Goal: Information Seeking & Learning: Learn about a topic

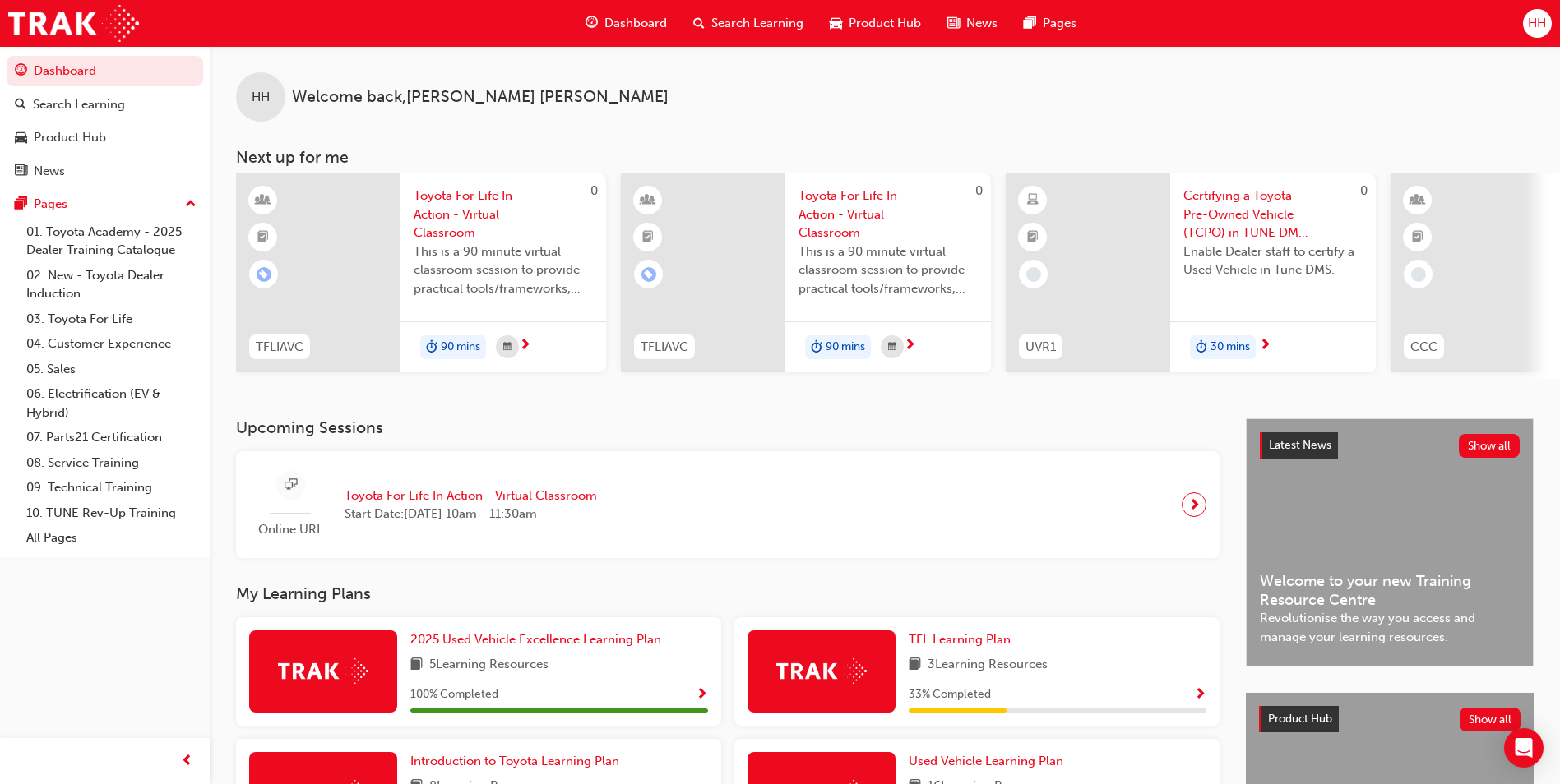
scroll to position [198, 0]
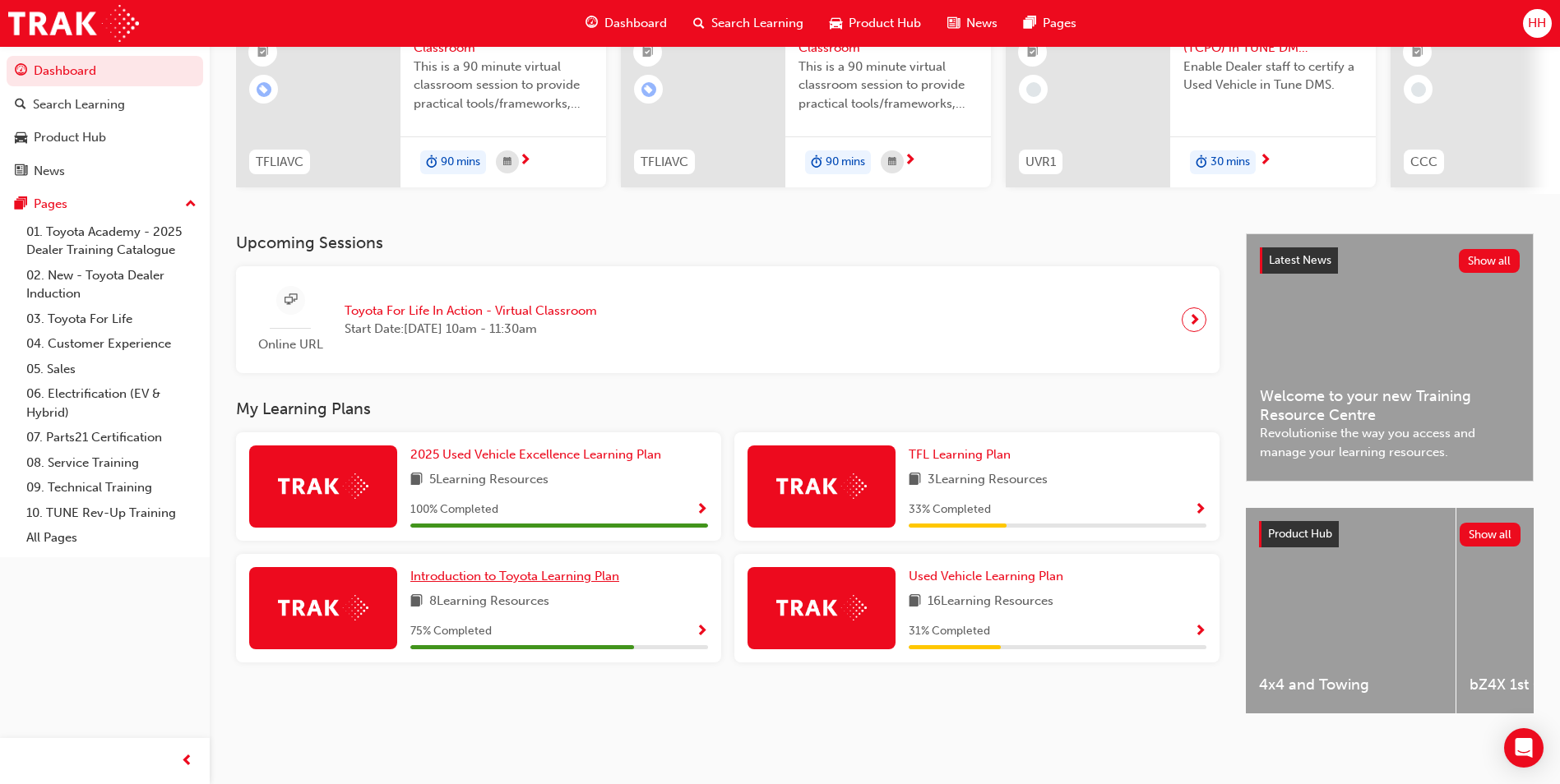
click at [613, 579] on link "Introduction to Toyota Learning Plan" at bounding box center [519, 577] width 216 height 19
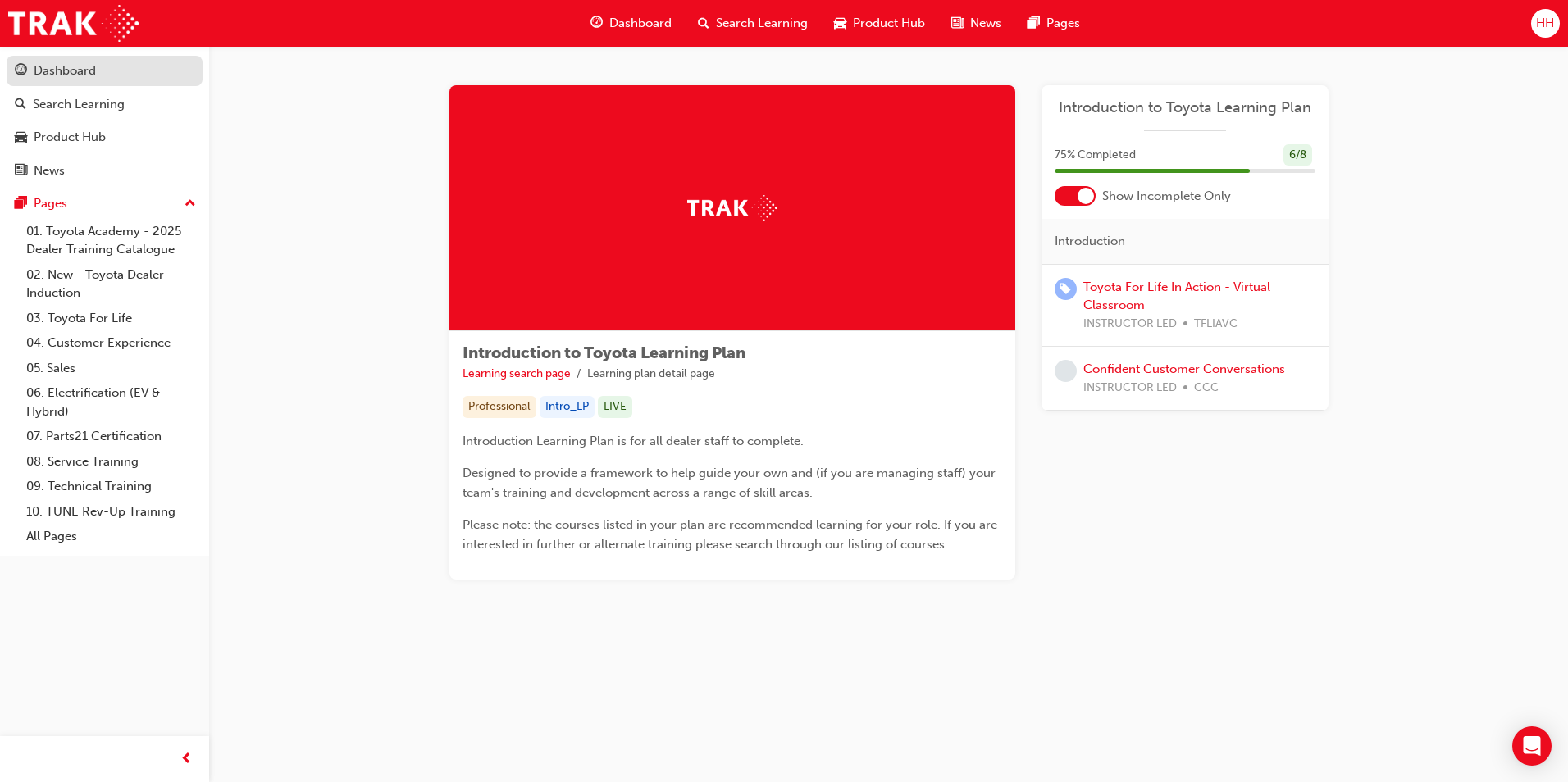
click at [52, 73] on div "Dashboard" at bounding box center [65, 71] width 62 height 19
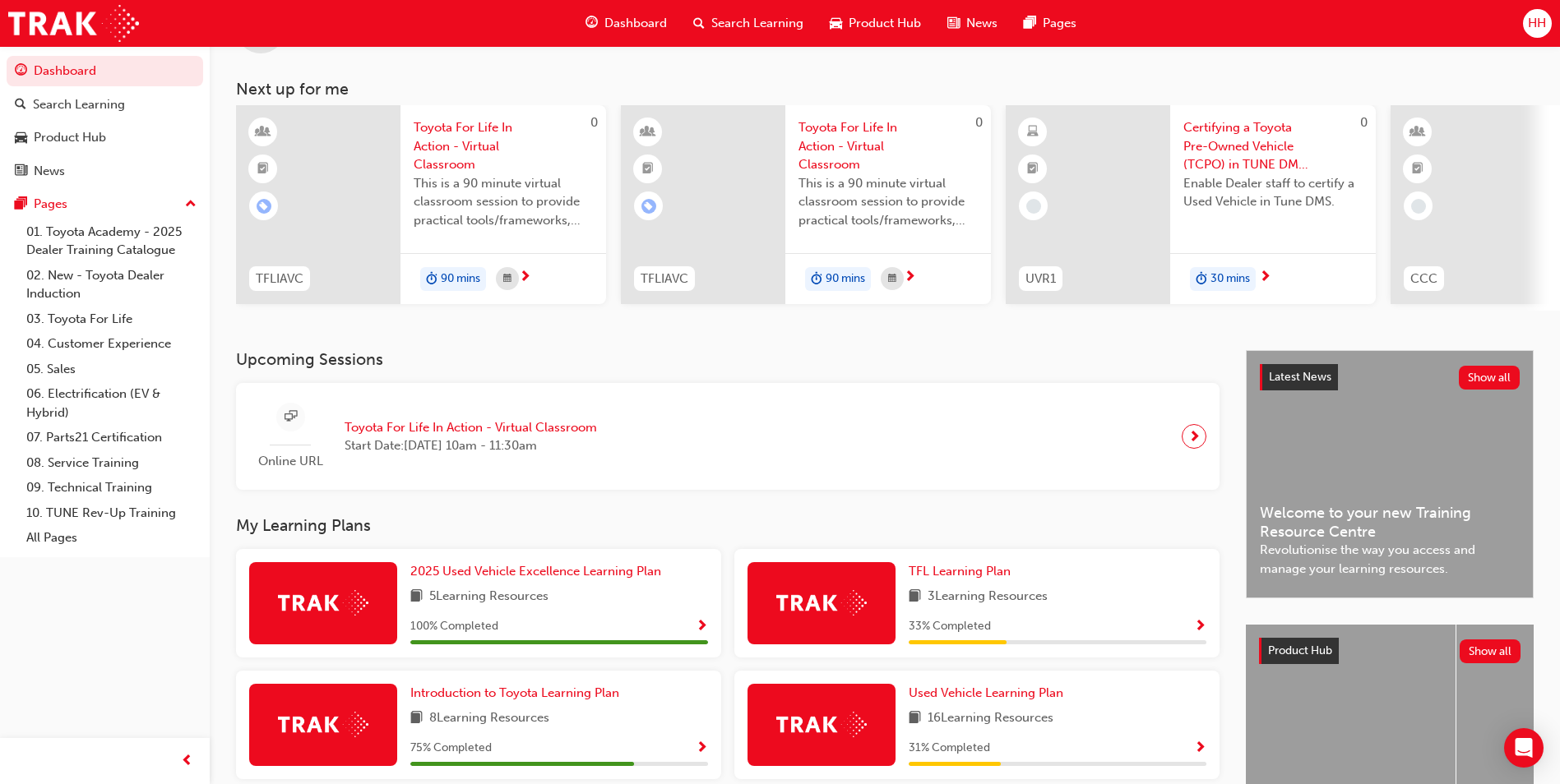
scroll to position [198, 0]
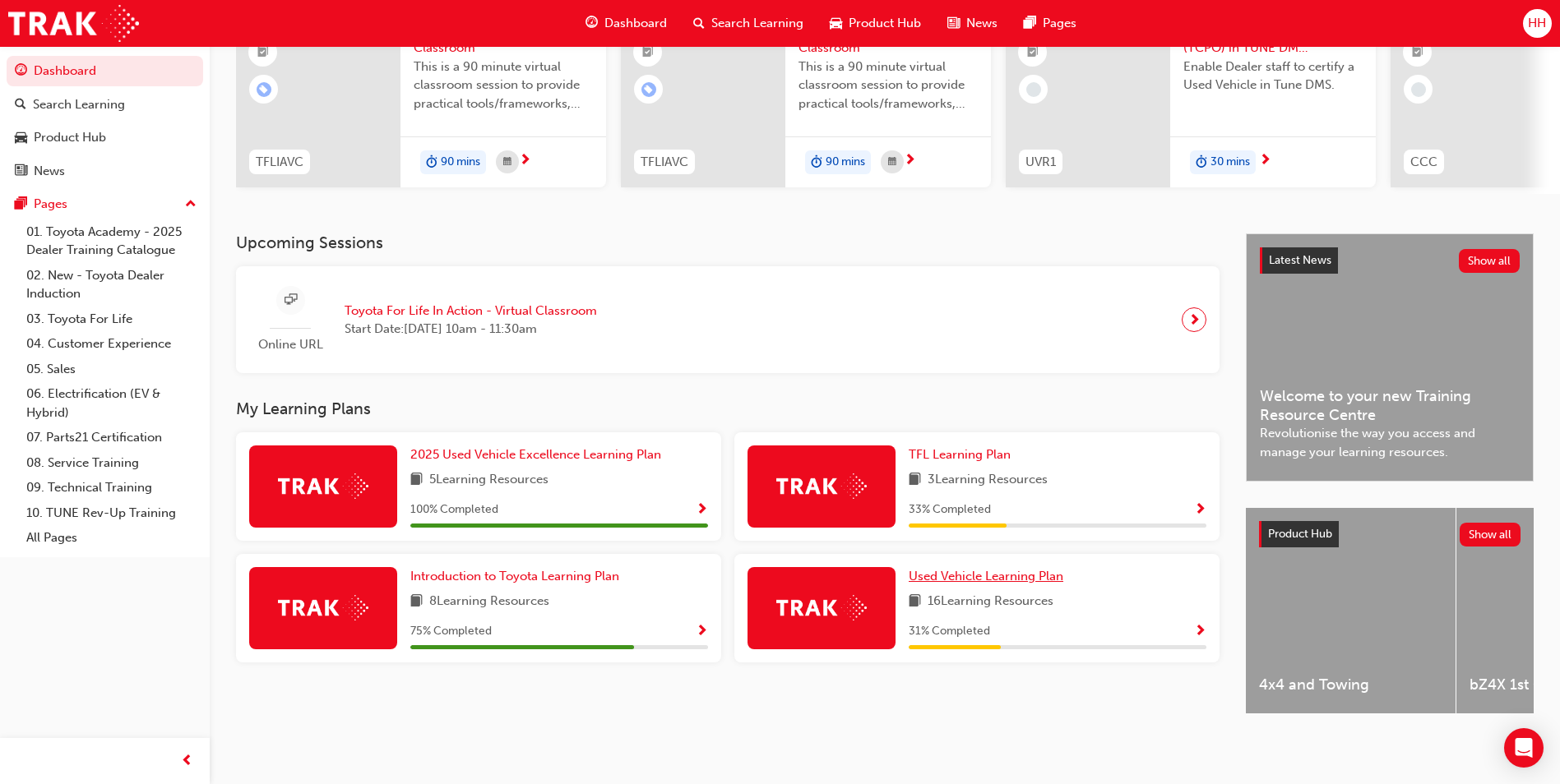
click at [971, 574] on span "Used Vehicle Learning Plan" at bounding box center [985, 576] width 154 height 15
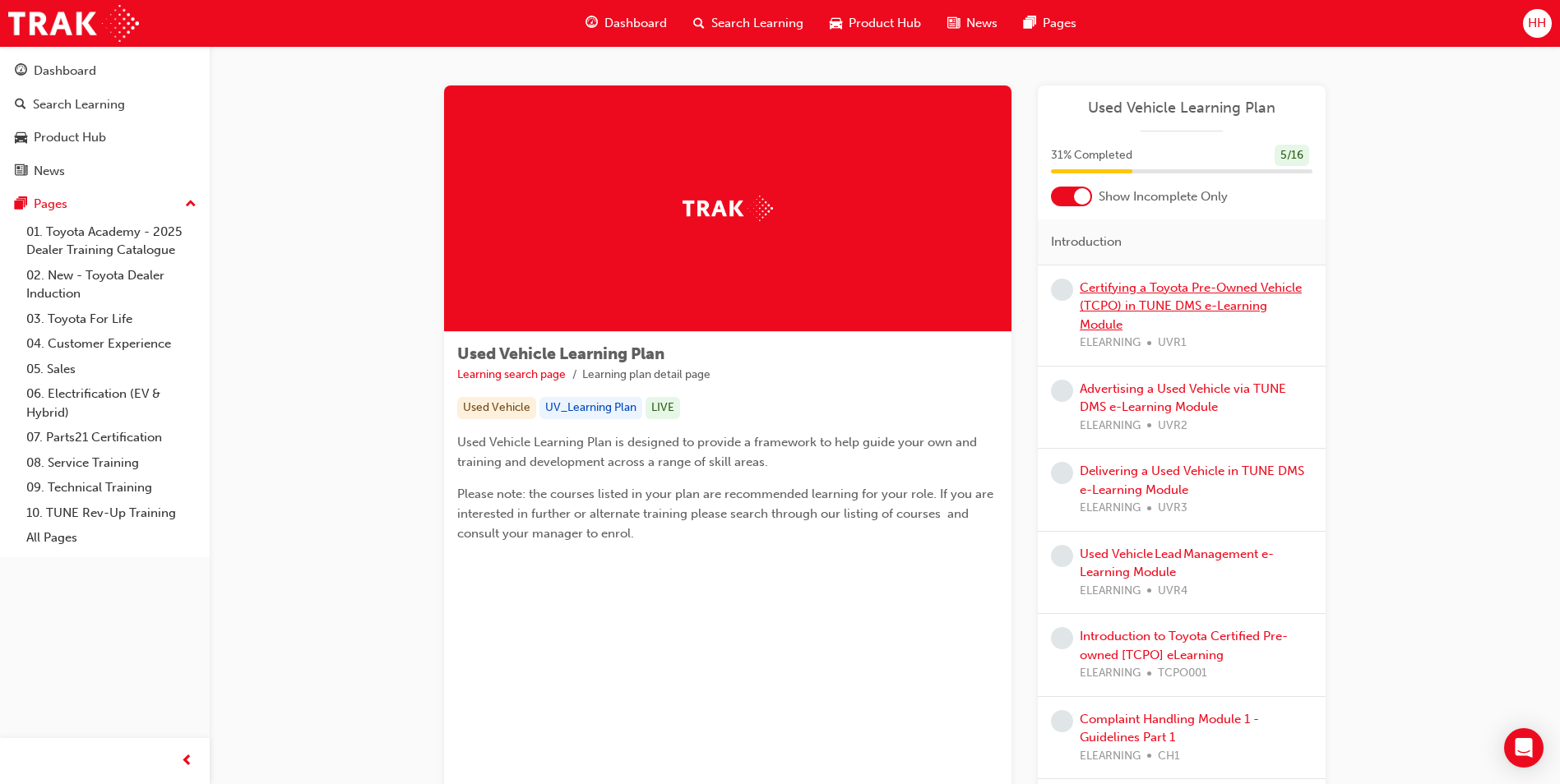
click at [1135, 289] on link "Certifying a Toyota Pre-Owned Vehicle (TCPO) in TUNE DMS e-Learning Module" at bounding box center [1190, 306] width 222 height 52
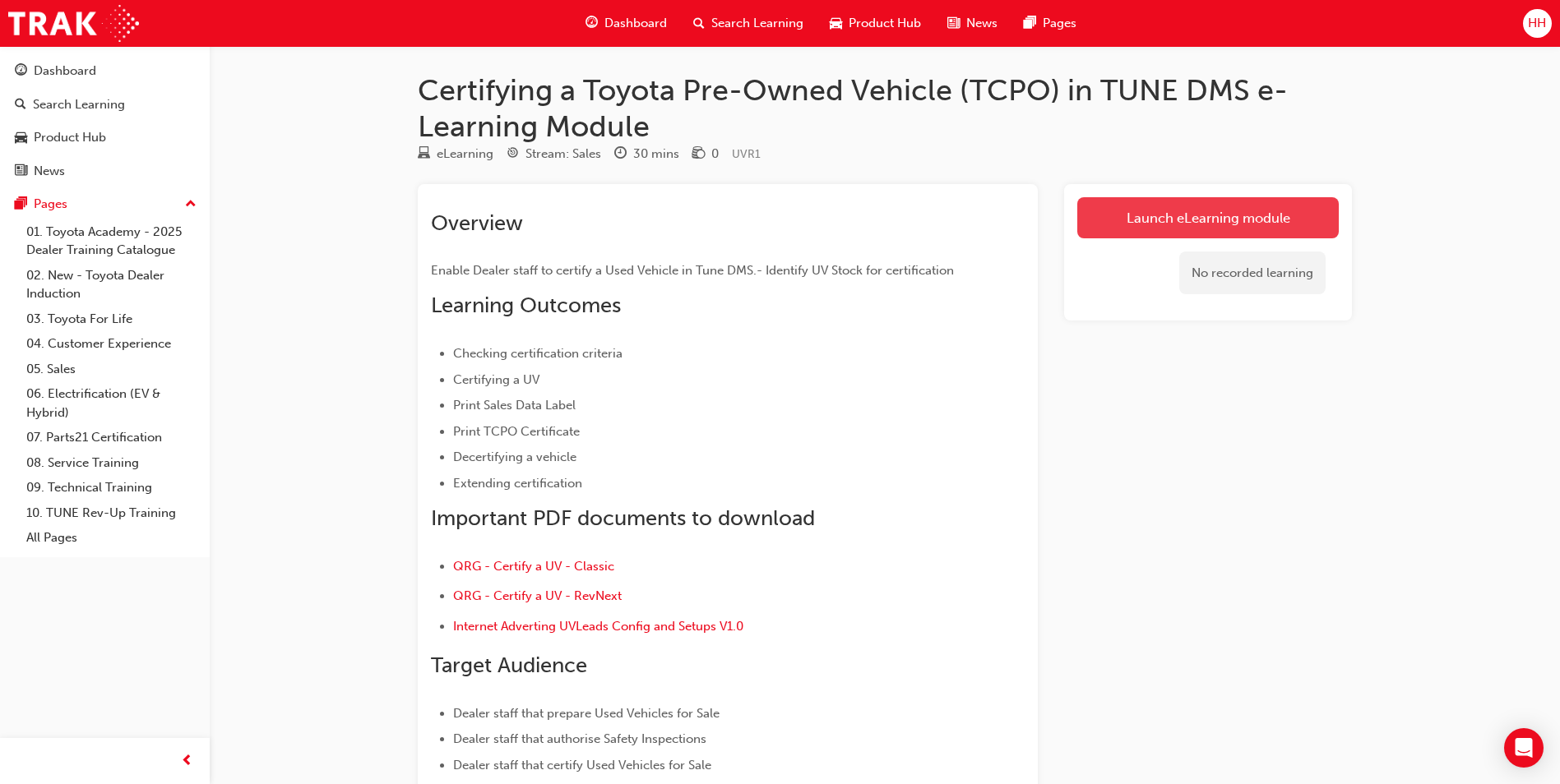
click at [1151, 227] on link "Launch eLearning module" at bounding box center [1208, 218] width 261 height 41
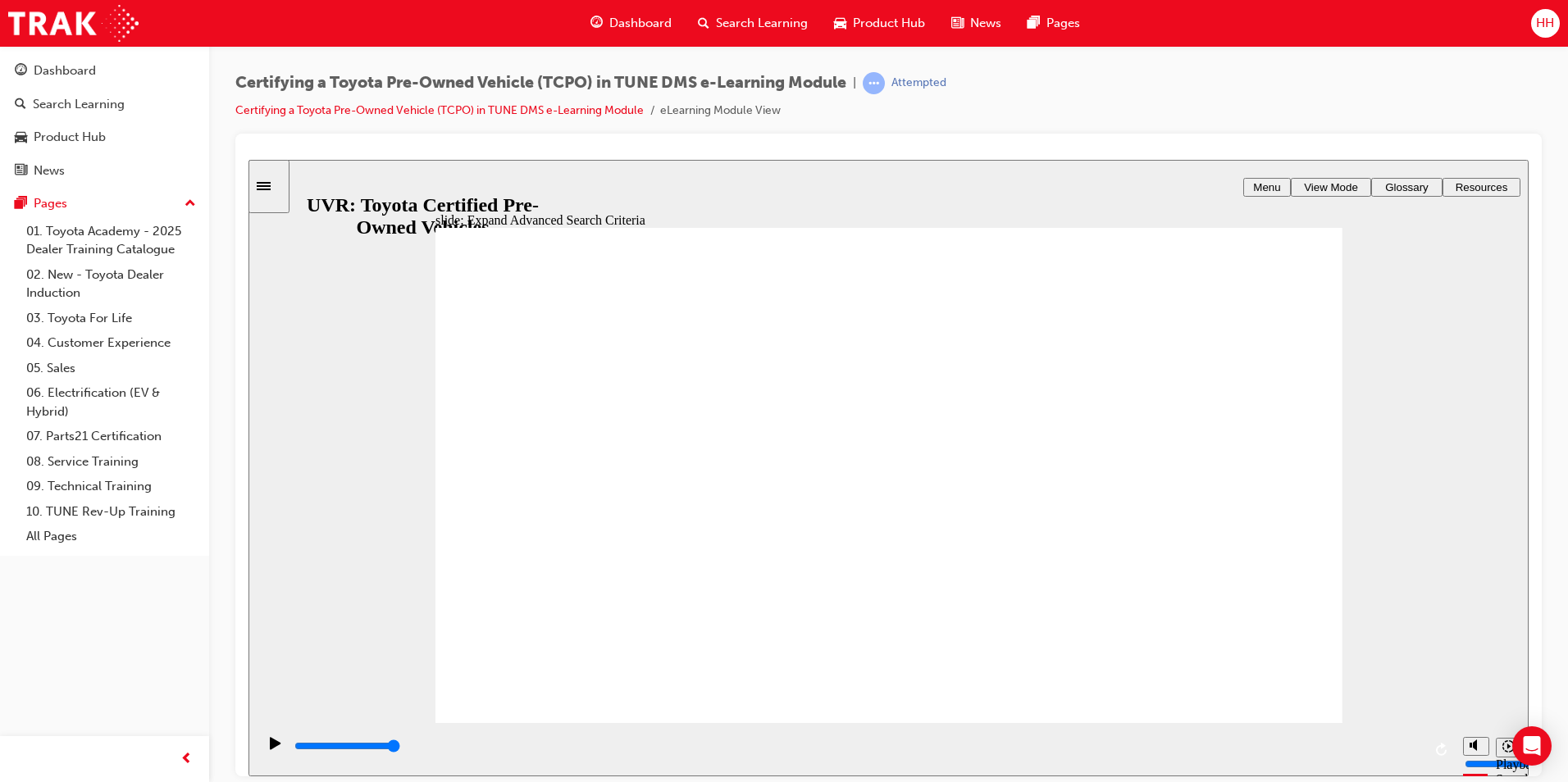
type input "7600"
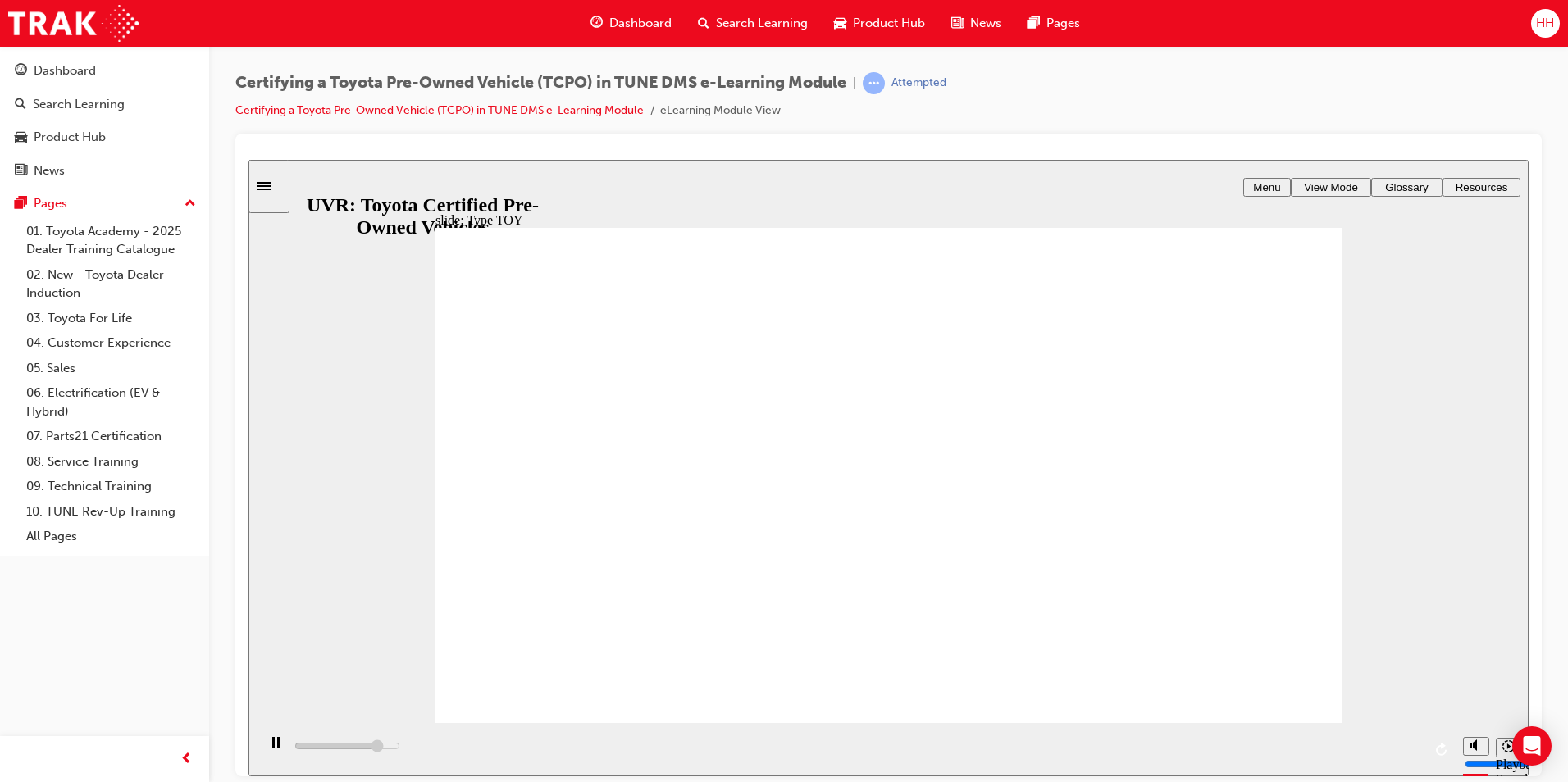
type input "t"
type input "7600"
type input "t"
type input "9200"
type input "ty"
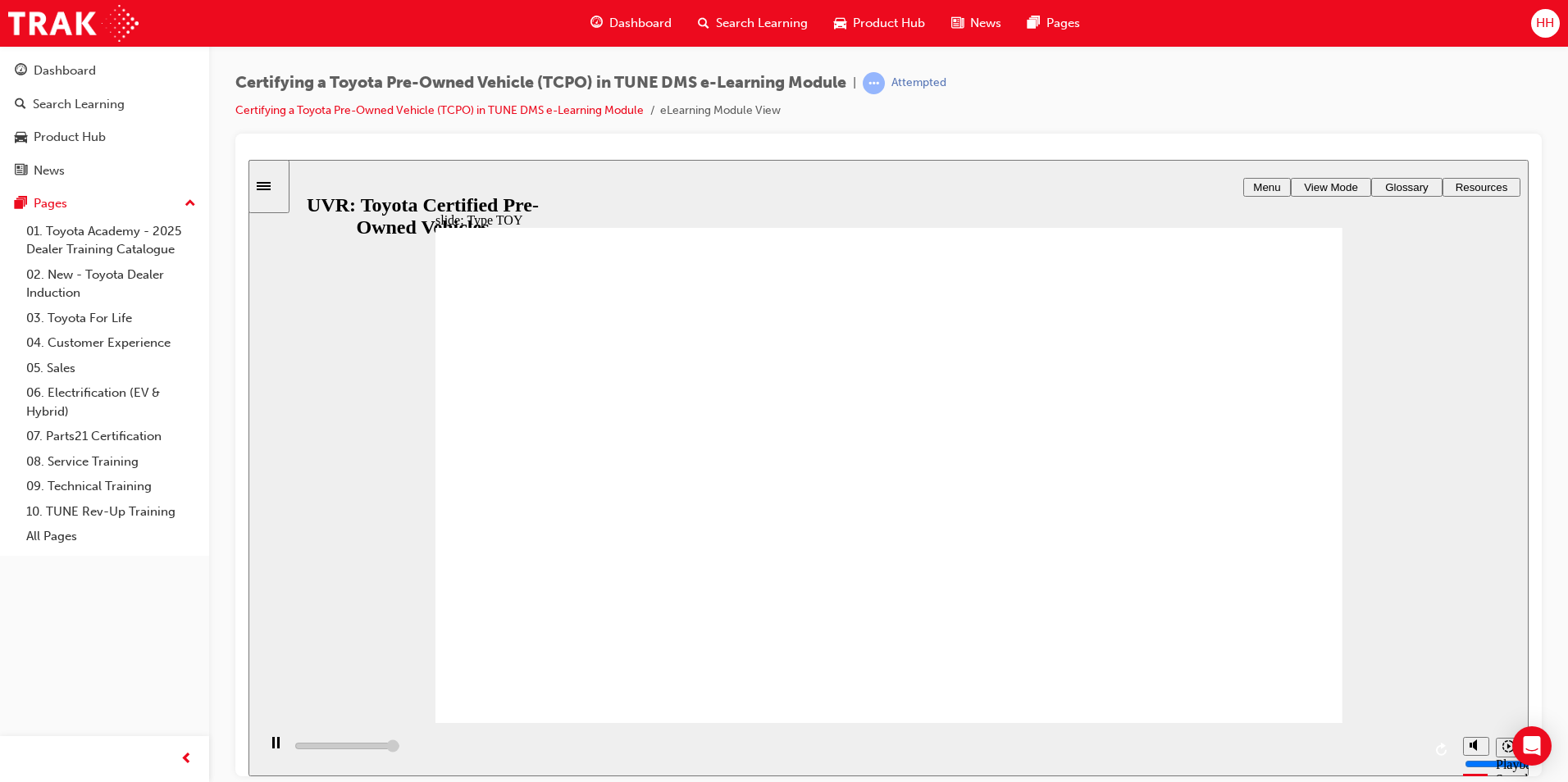
type input "ty"
type input "9200"
type input "tyy"
type input "ty"
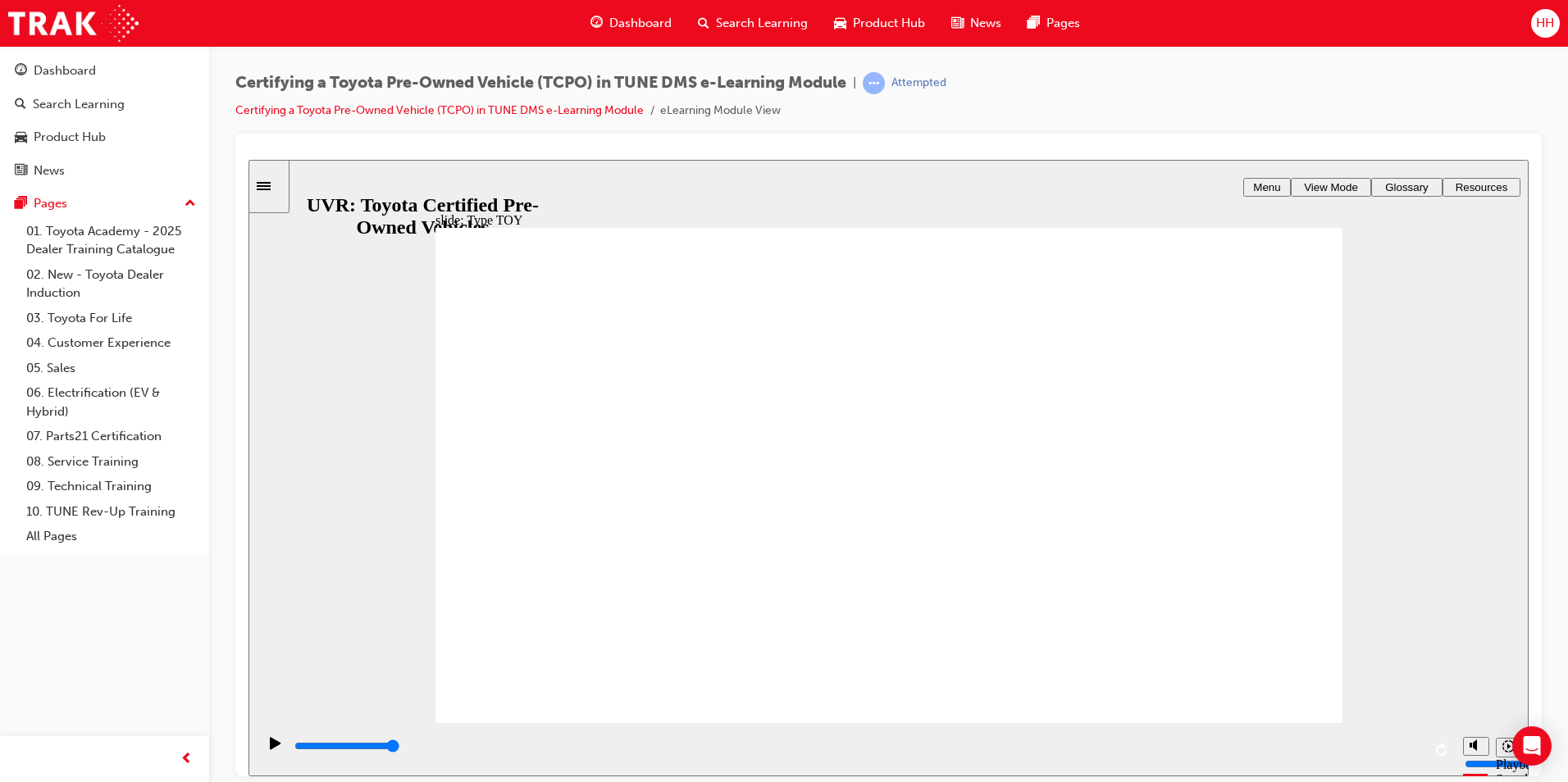
type input "ty"
type input "t"
type input "to"
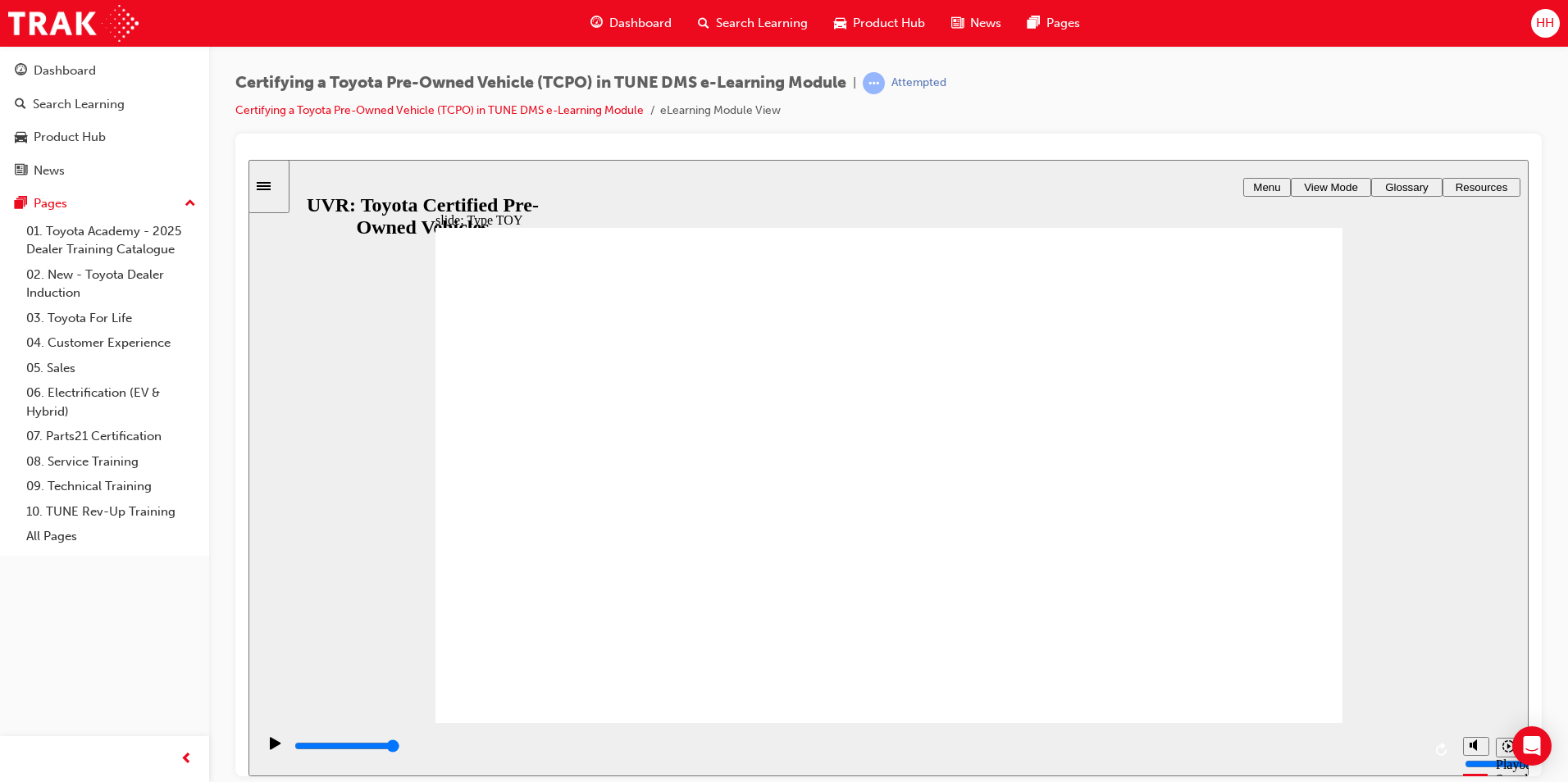
type input "tou"
type input "to"
type input "toy"
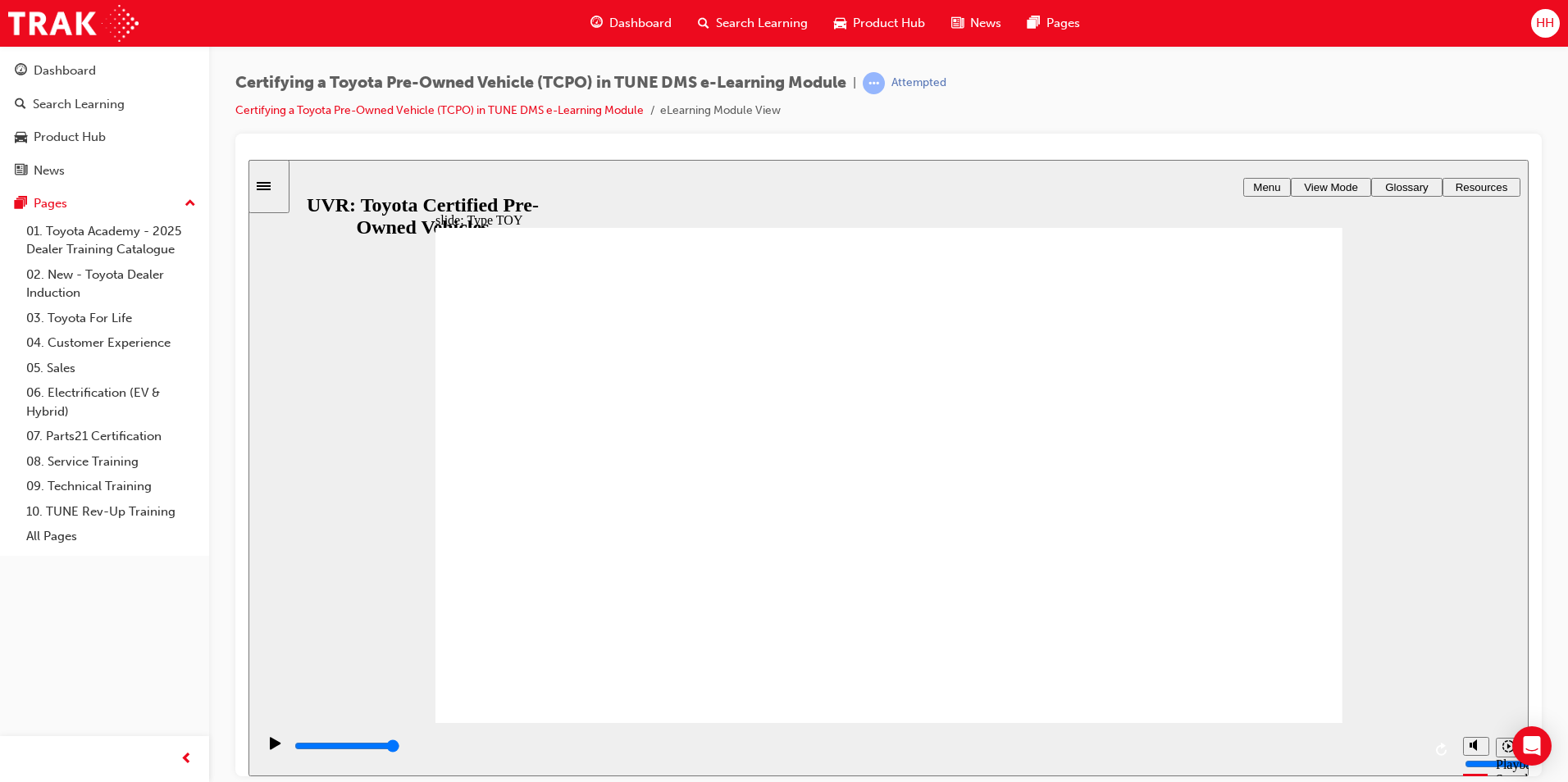
type input "toy"
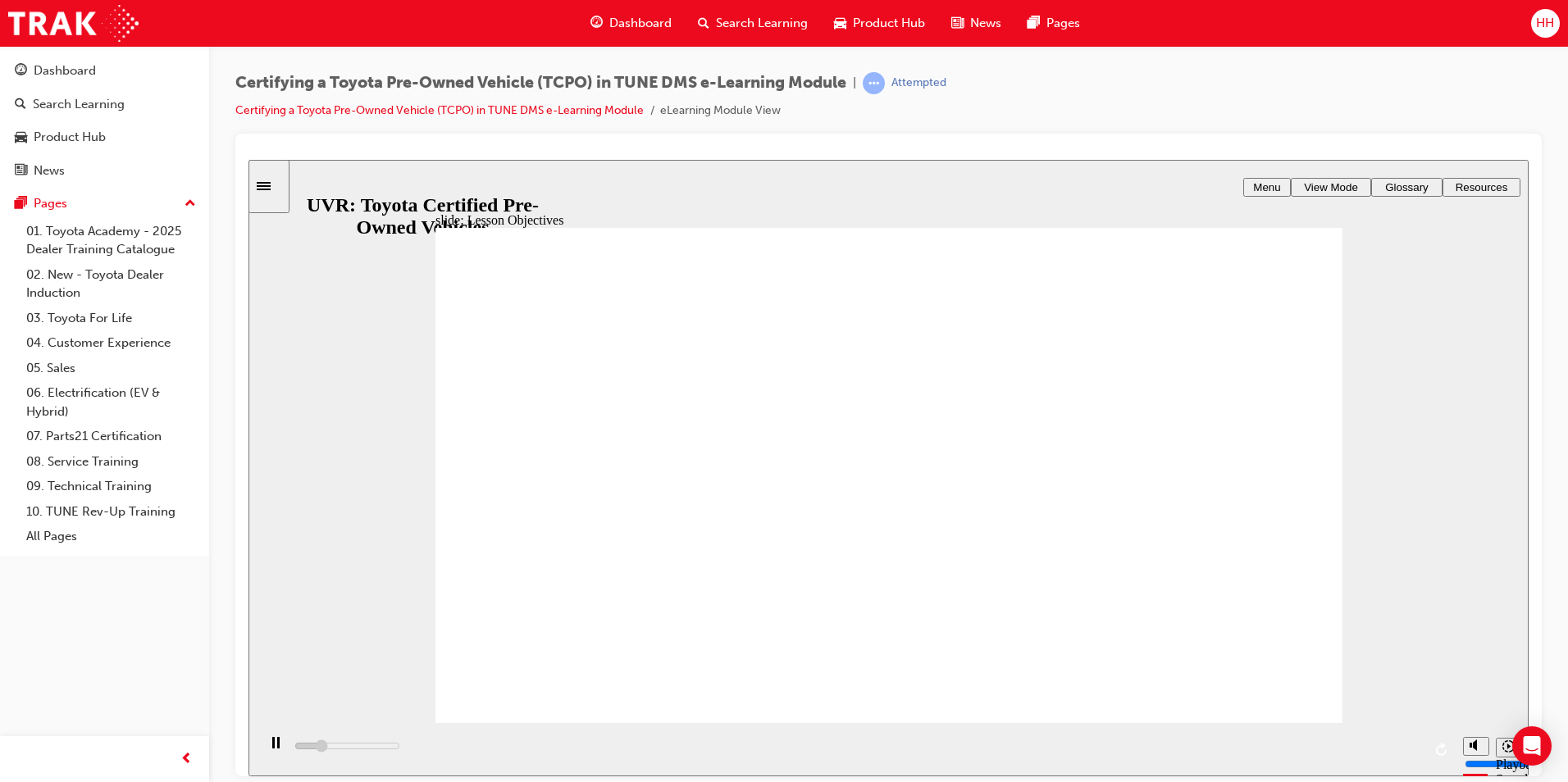
click at [1470, 182] on span "Resources" at bounding box center [1482, 187] width 52 height 12
drag, startPoint x: 630, startPoint y: 416, endPoint x: 630, endPoint y: 427, distance: 11.0
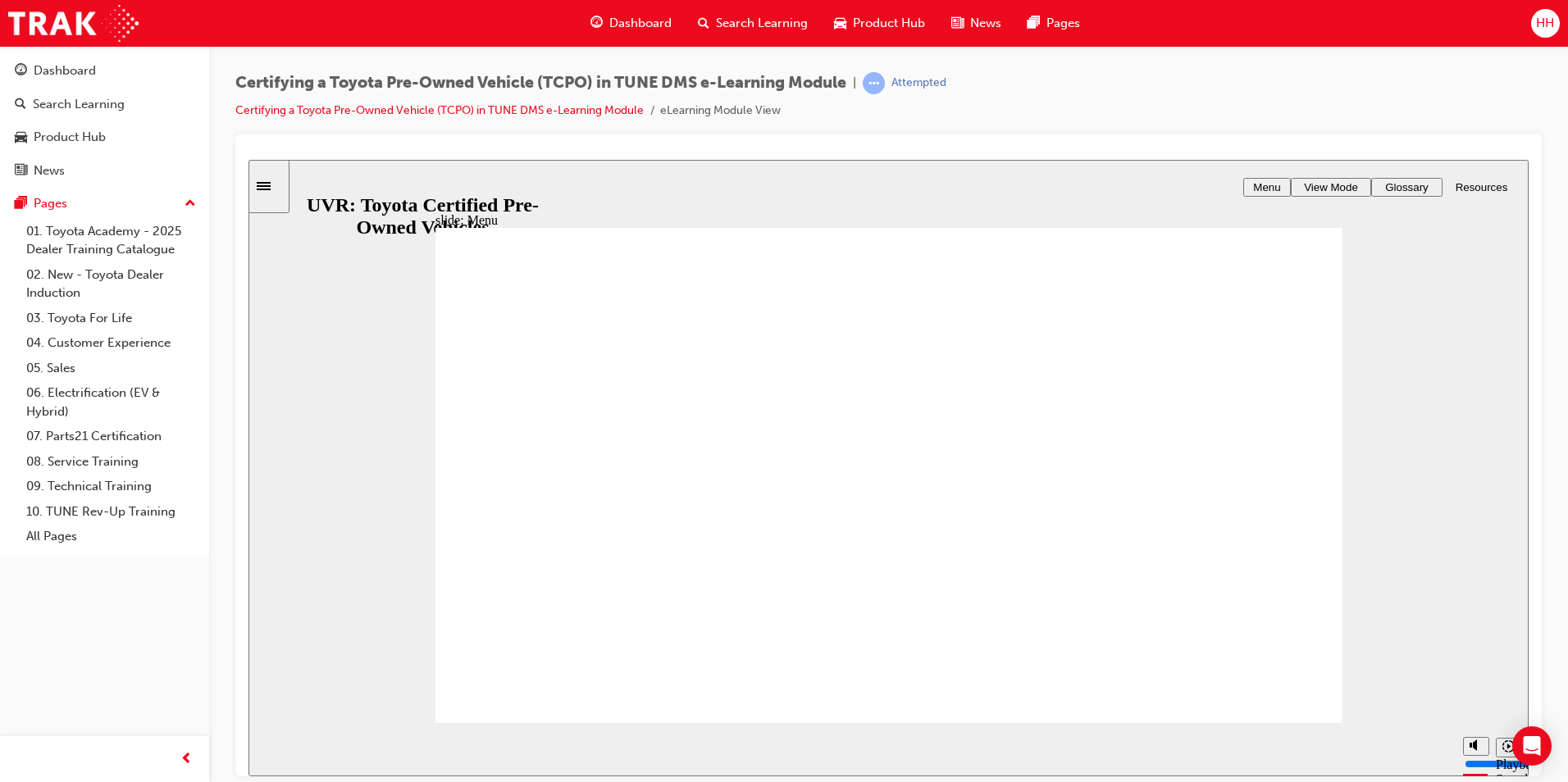
type input "7700"
radio input "true"
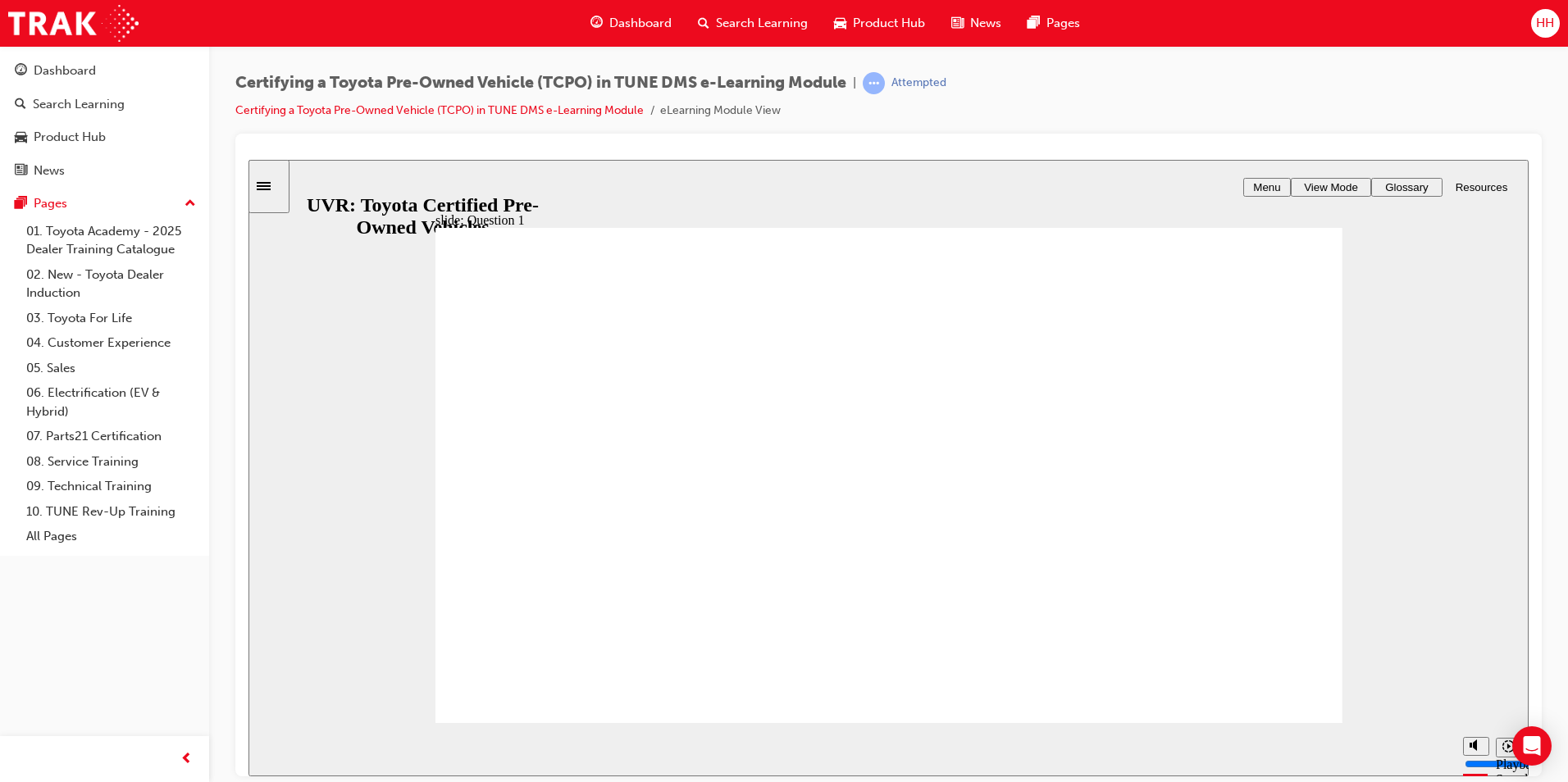
radio input "true"
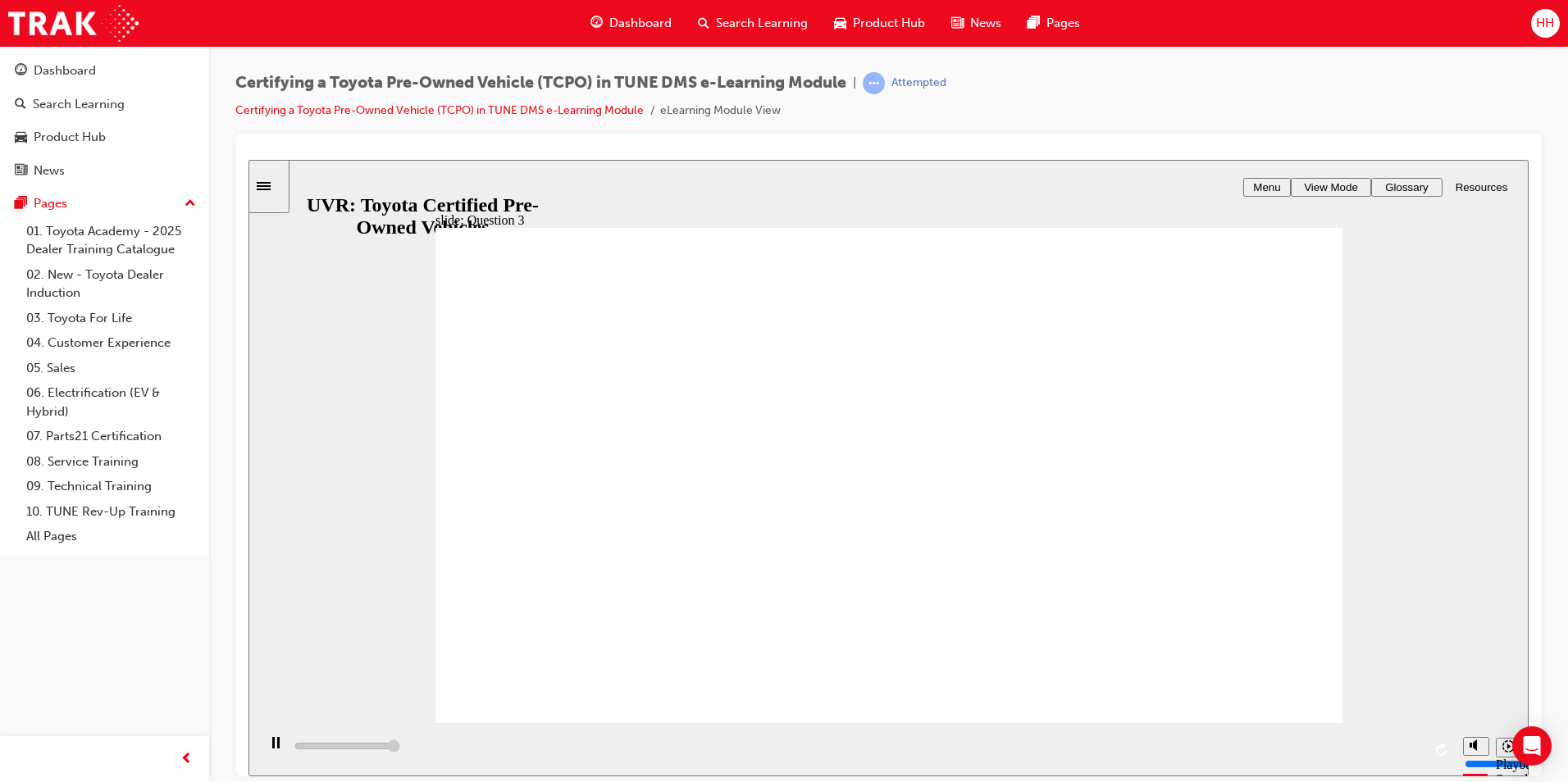
type input "5000"
checkbox input "true"
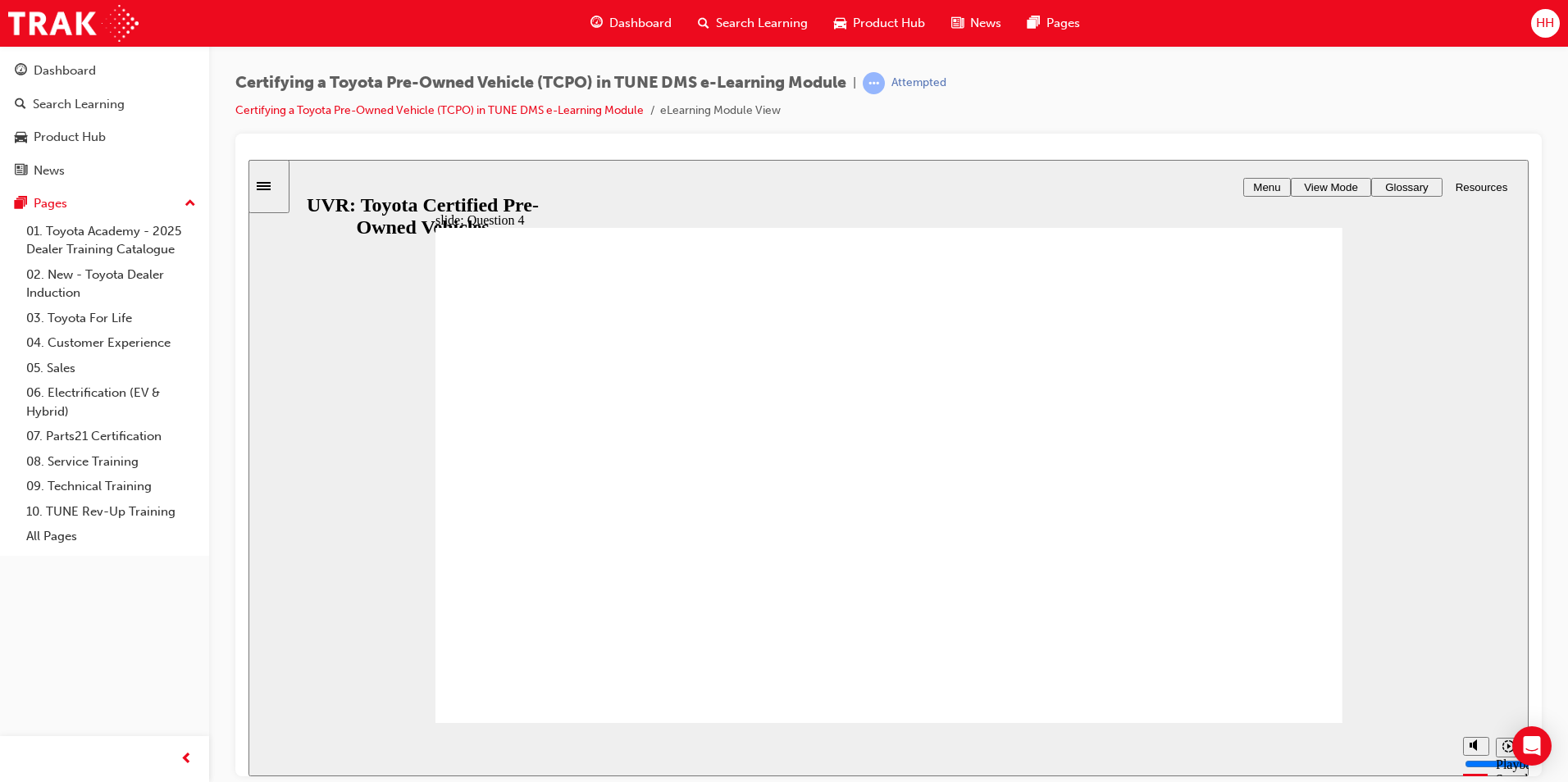
radio input "true"
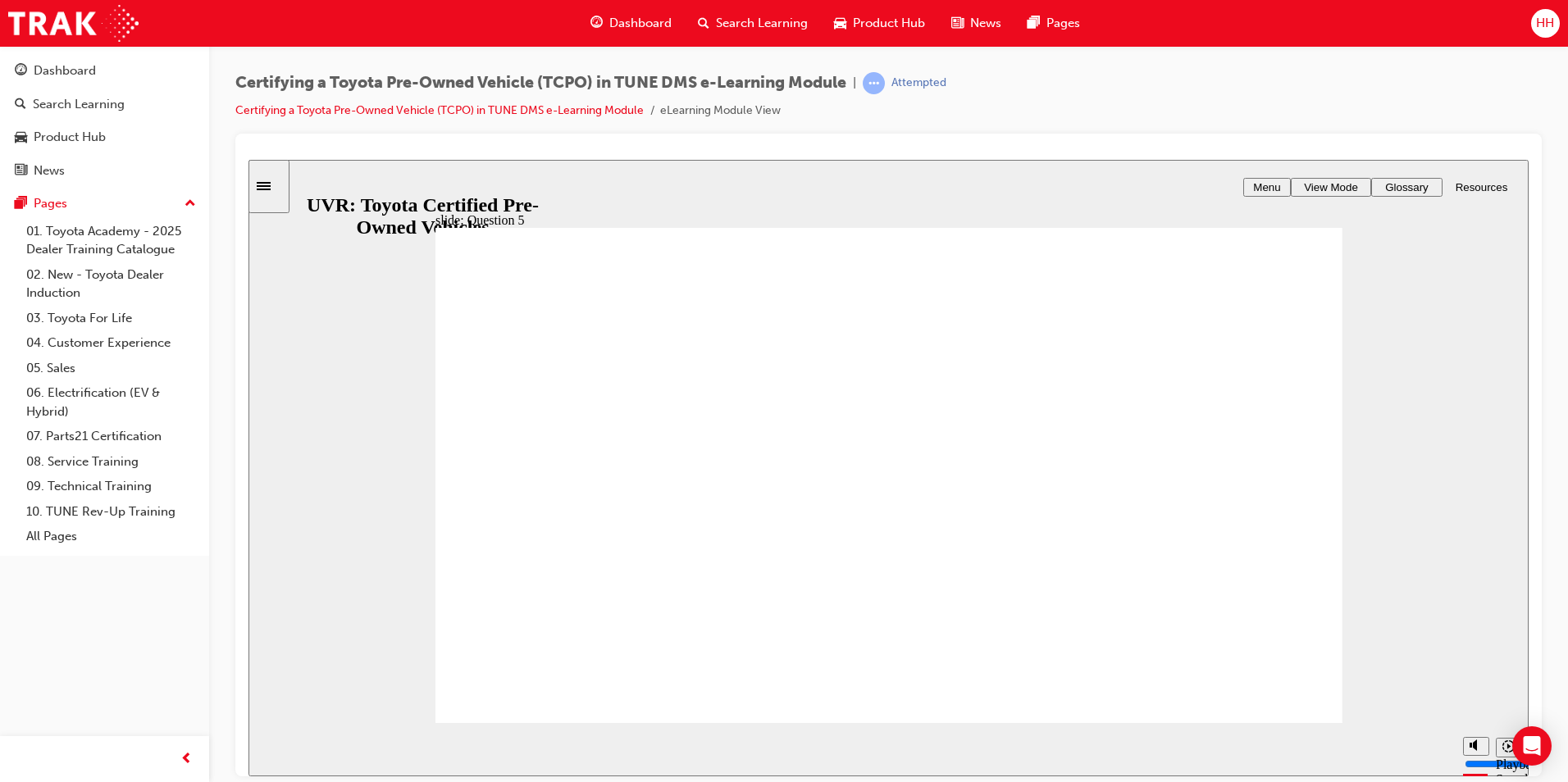
radio input "true"
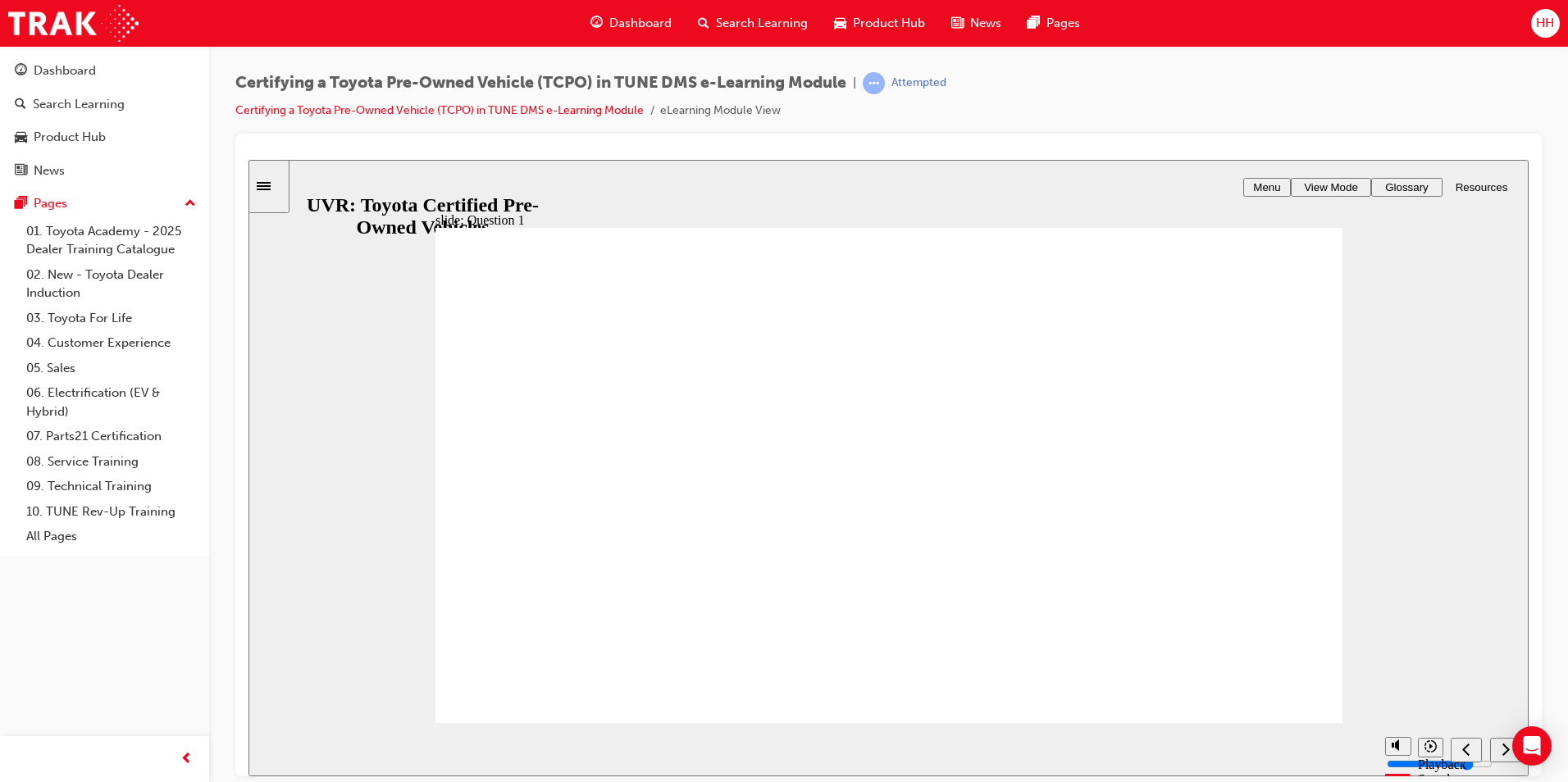
click at [1497, 743] on div "next" at bounding box center [1505, 750] width 18 height 17
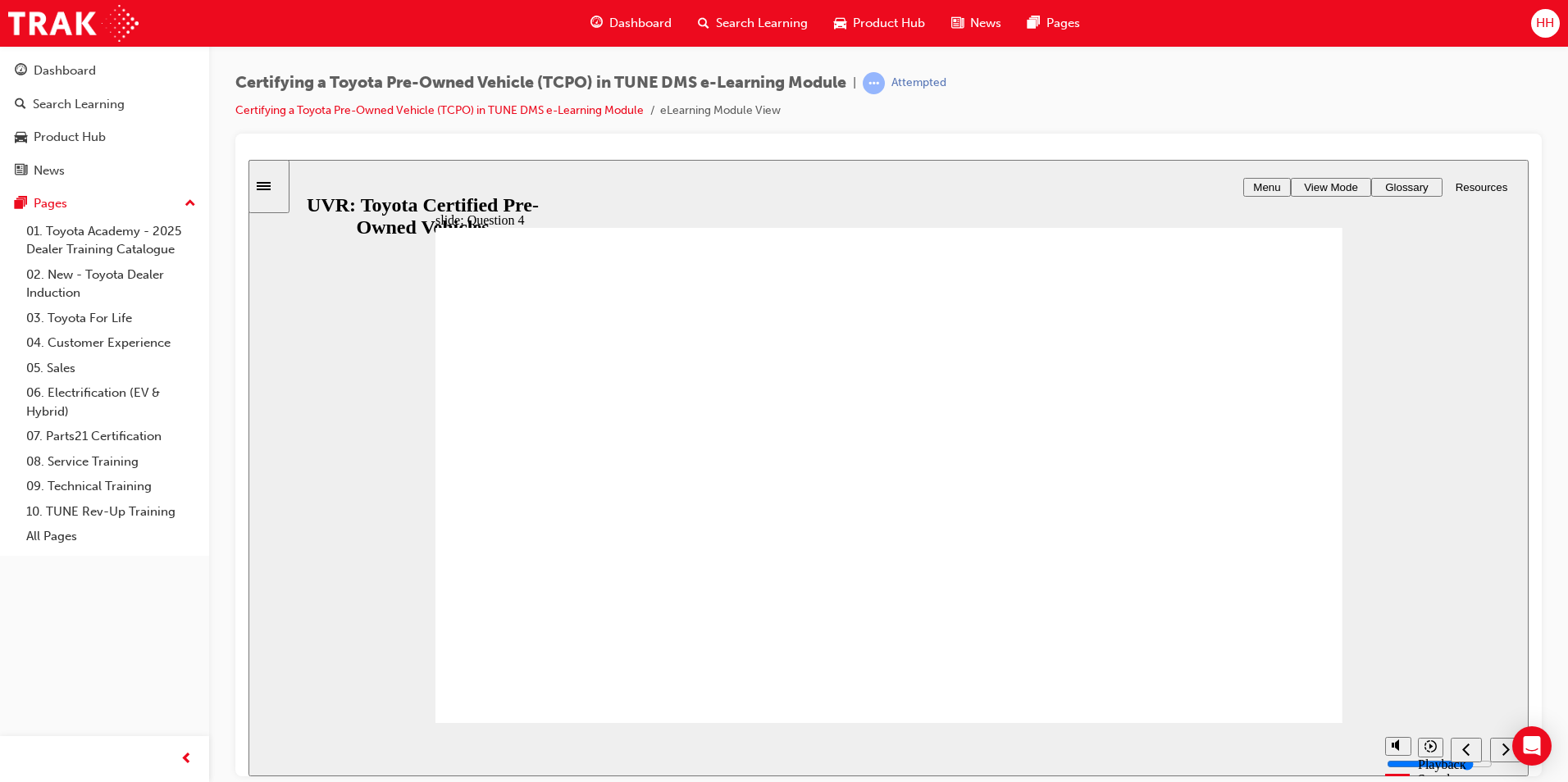
click at [1497, 743] on div "next" at bounding box center [1505, 750] width 18 height 17
type input "4000"
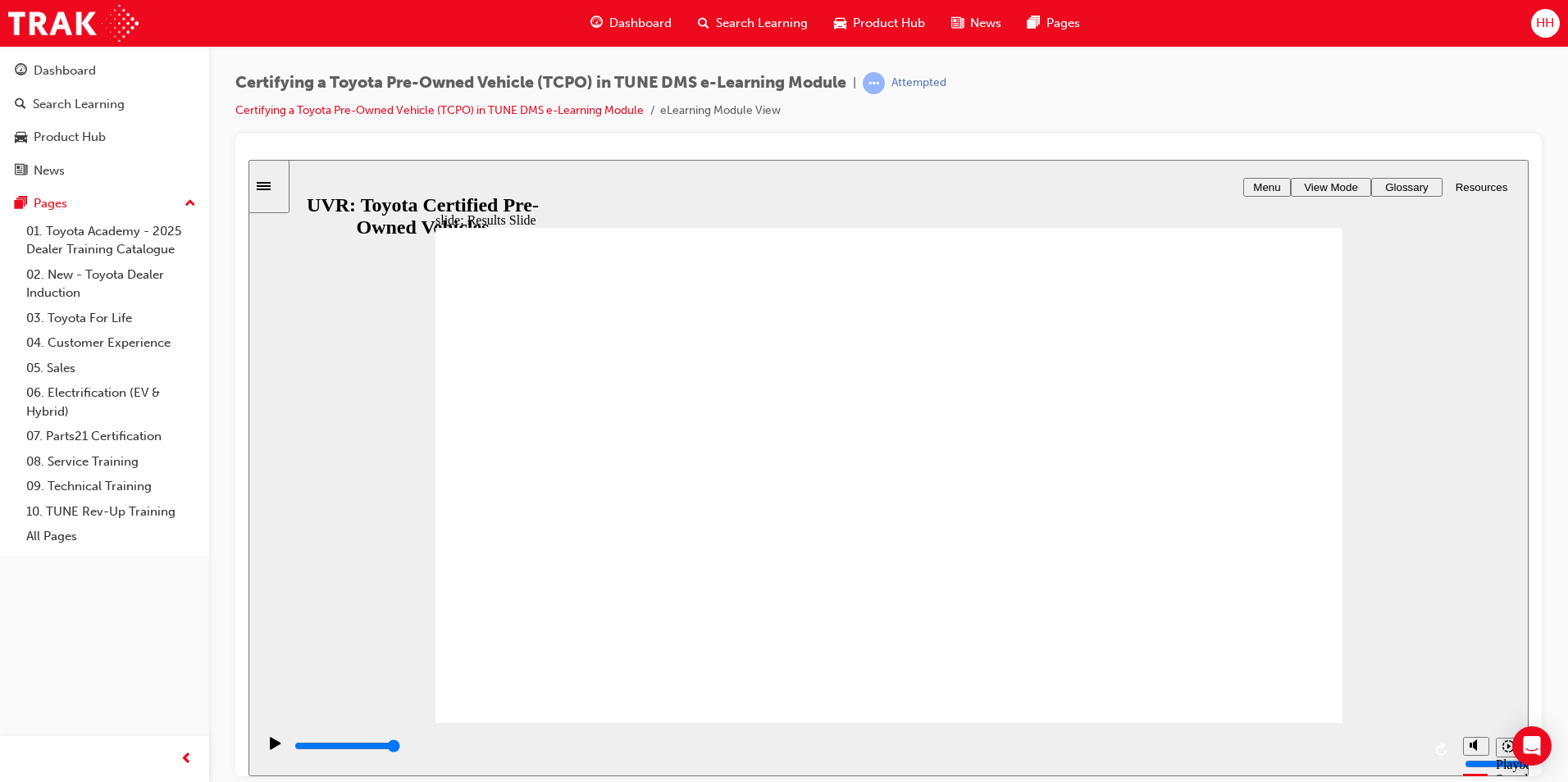
click at [262, 747] on div "play/pause" at bounding box center [275, 750] width 28 height 28
click at [1412, 183] on span "Glossary" at bounding box center [1407, 187] width 44 height 12
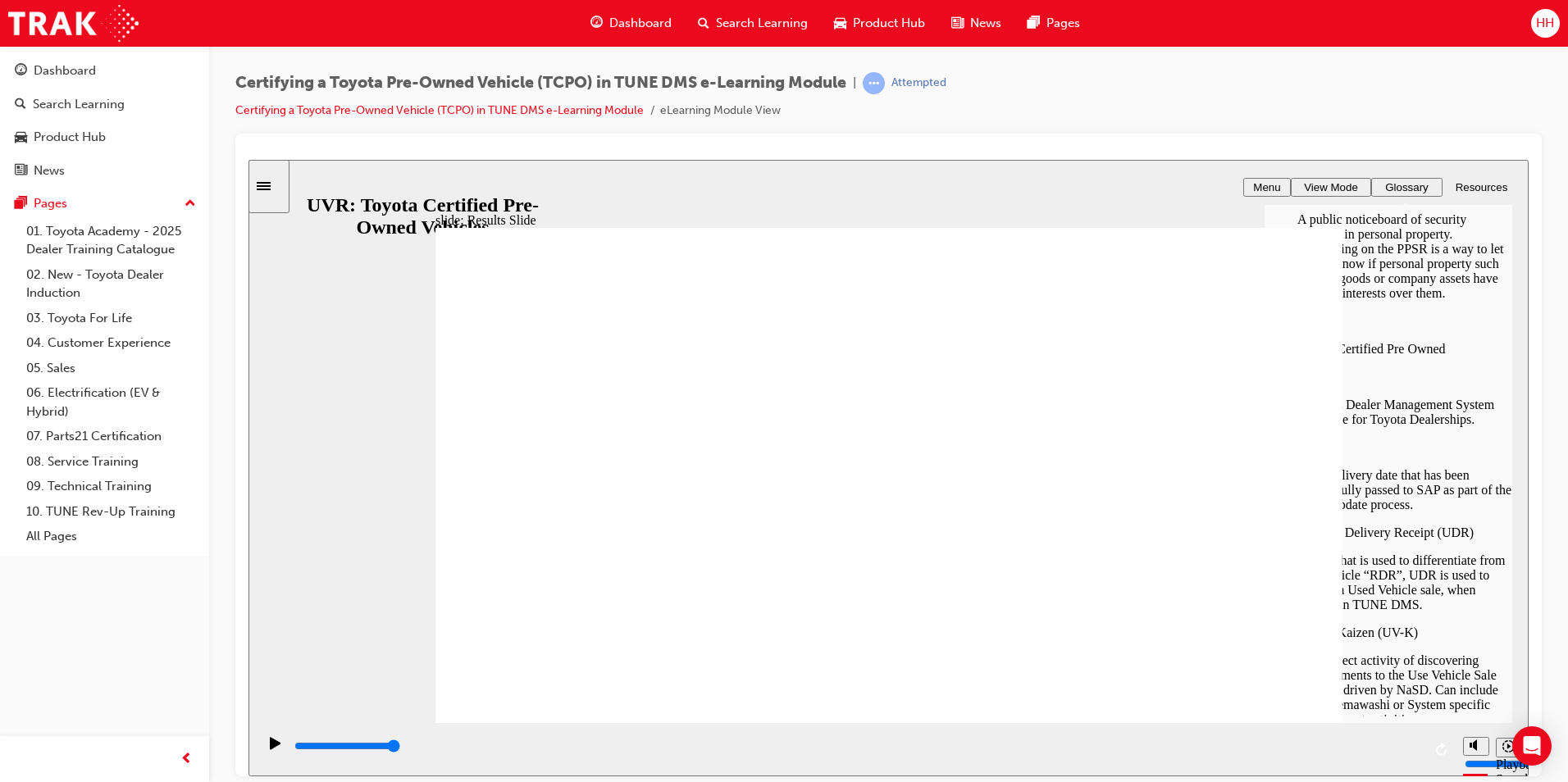
scroll to position [373, 0]
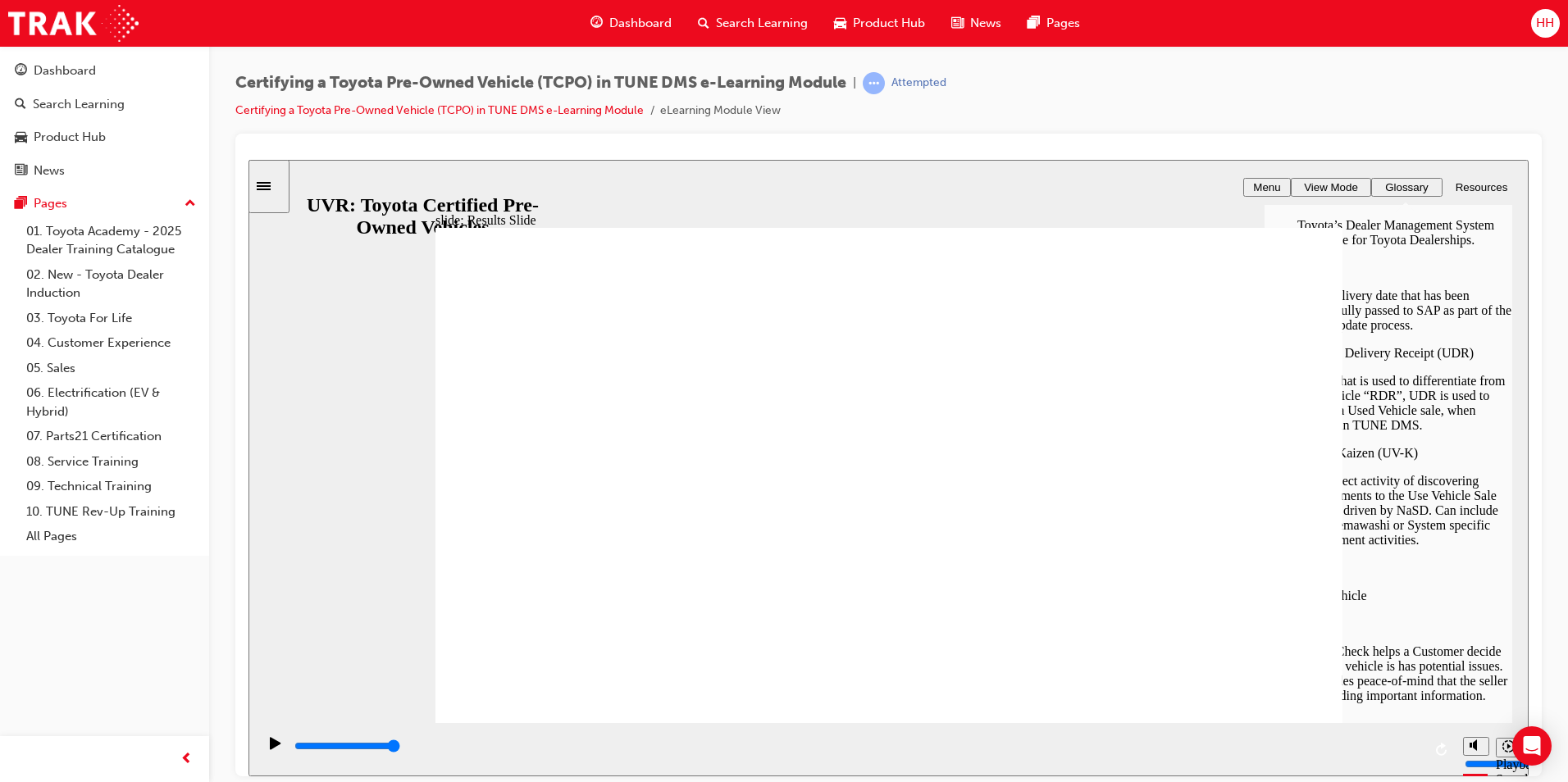
click at [1399, 195] on button "Glossary" at bounding box center [1407, 187] width 71 height 19
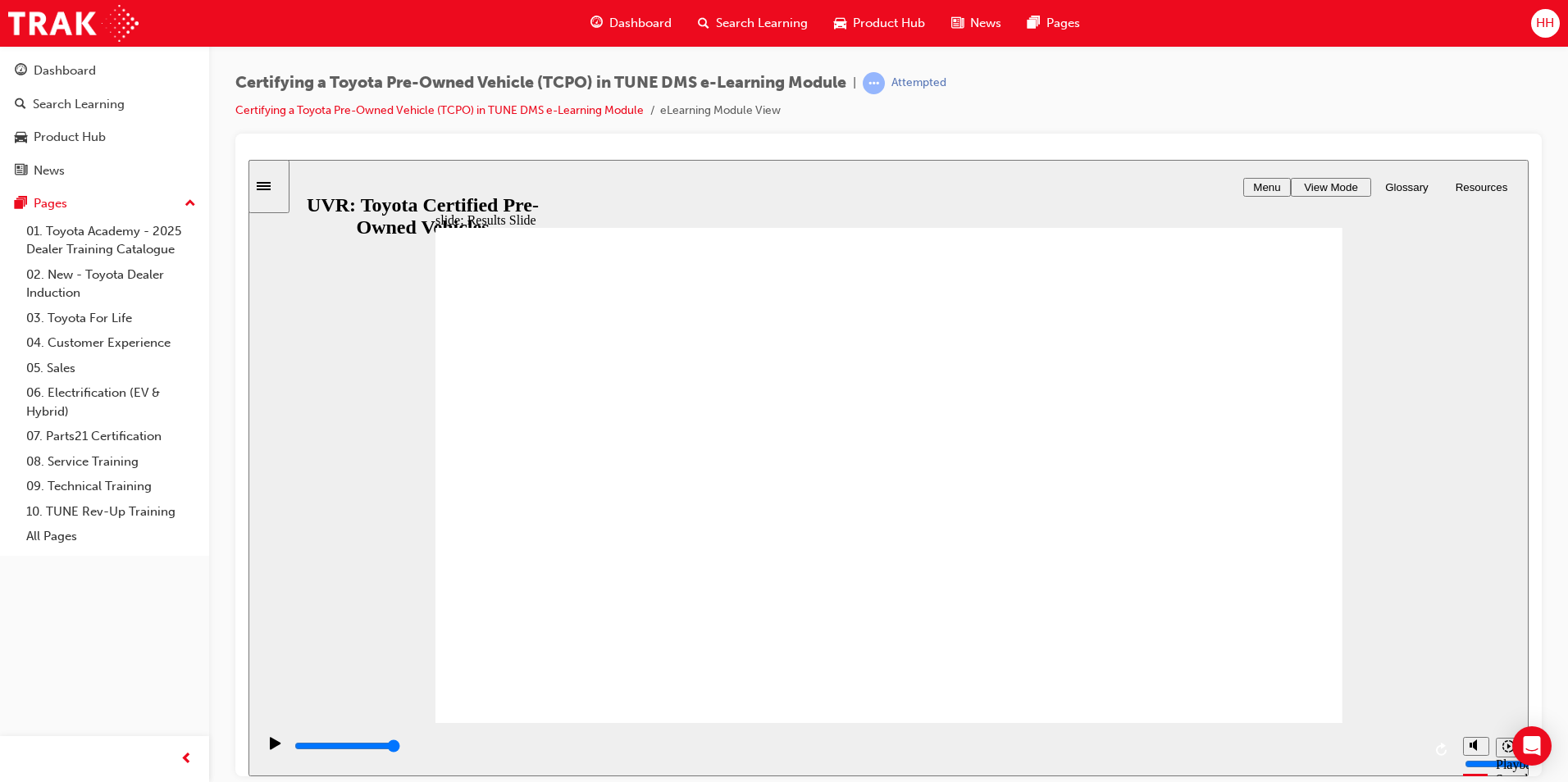
click at [1333, 192] on span "View Mode" at bounding box center [1330, 187] width 54 height 12
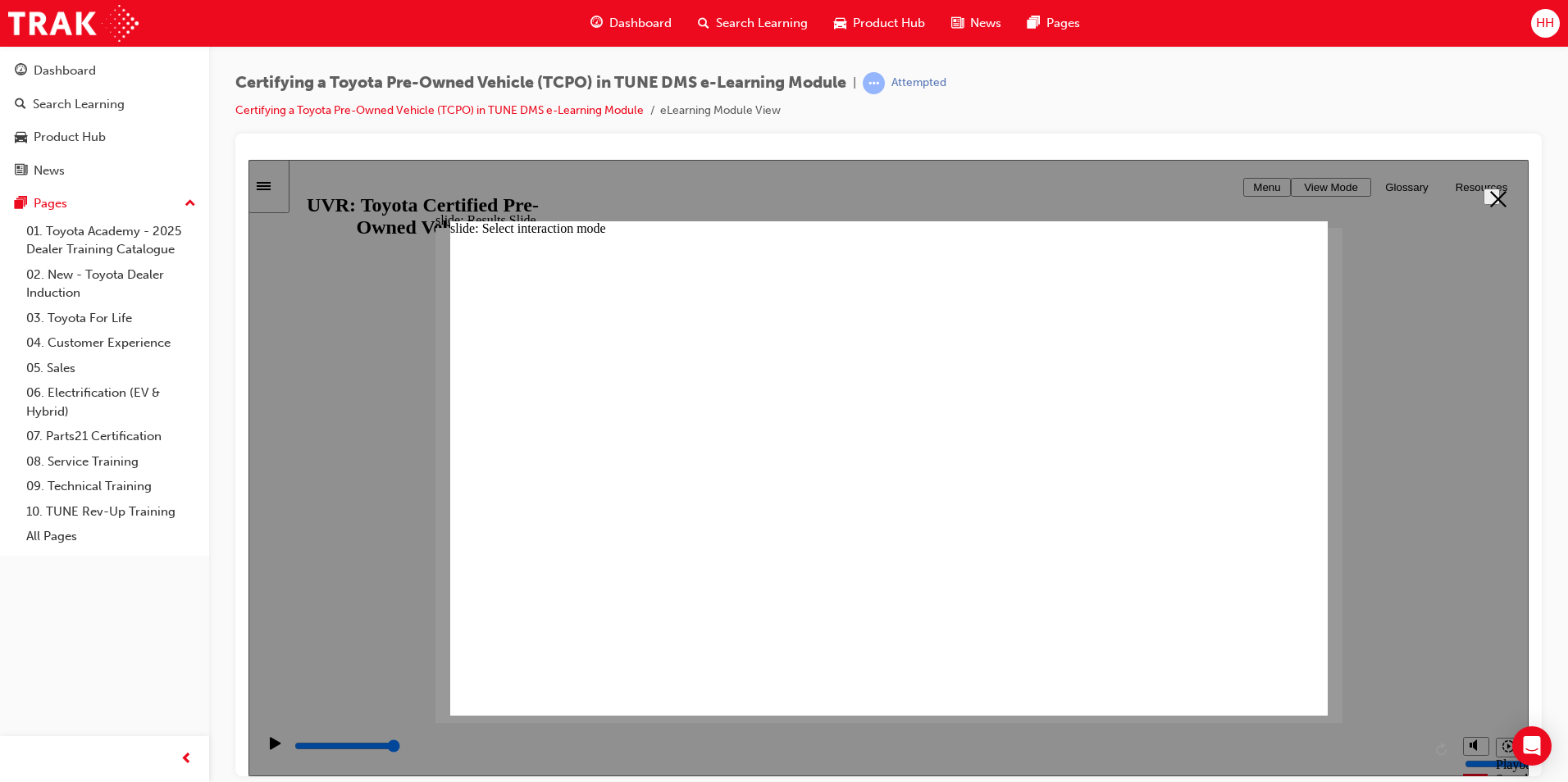
click at [1491, 195] on icon "Close" at bounding box center [1498, 198] width 16 height 16
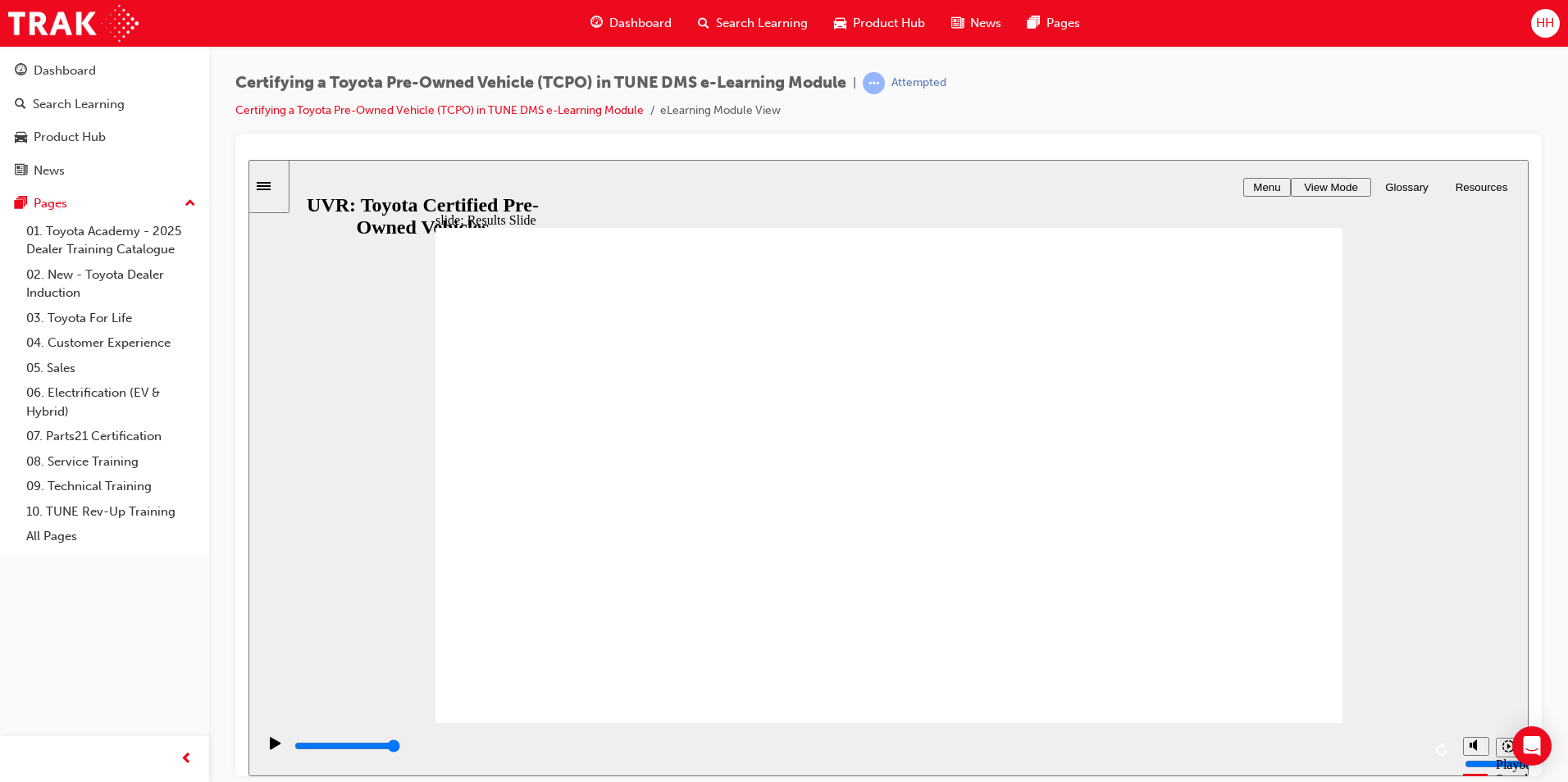
click at [1334, 188] on span "View Mode" at bounding box center [1330, 187] width 54 height 12
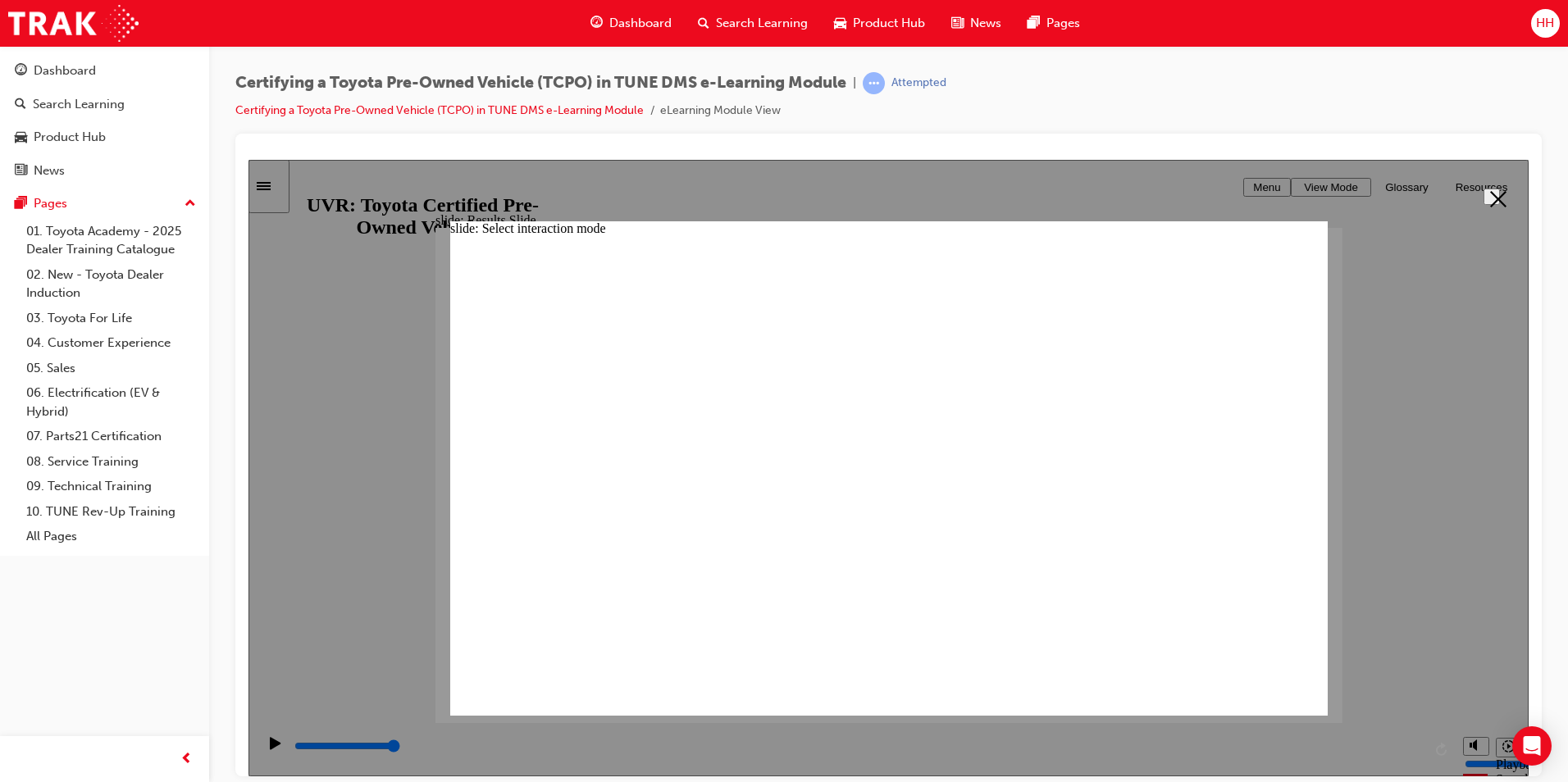
radio input "true"
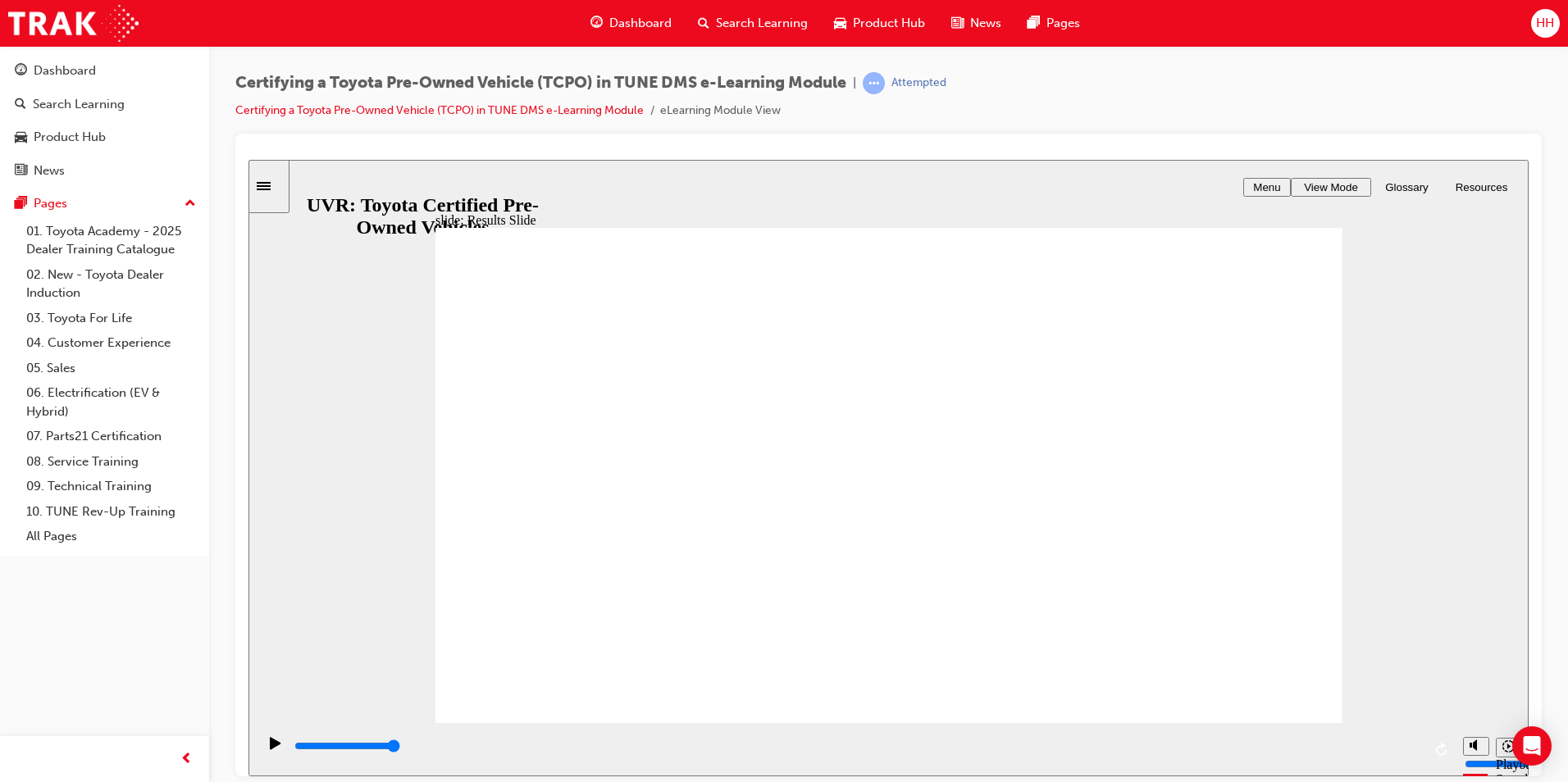
click at [1269, 183] on span "Menu" at bounding box center [1266, 187] width 27 height 12
type input "7500"
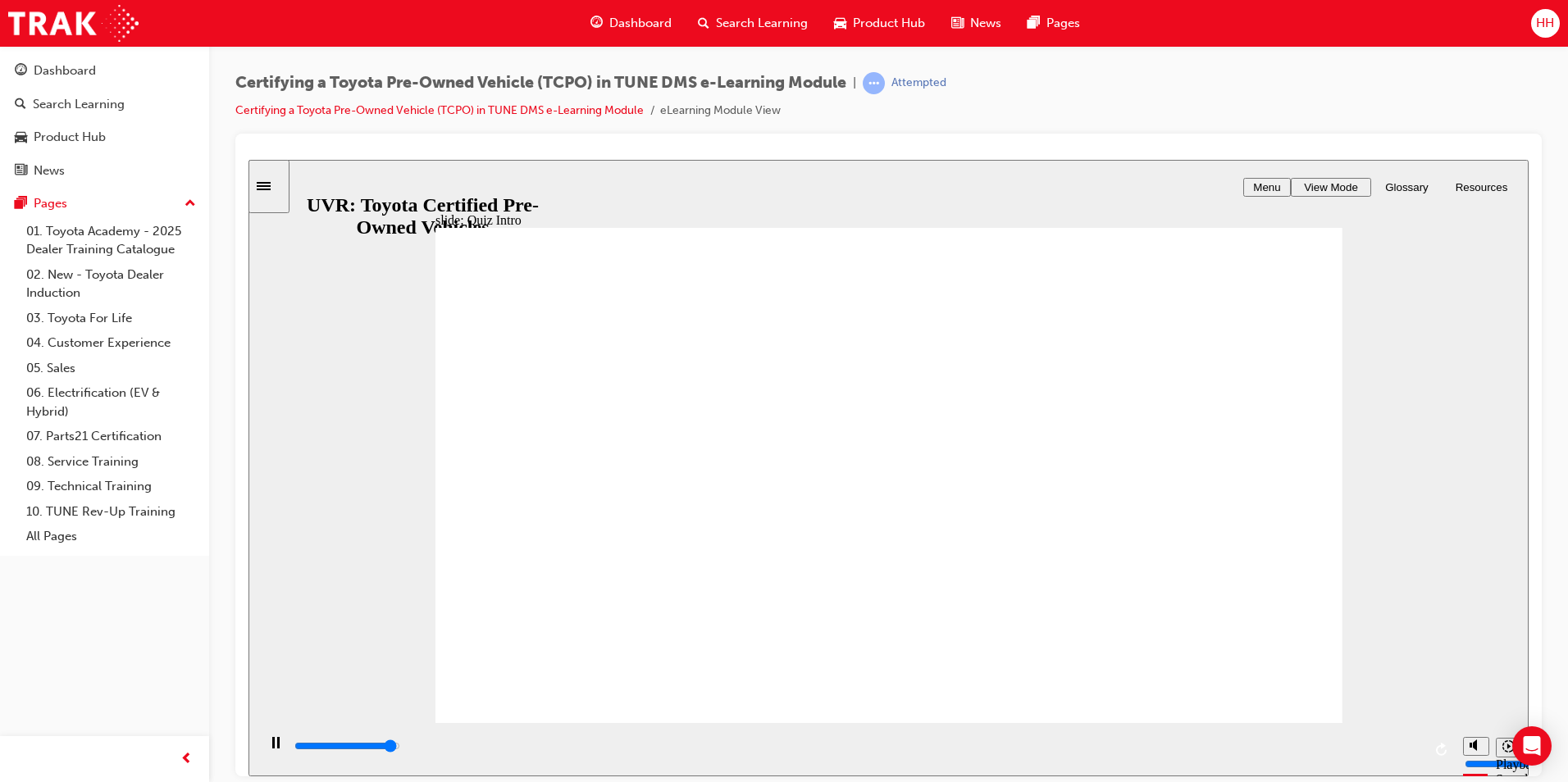
click at [1502, 754] on icon "next" at bounding box center [1506, 748] width 9 height 15
click at [274, 189] on div "Sidebar Toggle" at bounding box center [269, 186] width 28 height 12
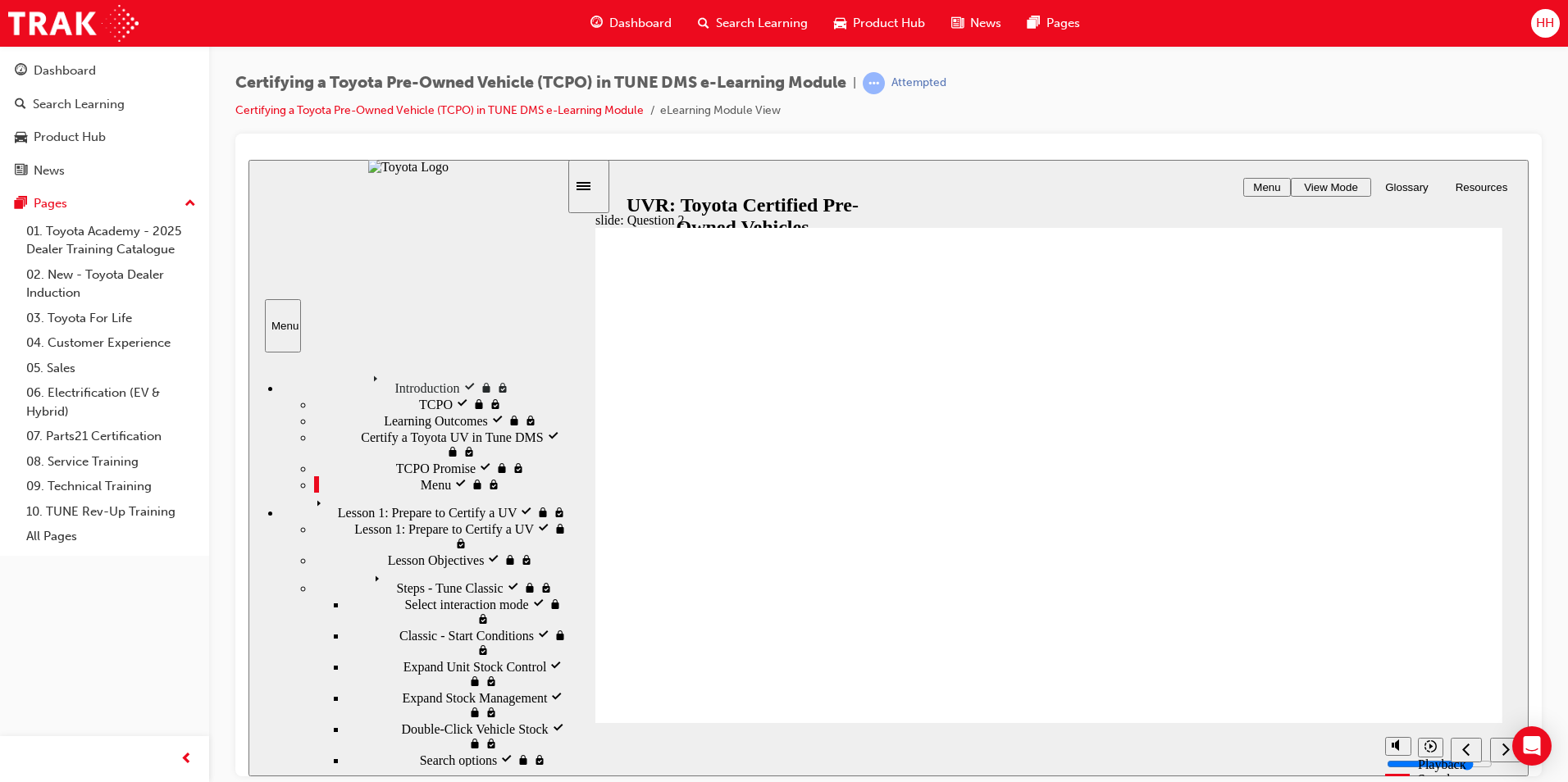
scroll to position [7, 0]
click at [310, 516] on icon "Menu" at bounding box center [322, 503] width 25 height 25
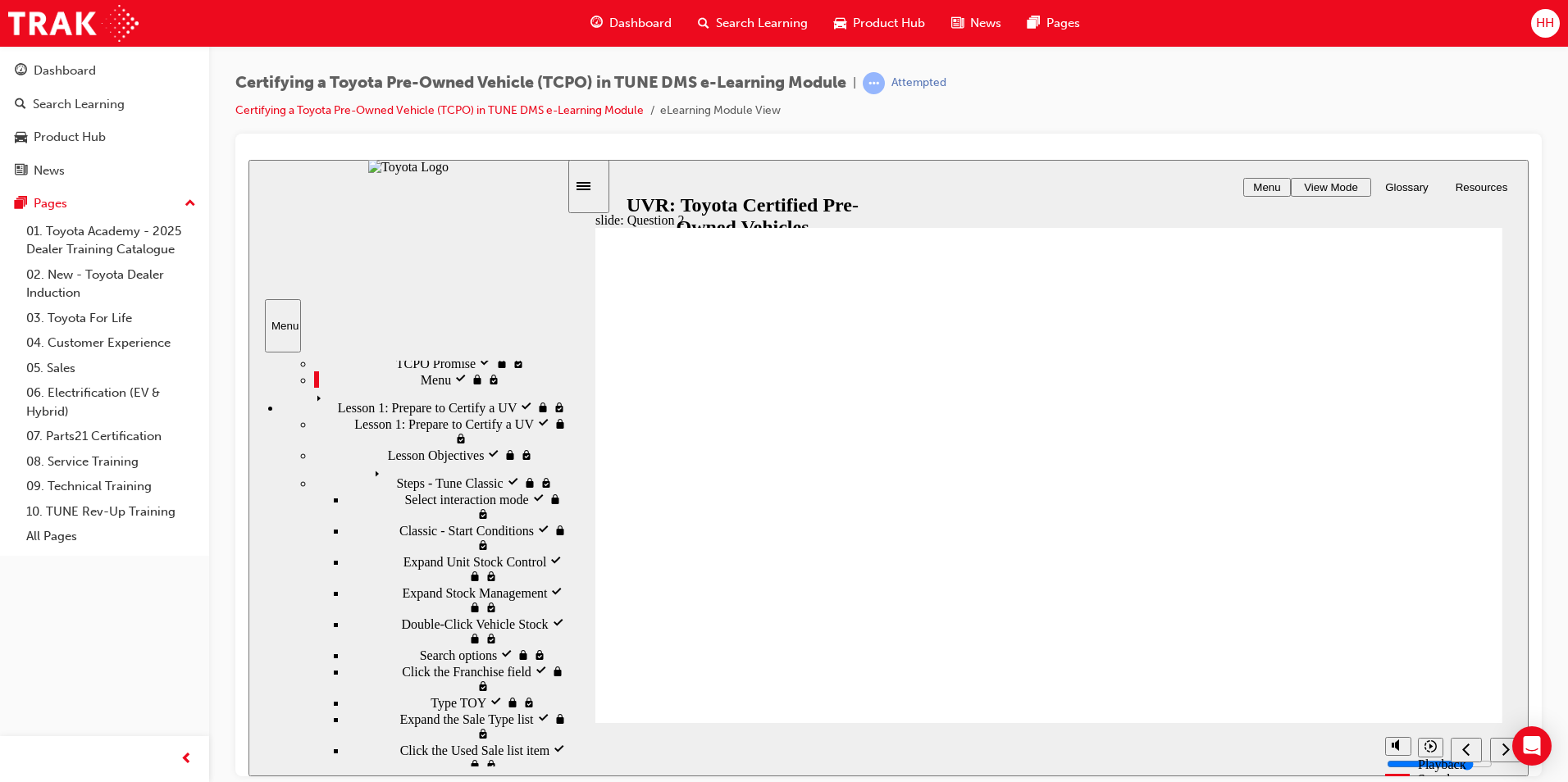
scroll to position [157, 0]
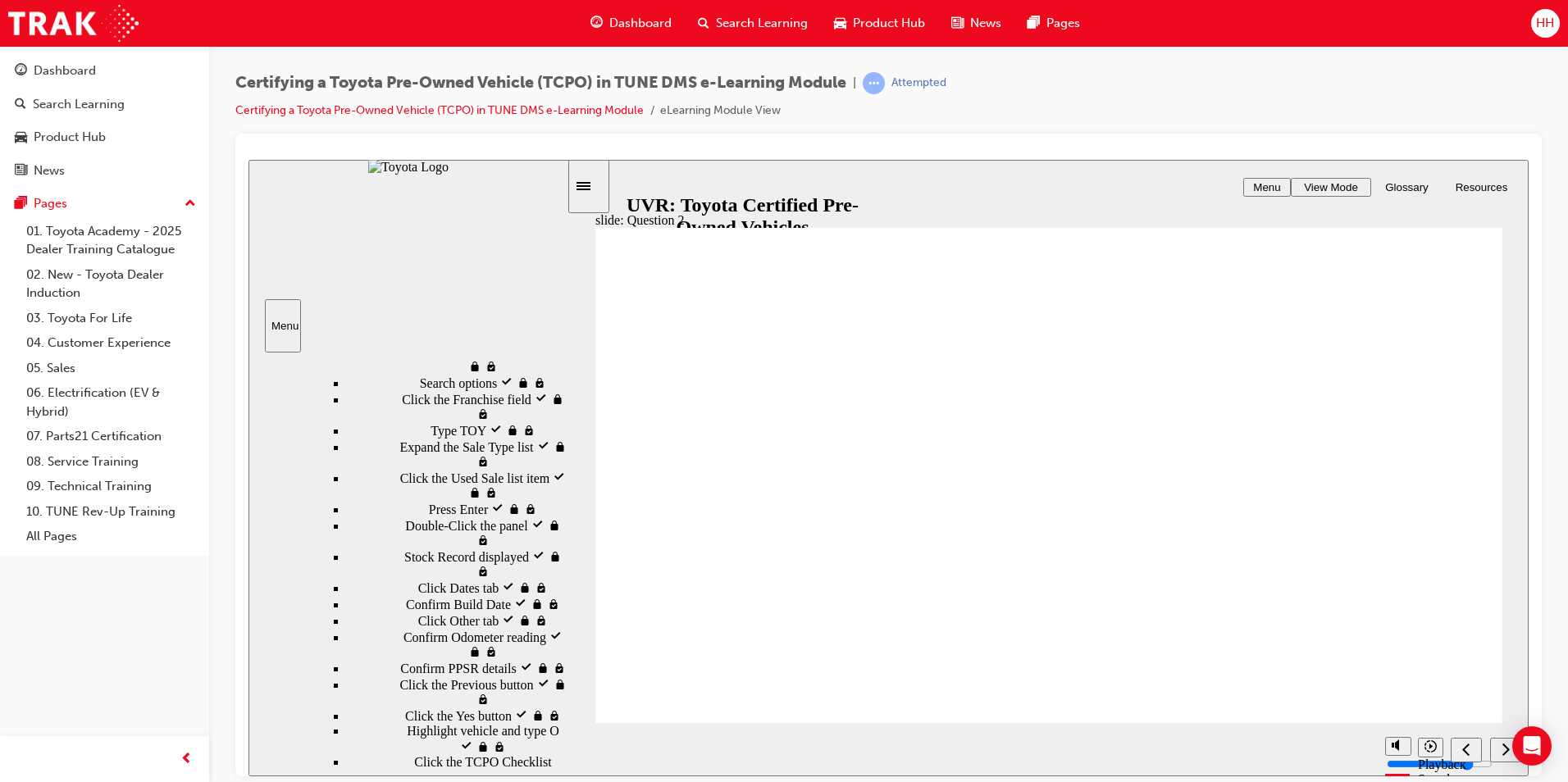
scroll to position [405, 0]
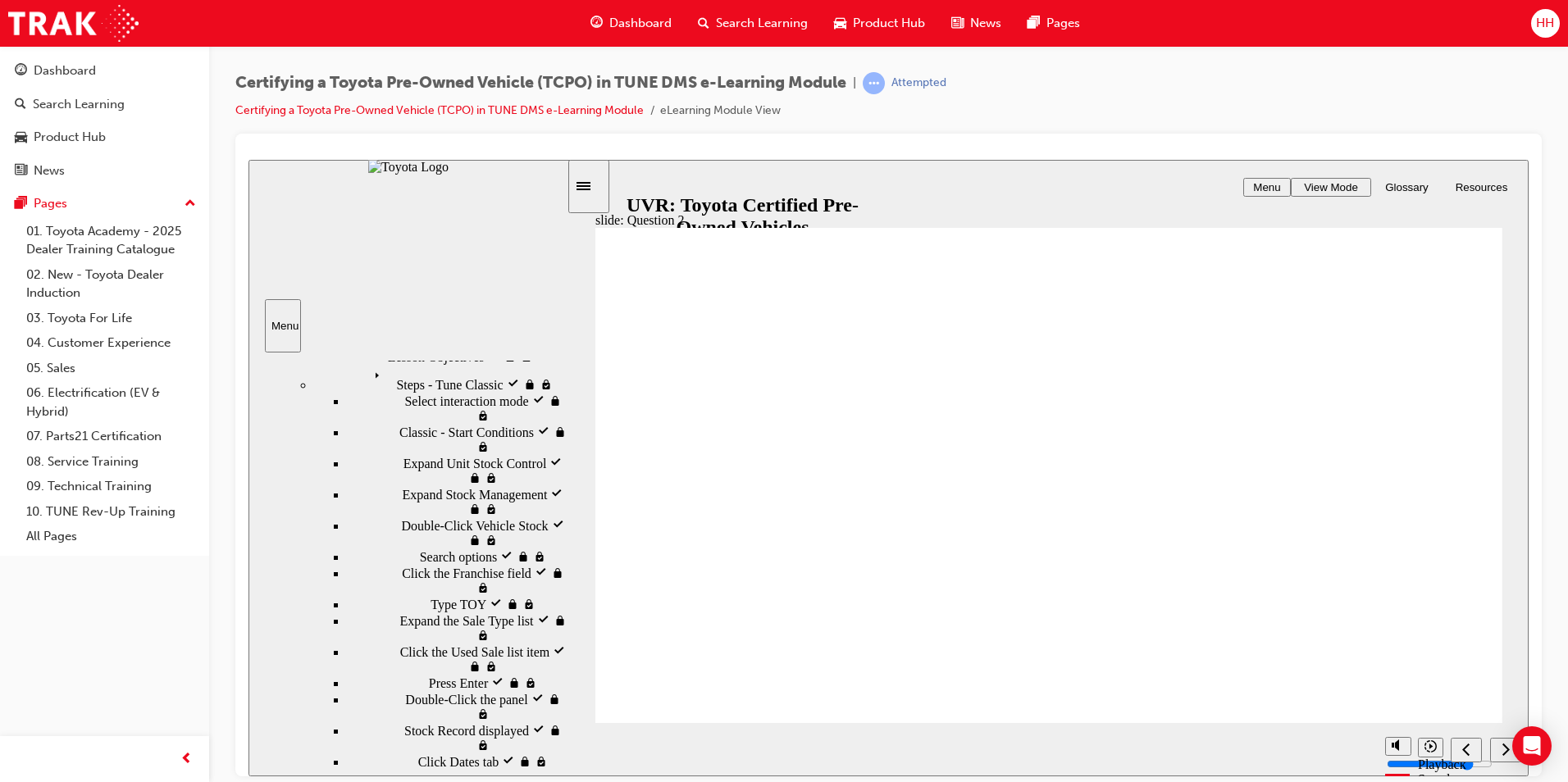
scroll to position [619, 0]
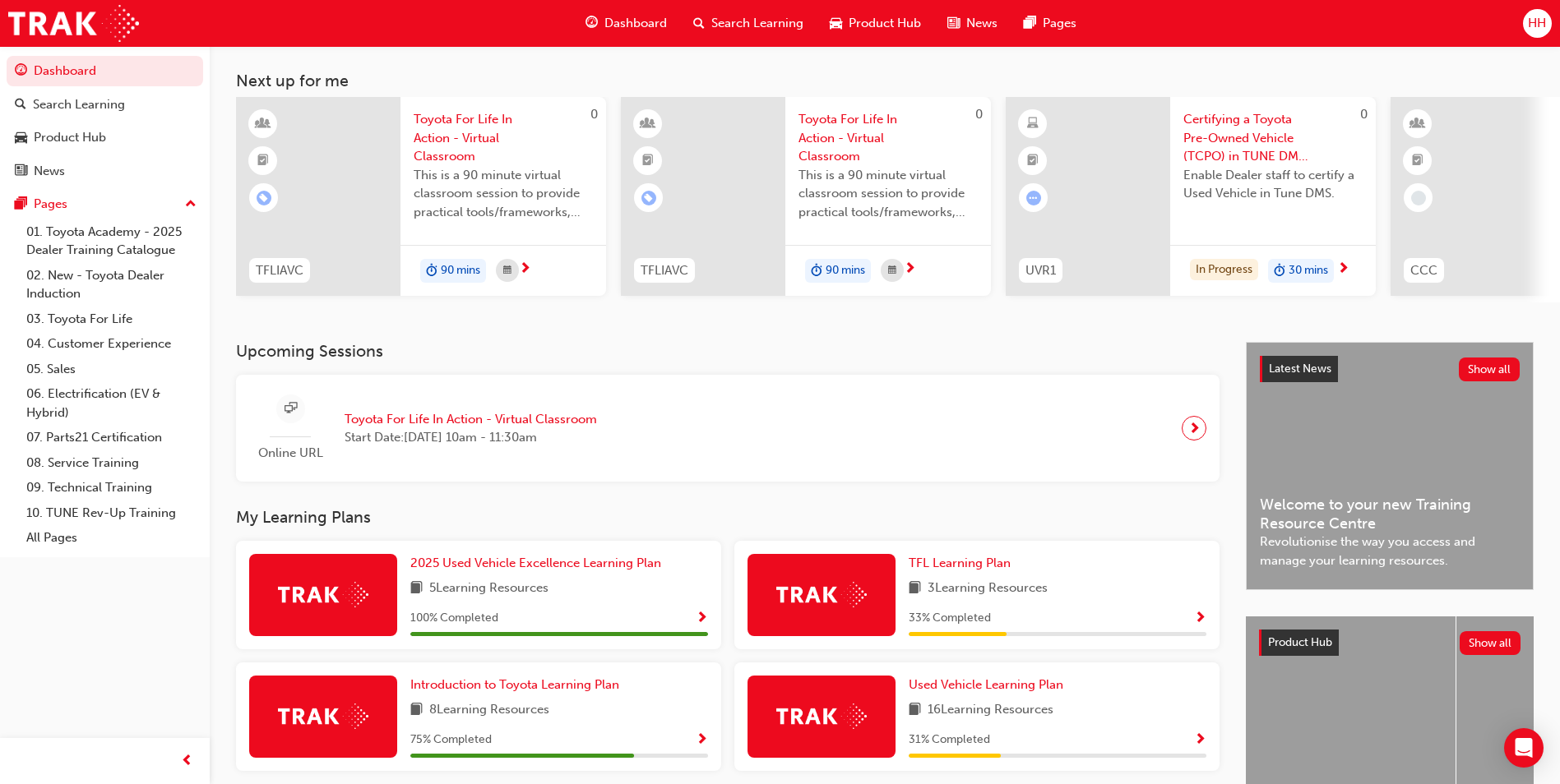
scroll to position [198, 0]
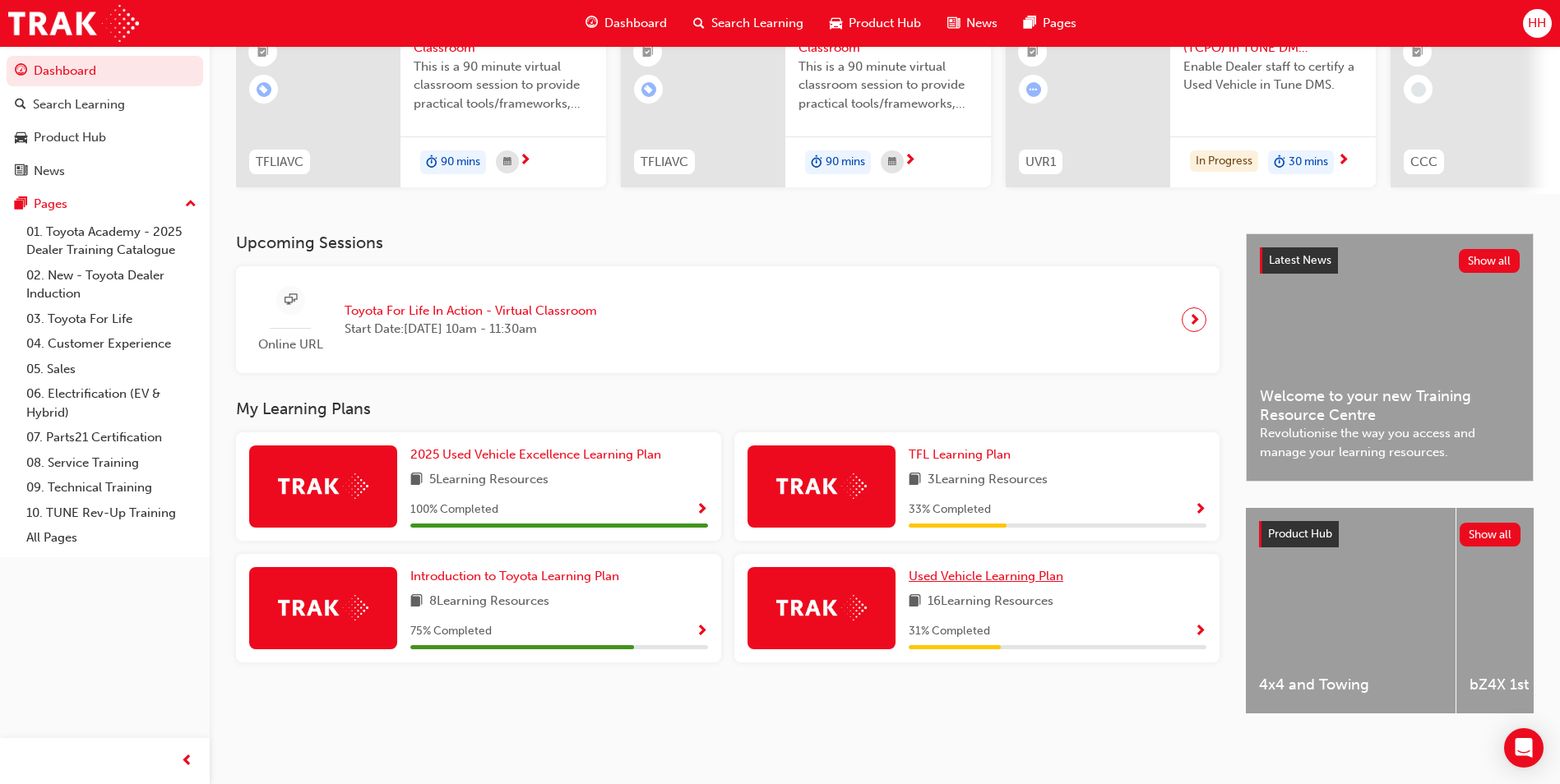
click at [989, 569] on span "Used Vehicle Learning Plan" at bounding box center [985, 576] width 154 height 15
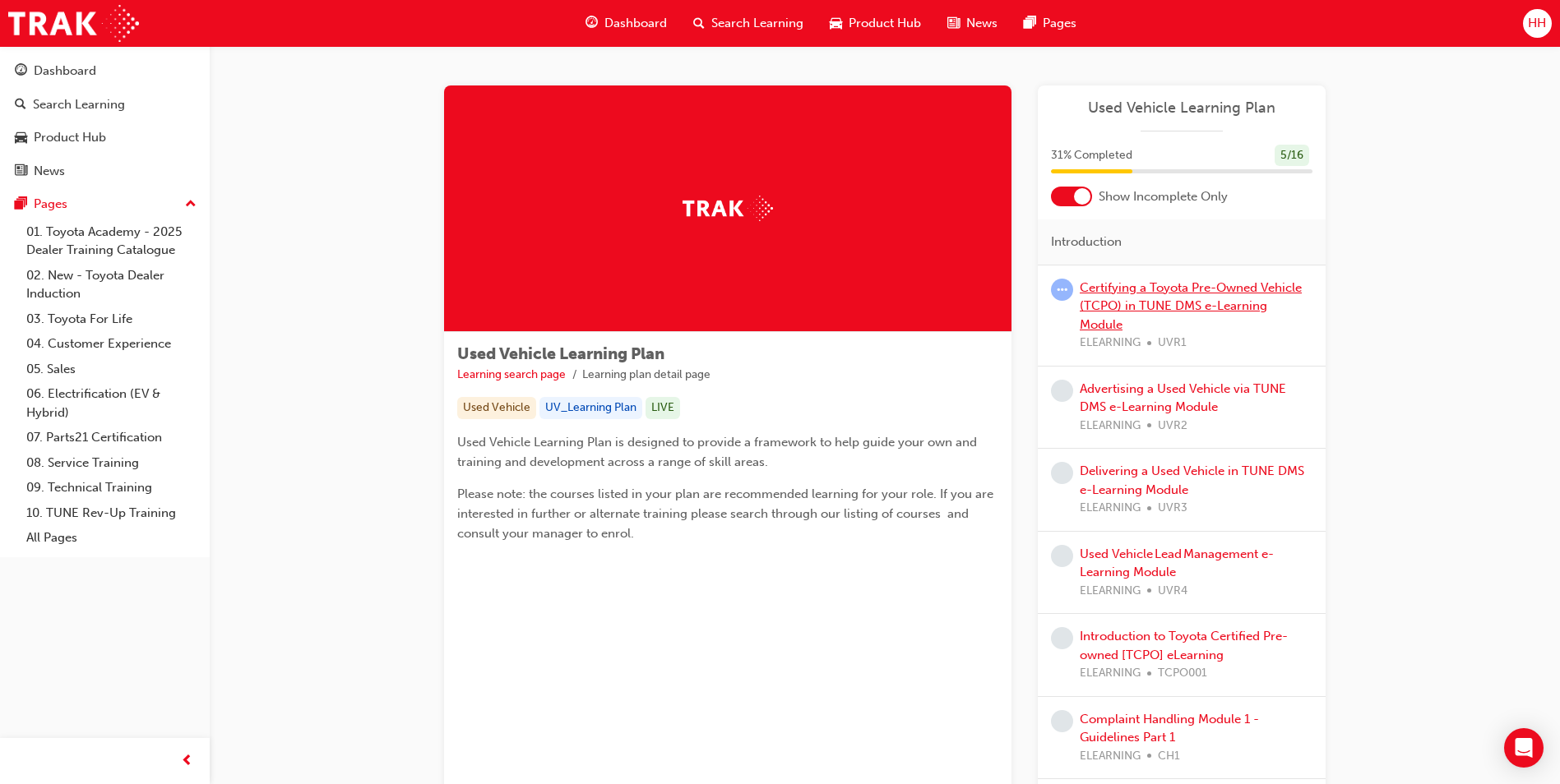
click at [1161, 302] on link "Certifying a Toyota Pre-Owned Vehicle (TCPO) in TUNE DMS e-Learning Module" at bounding box center [1190, 306] width 222 height 52
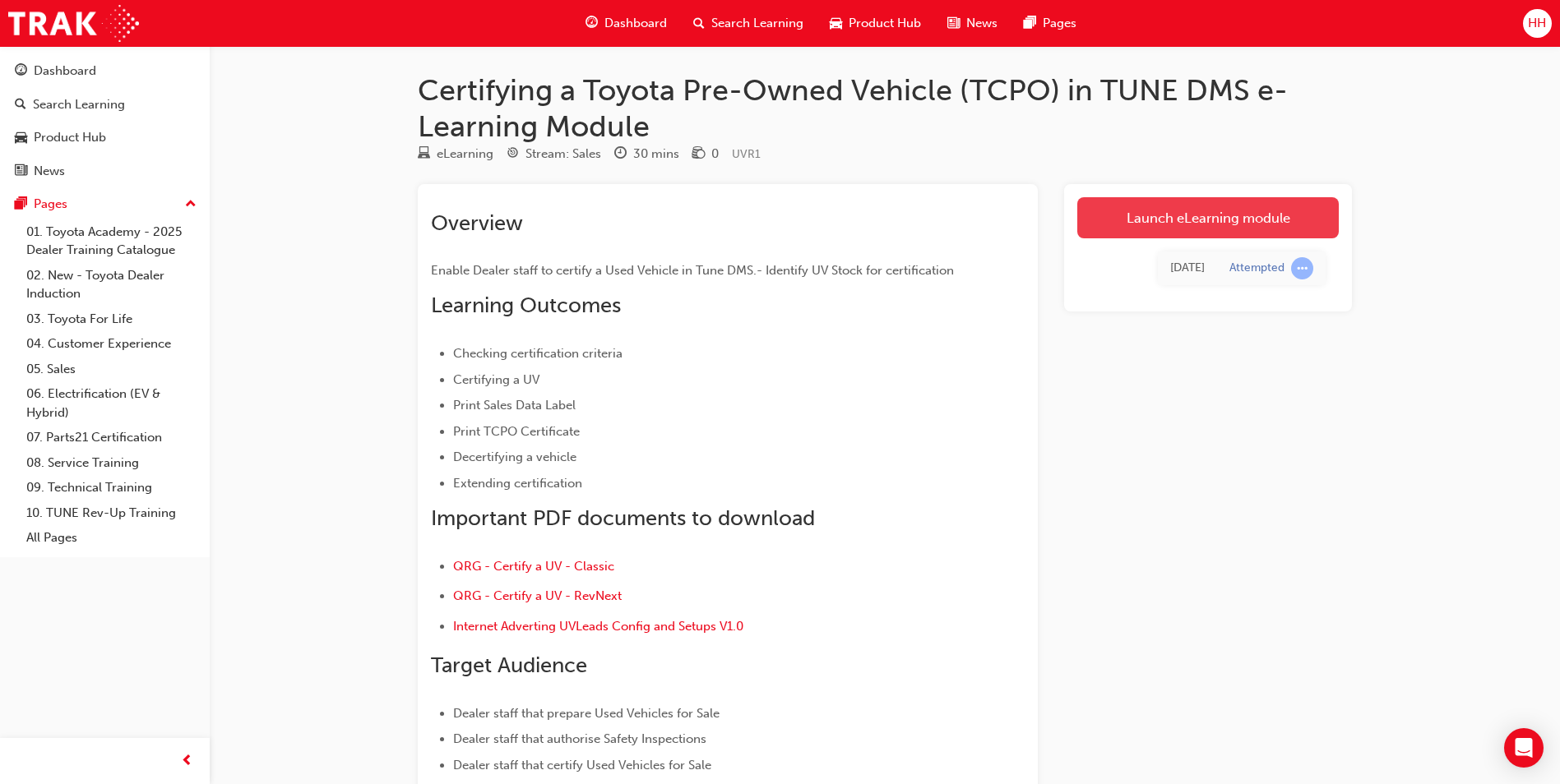
click at [1206, 218] on link "Launch eLearning module" at bounding box center [1208, 218] width 261 height 41
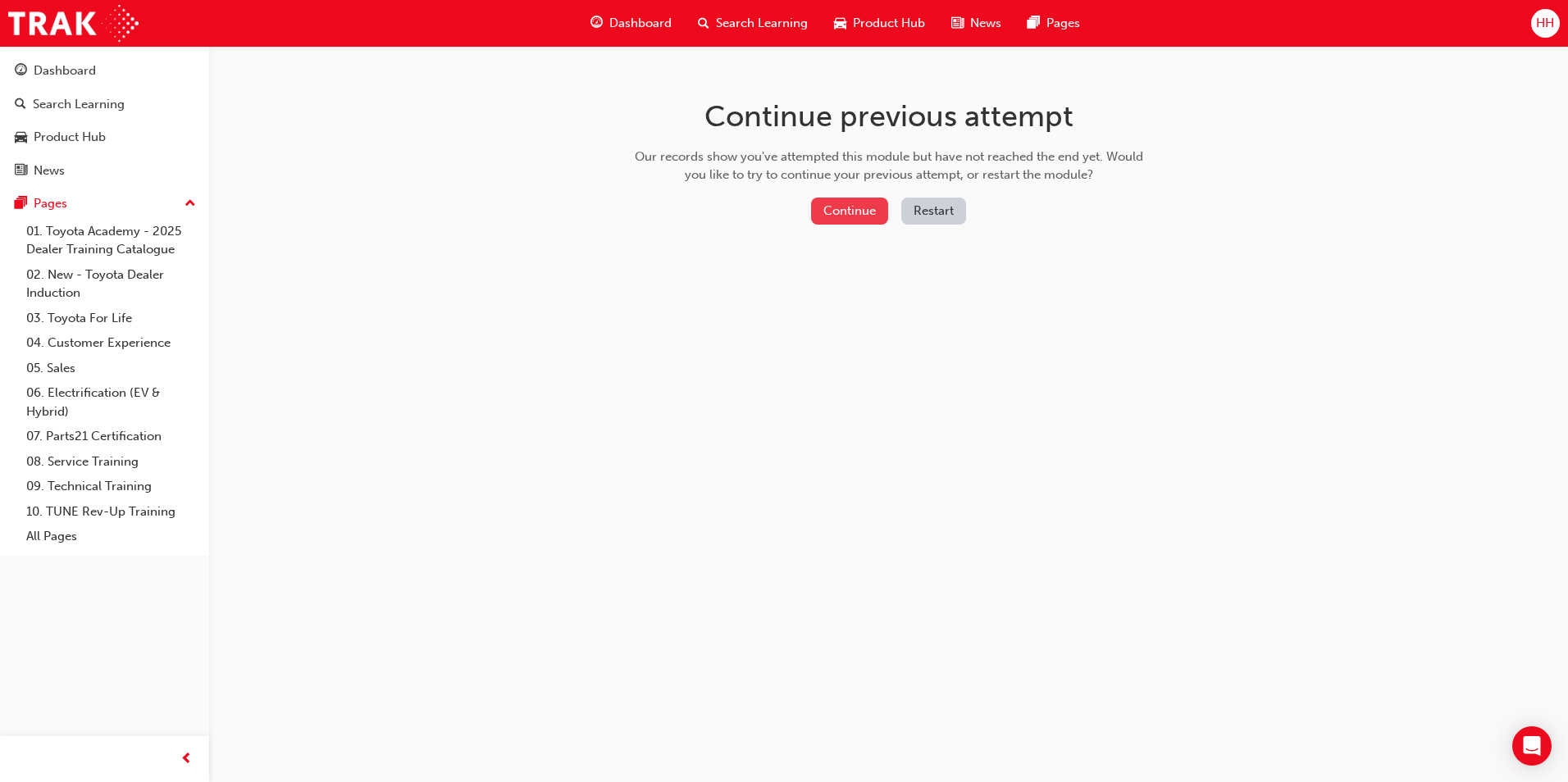
click at [859, 213] on button "Continue" at bounding box center [850, 211] width 77 height 27
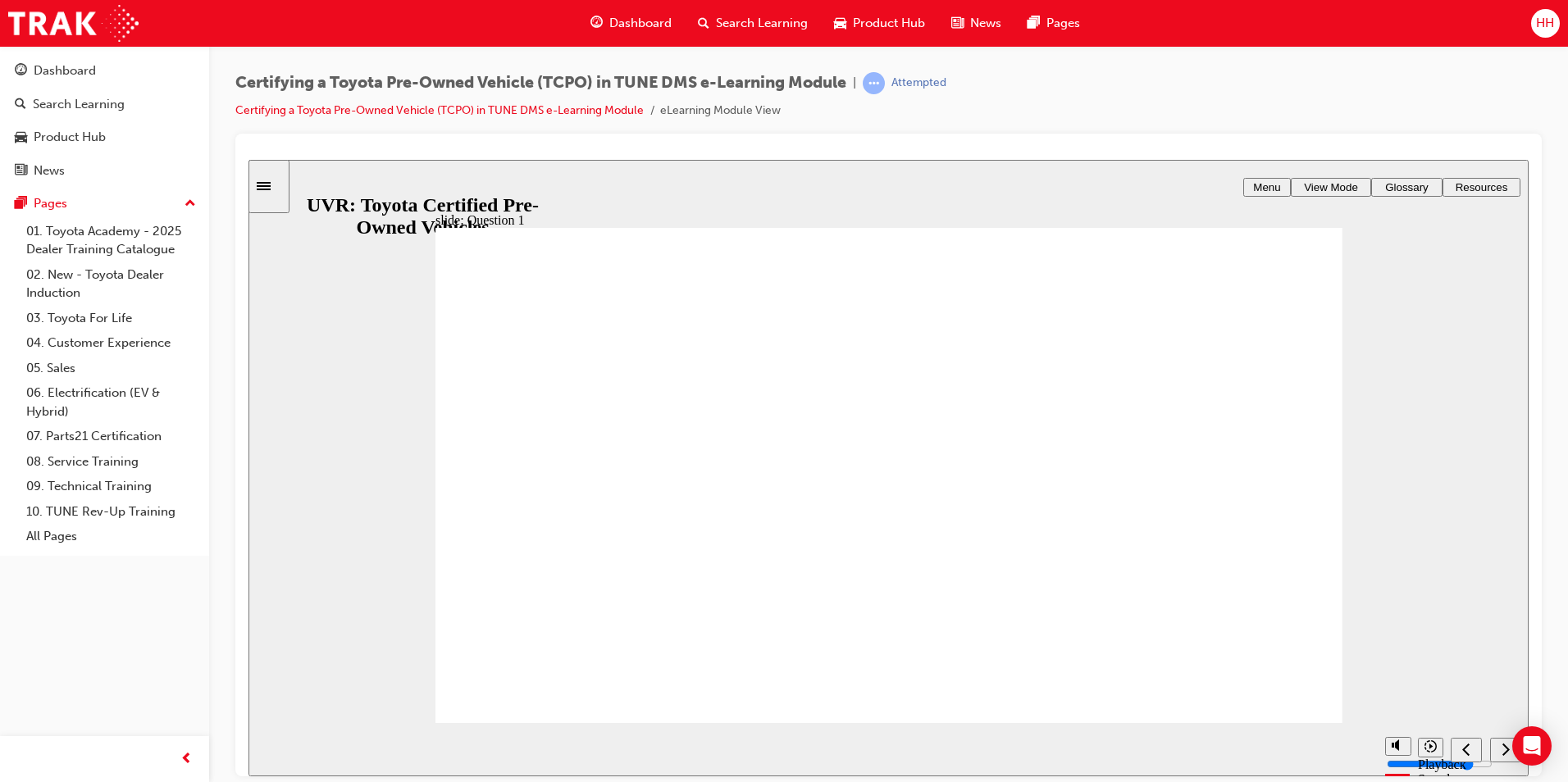
click at [1498, 742] on div "next" at bounding box center [1505, 750] width 18 height 17
click at [1506, 747] on icon "next" at bounding box center [1506, 748] width 8 height 12
click at [1491, 748] on nav "slide navigation" at bounding box center [1485, 749] width 70 height 53
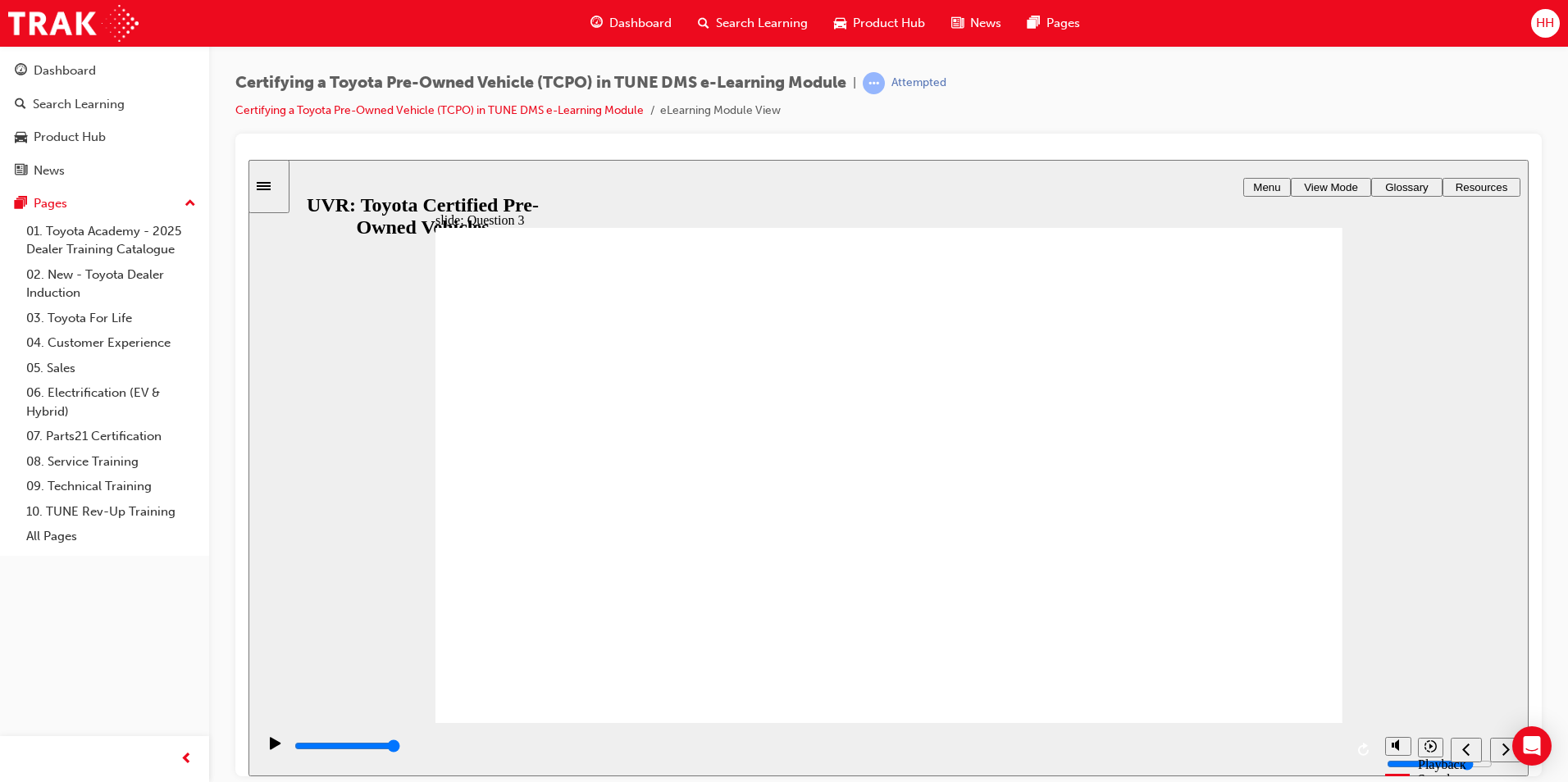
click at [1497, 748] on div "next" at bounding box center [1505, 750] width 18 height 17
click at [1500, 748] on div "next" at bounding box center [1505, 750] width 18 height 17
type input "4000"
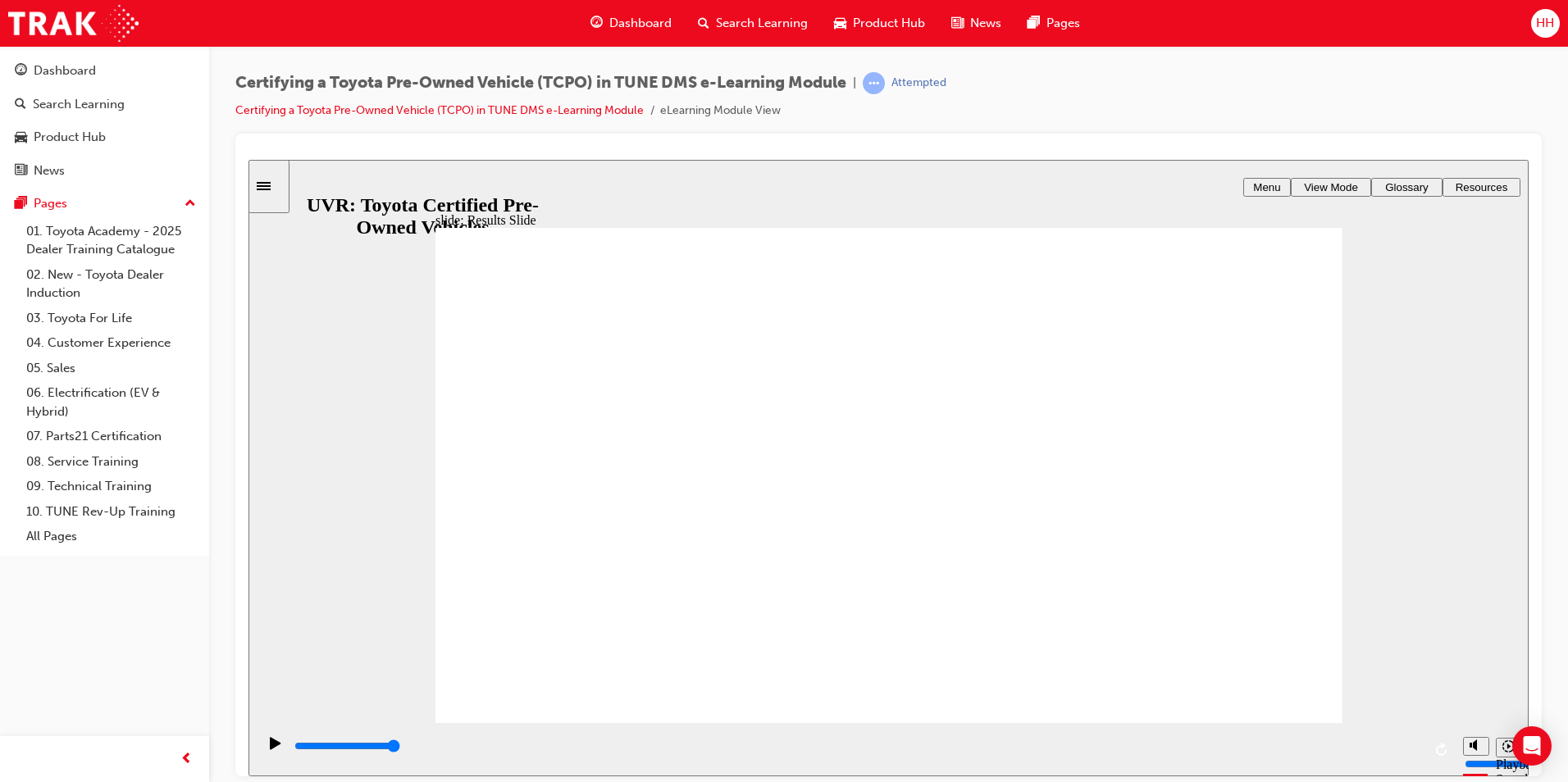
click at [621, 32] on span "Dashboard" at bounding box center [640, 23] width 62 height 19
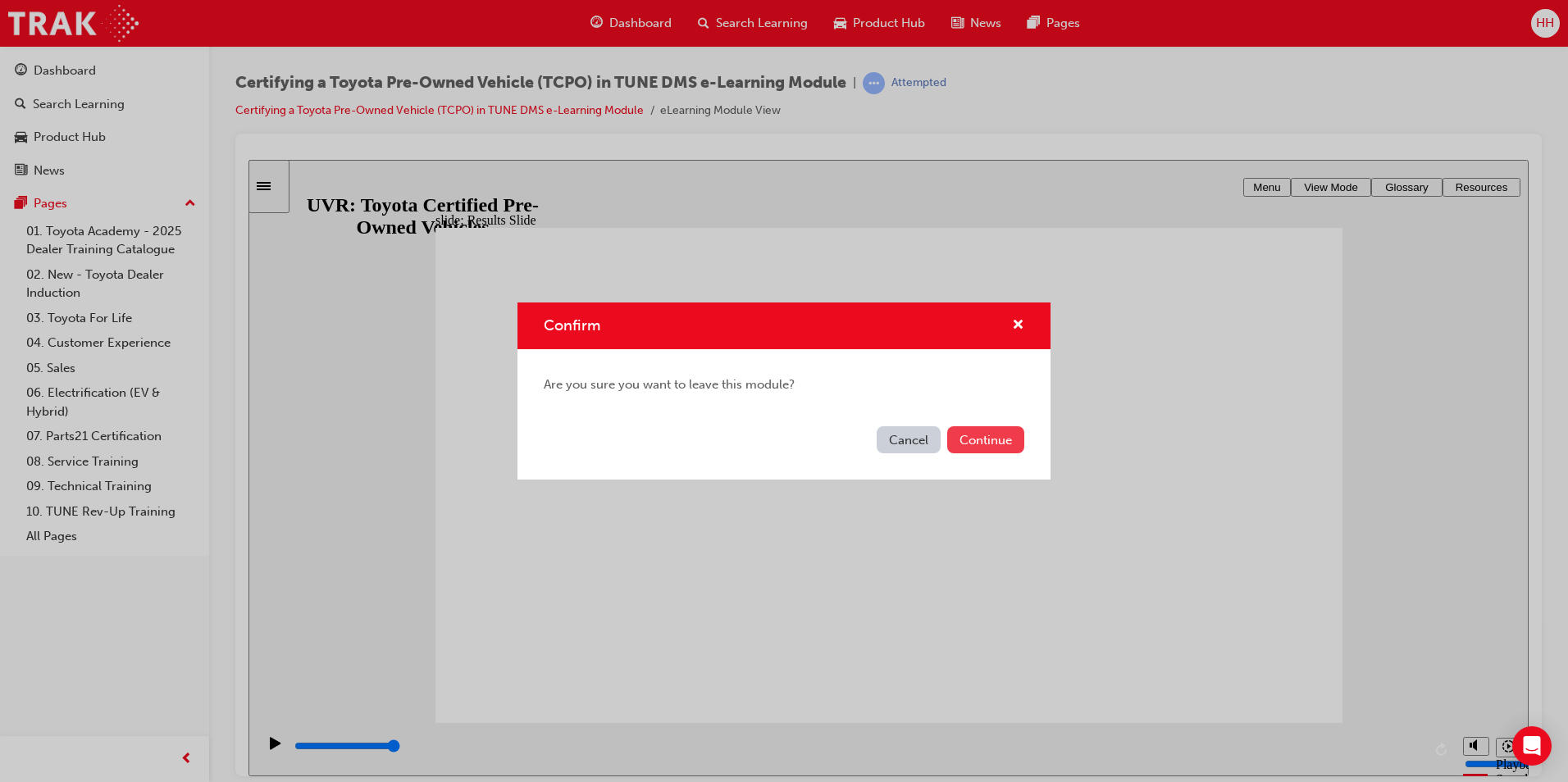
click at [987, 440] on button "Continue" at bounding box center [986, 440] width 77 height 27
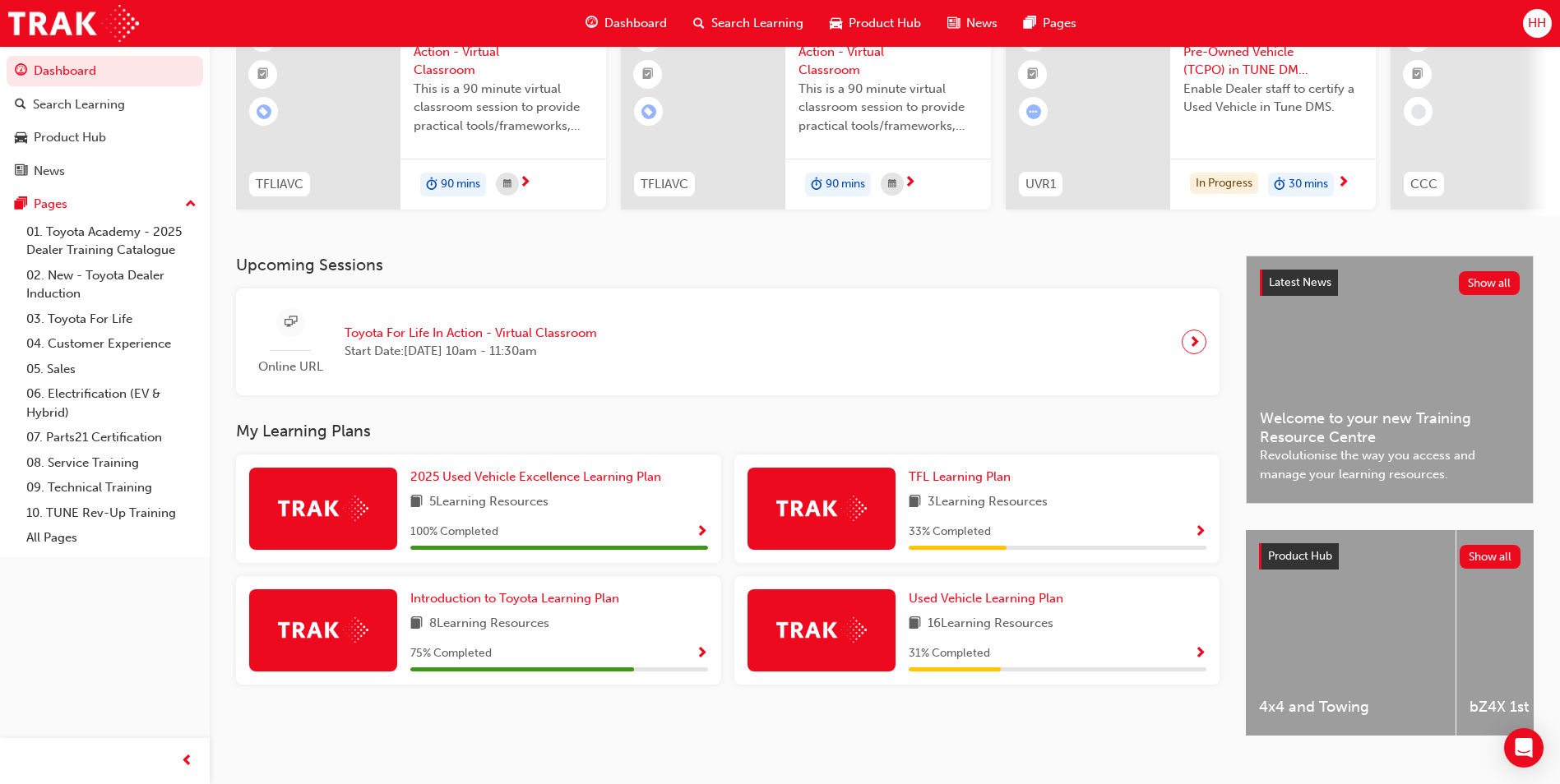
scroll to position [198, 0]
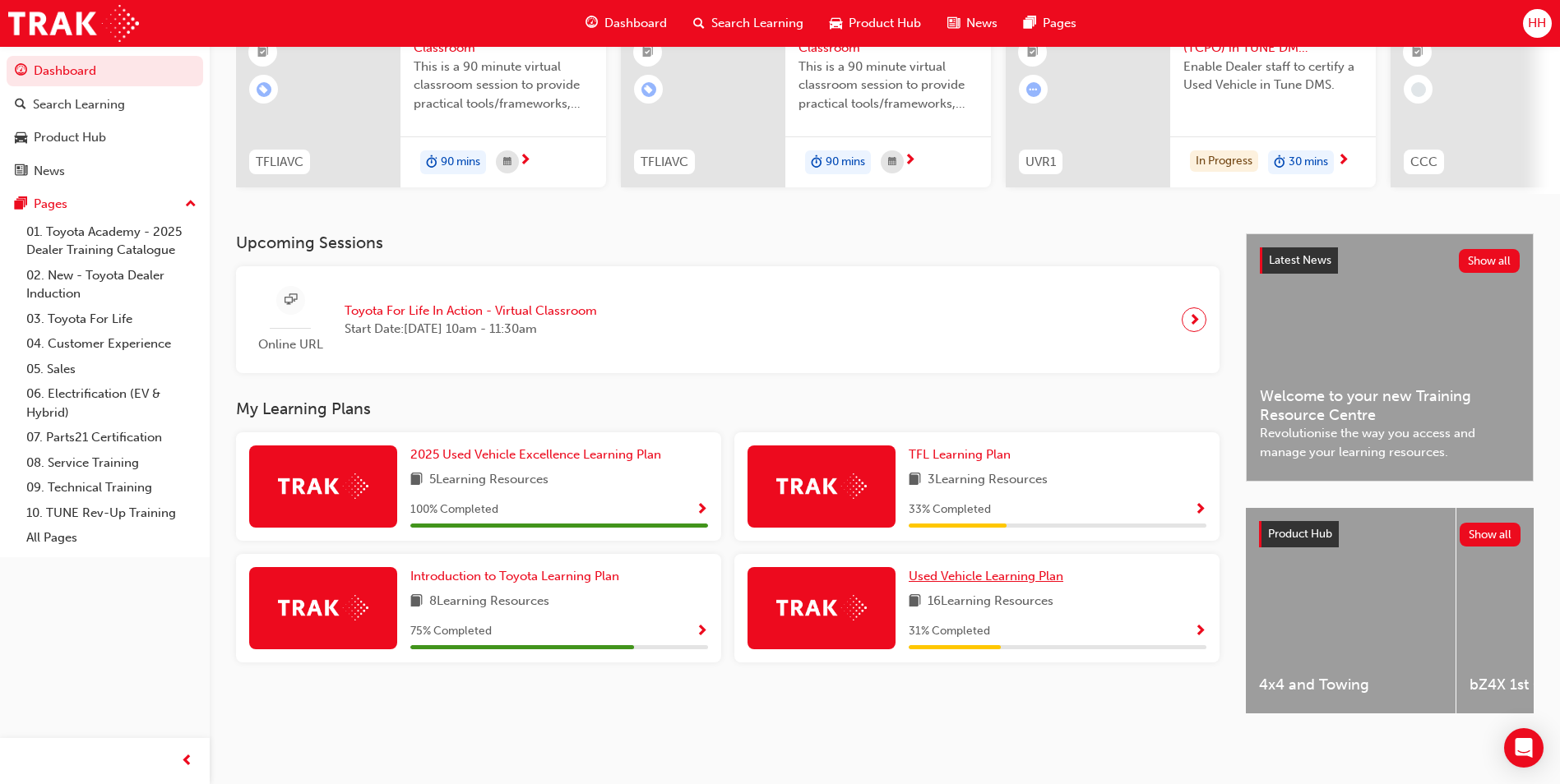
click at [940, 569] on span "Used Vehicle Learning Plan" at bounding box center [985, 576] width 154 height 15
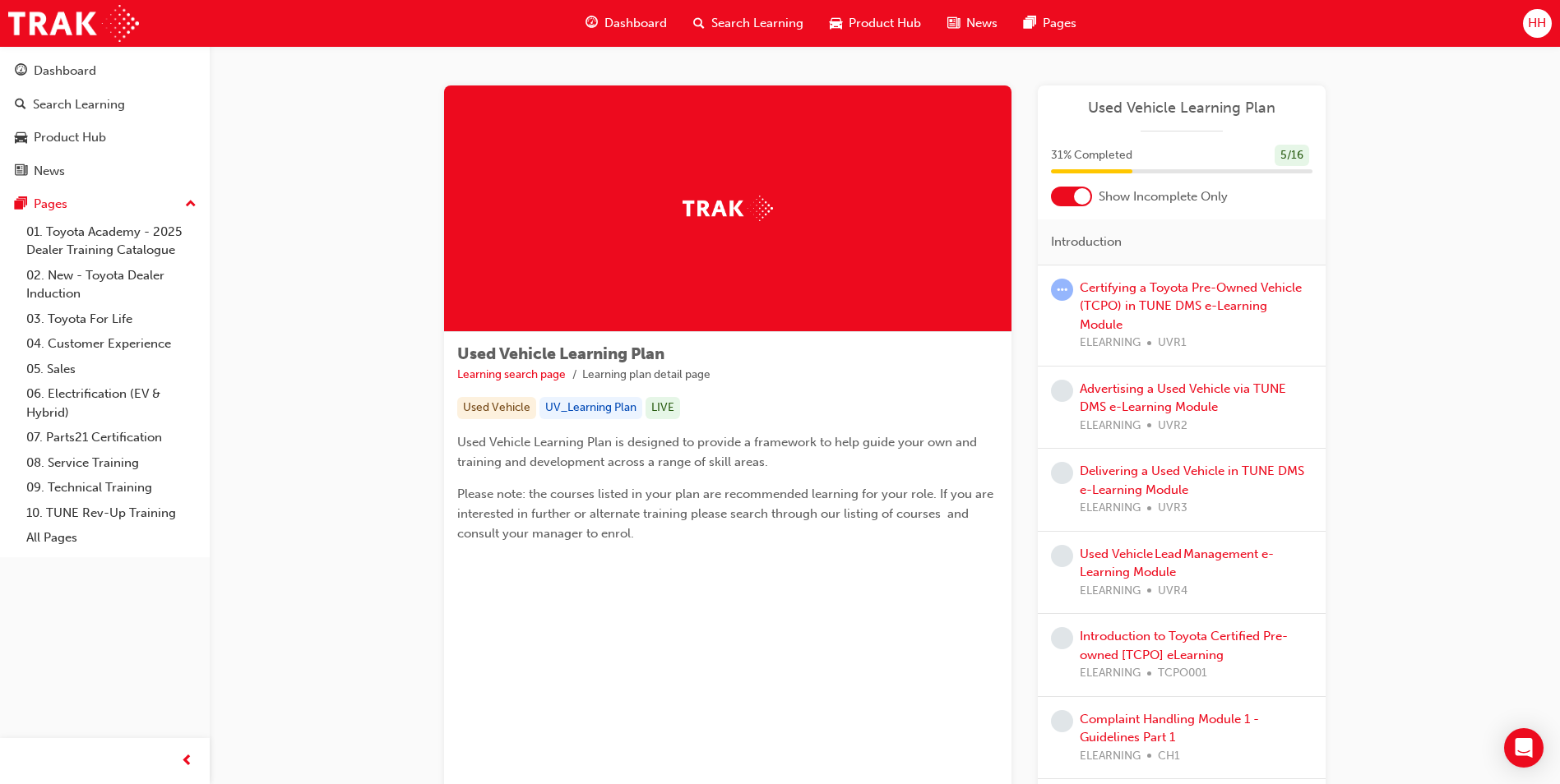
click at [1132, 295] on div "Certifying a Toyota Pre-Owned Vehicle (TCPO) in TUNE DMS e-Learning Module ELEA…" at bounding box center [1196, 316] width 233 height 74
click at [1148, 309] on link "Certifying a Toyota Pre-Owned Vehicle (TCPO) in TUNE DMS e-Learning Module" at bounding box center [1190, 306] width 222 height 52
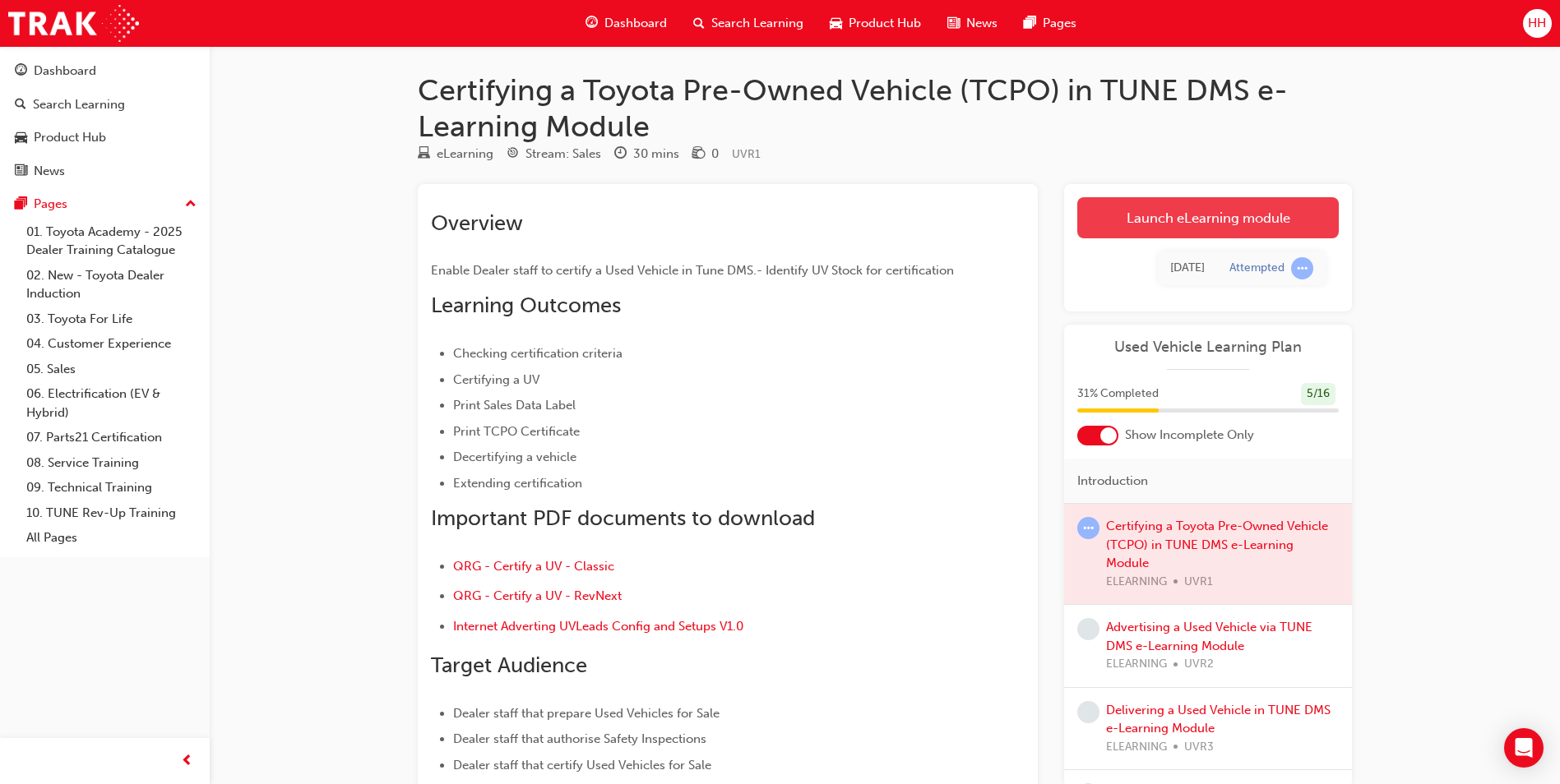
click at [1159, 220] on link "Launch eLearning module" at bounding box center [1208, 218] width 261 height 41
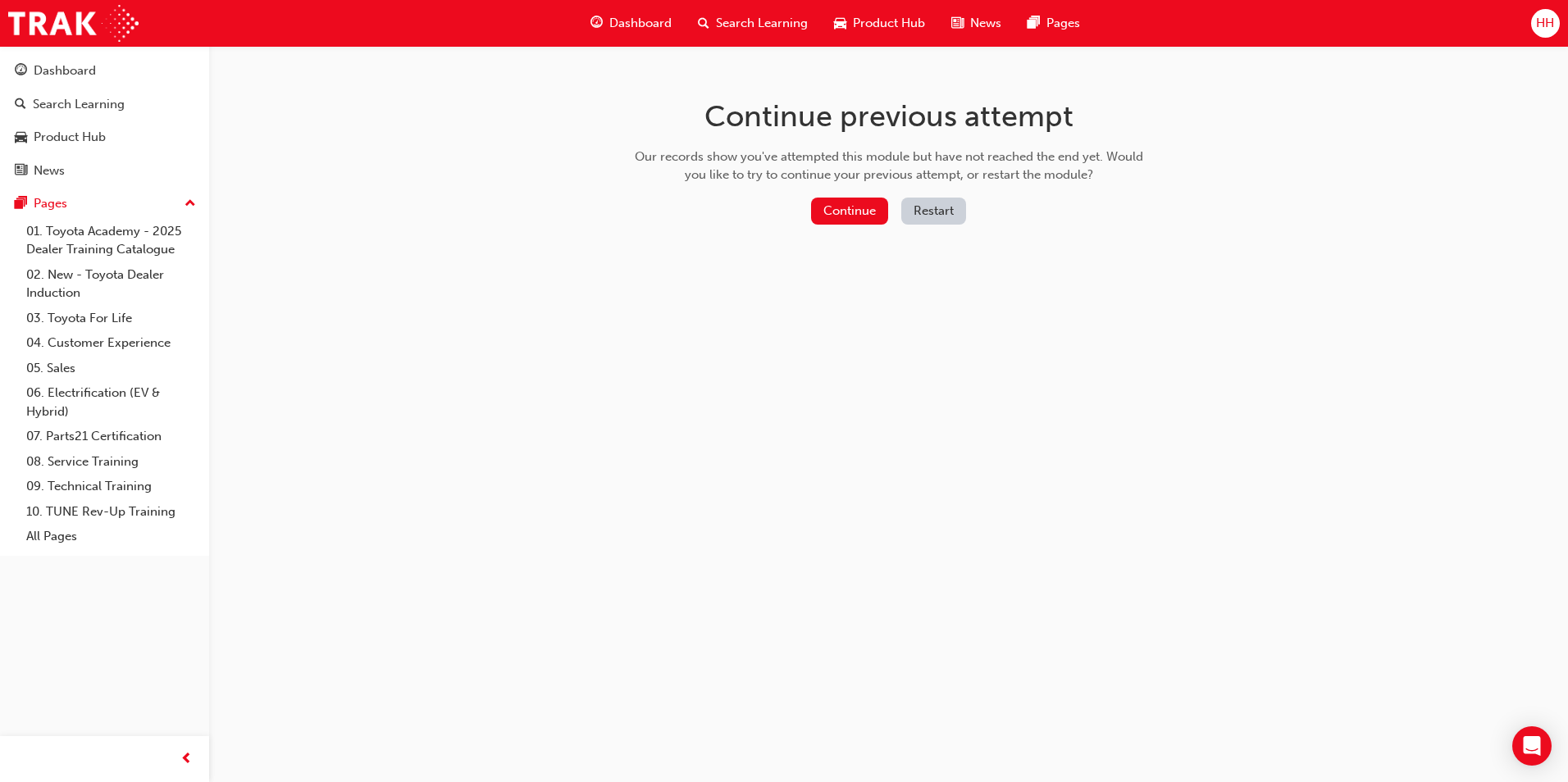
click at [937, 208] on button "Restart" at bounding box center [933, 211] width 65 height 27
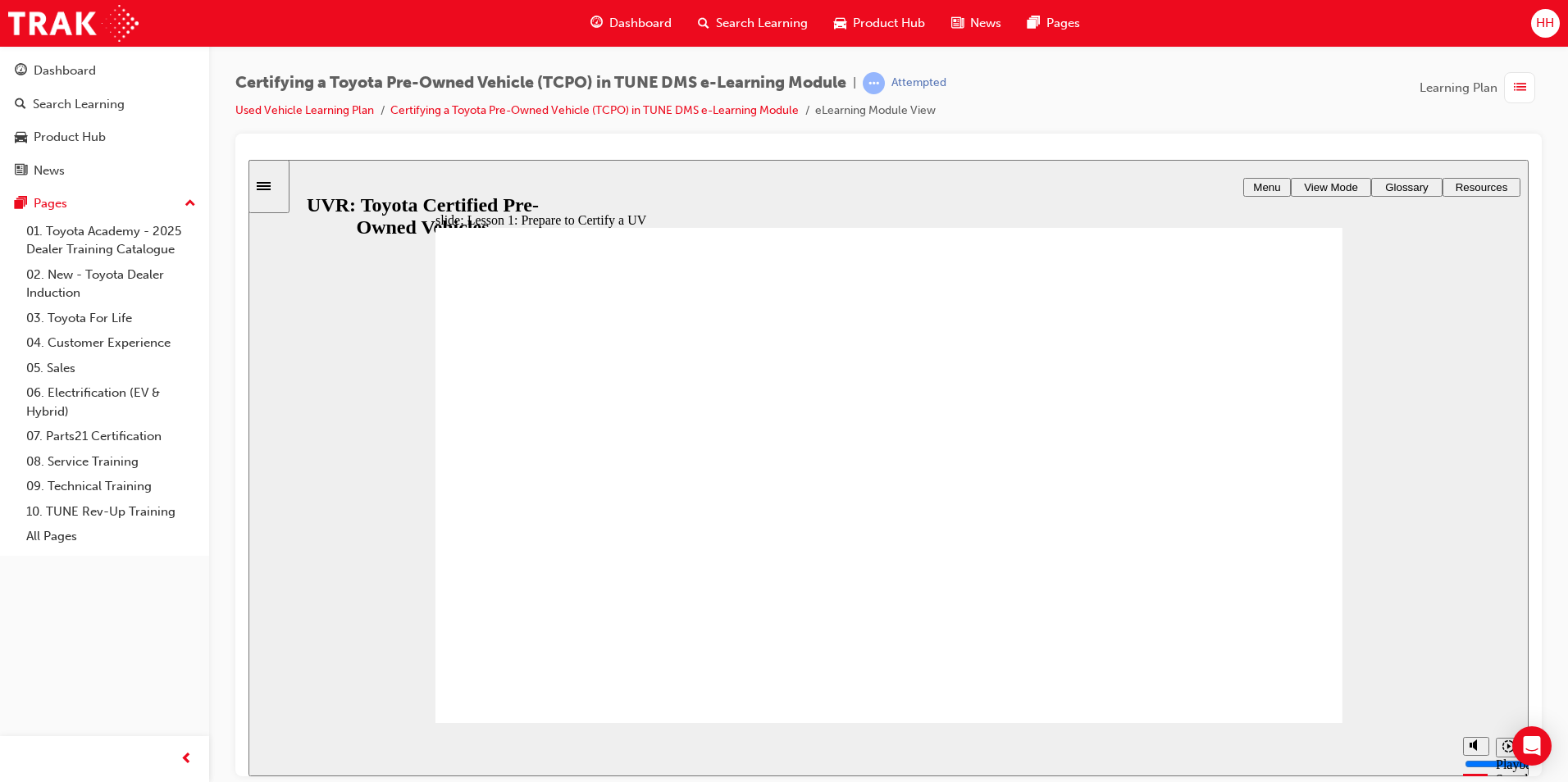
click at [1371, 746] on div "playback controls" at bounding box center [855, 749] width 1199 height 53
drag, startPoint x: 582, startPoint y: 747, endPoint x: 1016, endPoint y: 745, distance: 434.0
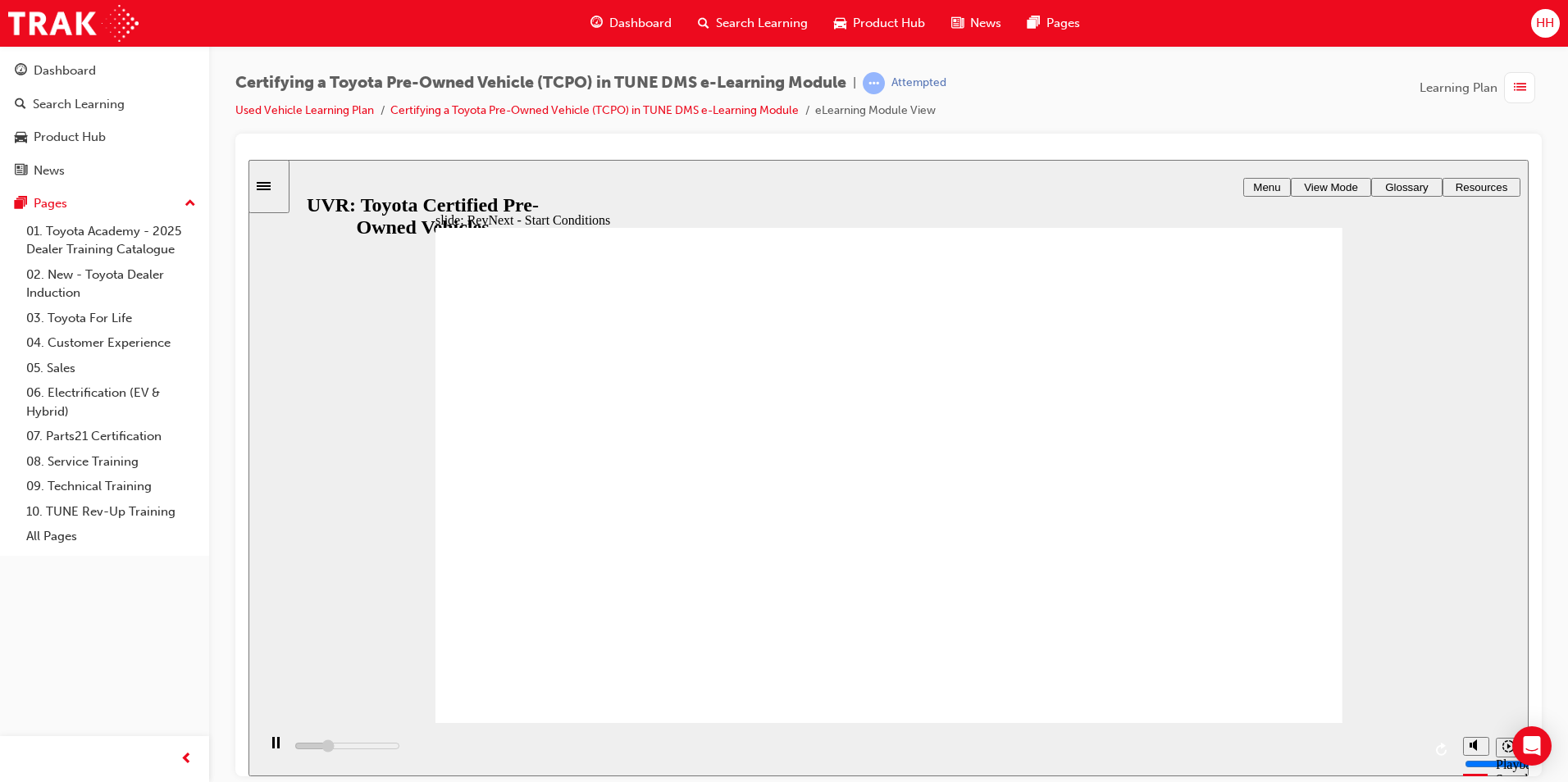
click at [1011, 746] on div "playback controls" at bounding box center [855, 749] width 1199 height 53
type input "7100"
click at [1307, 181] on span "View Mode" at bounding box center [1330, 187] width 54 height 12
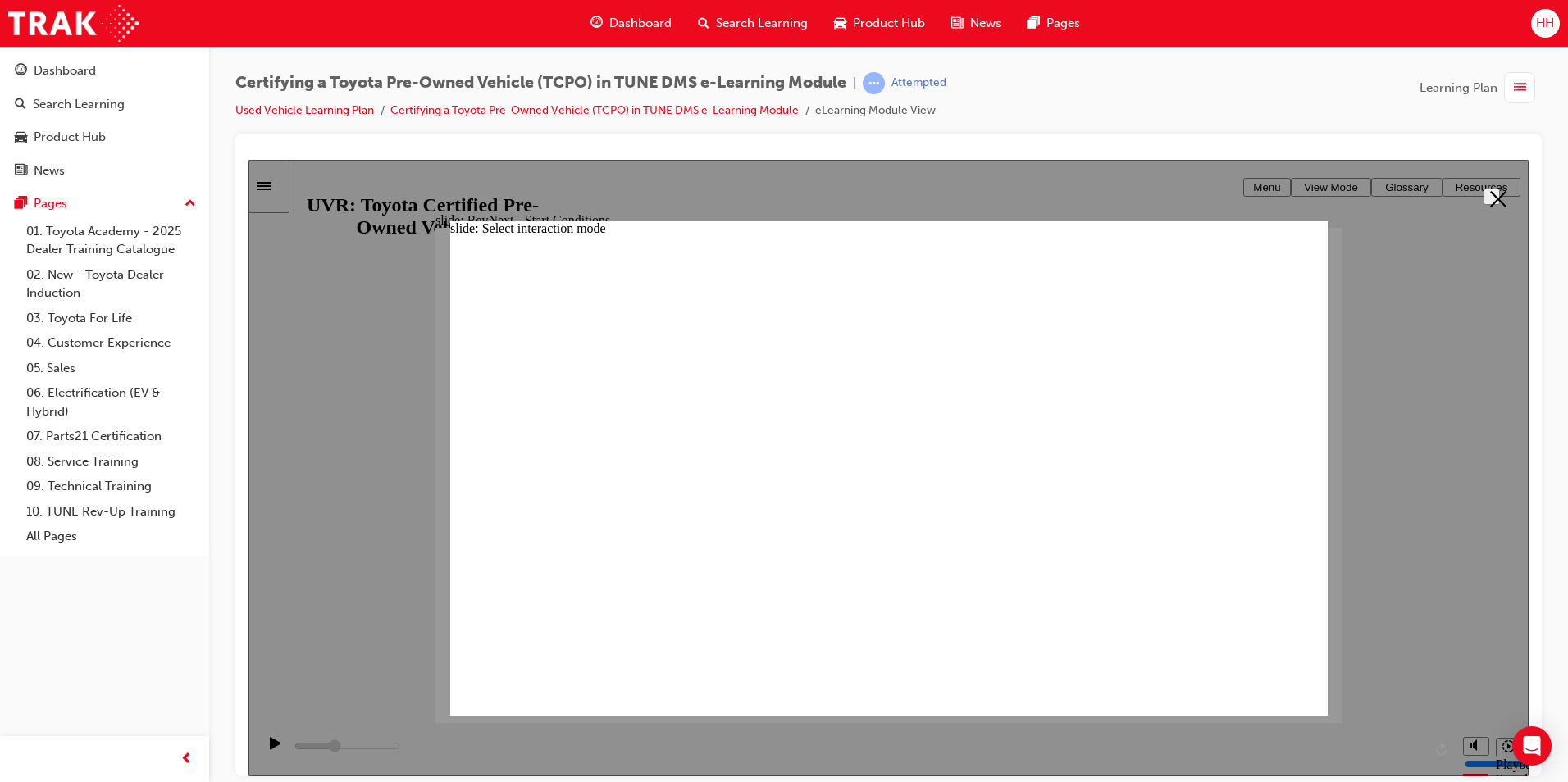
radio input "true"
type input "7100"
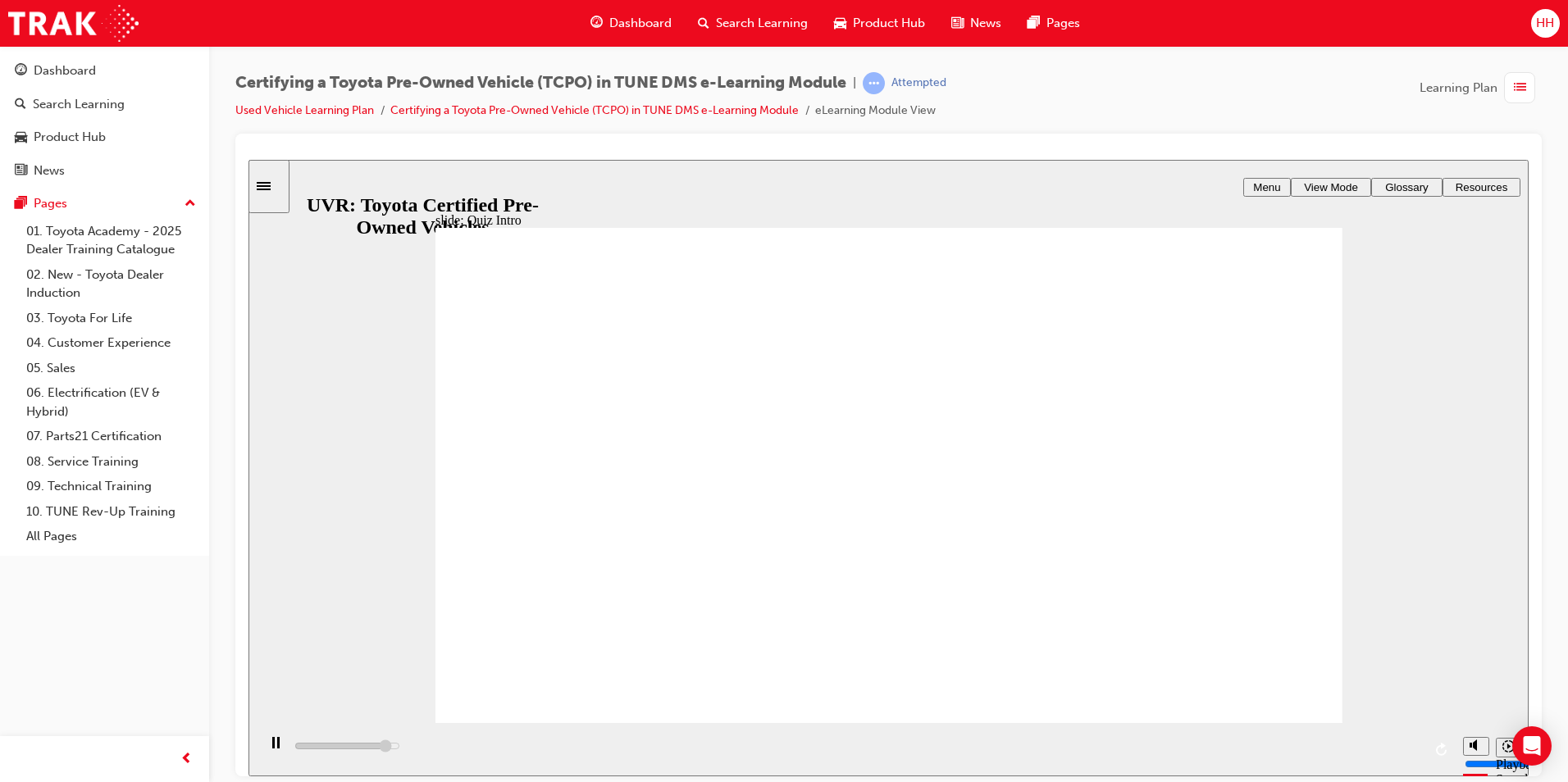
type input "7100"
radio input "true"
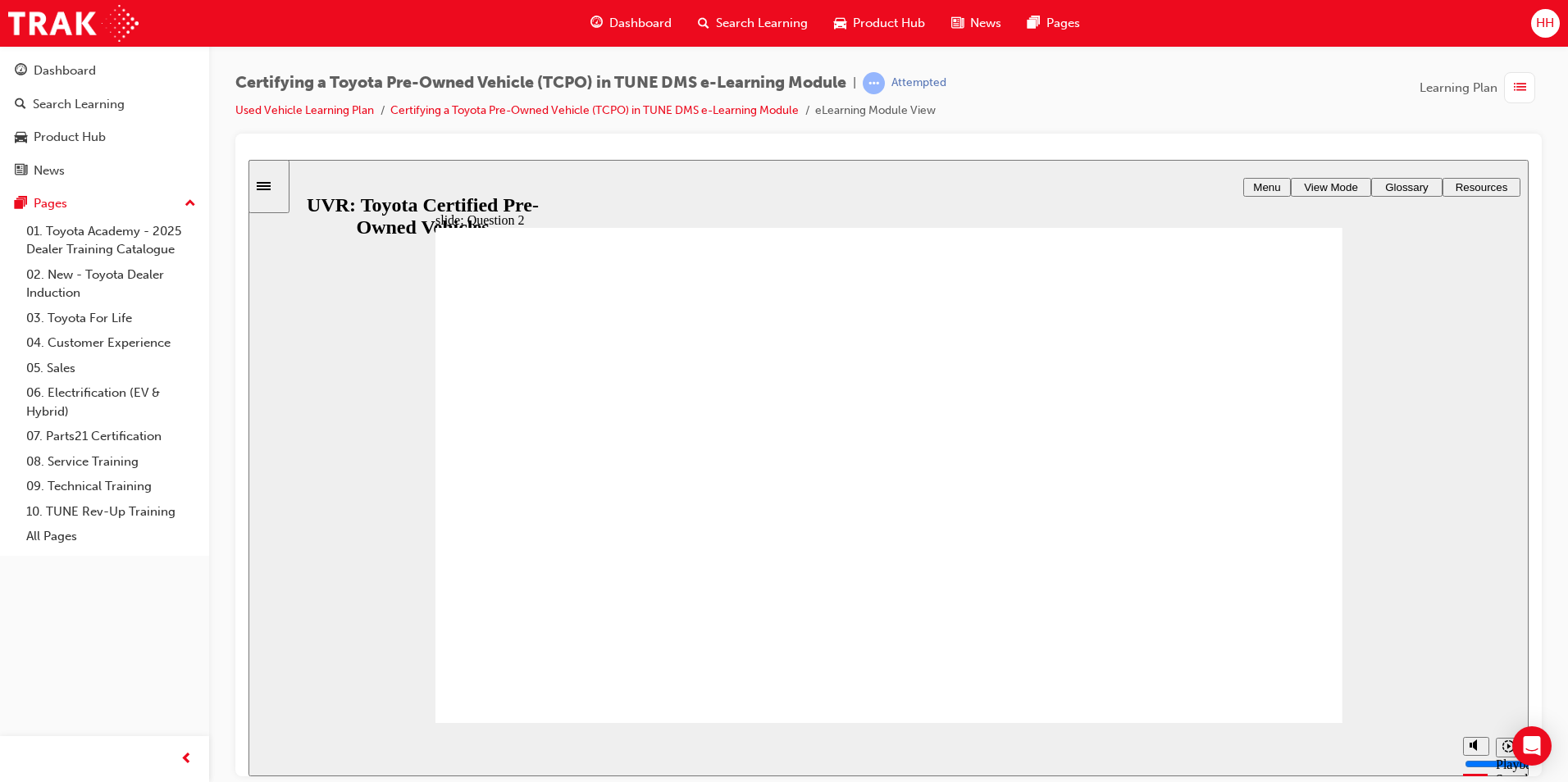
radio input "true"
type input "2700"
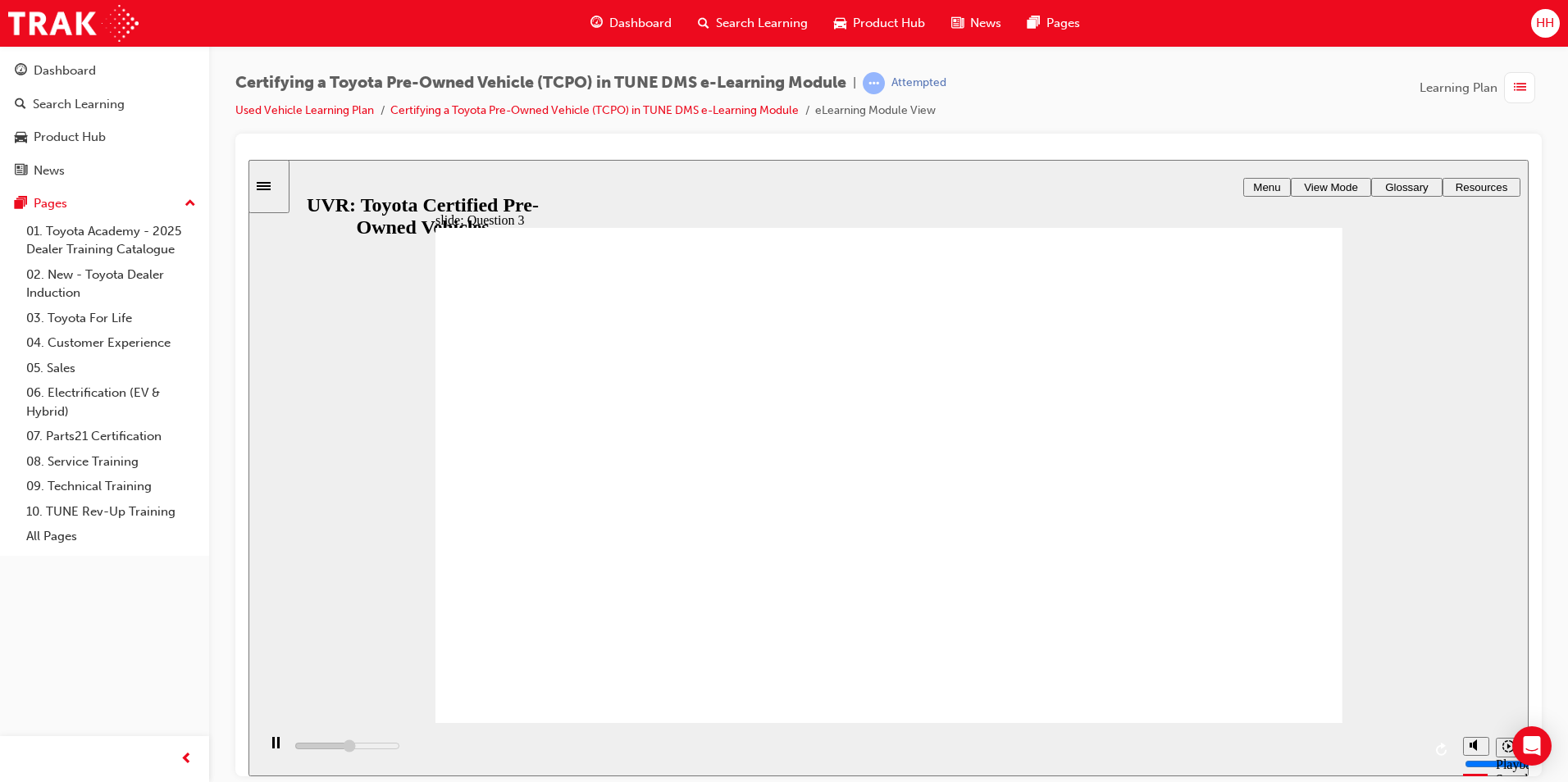
checkbox input "true"
type input "3000"
checkbox input "true"
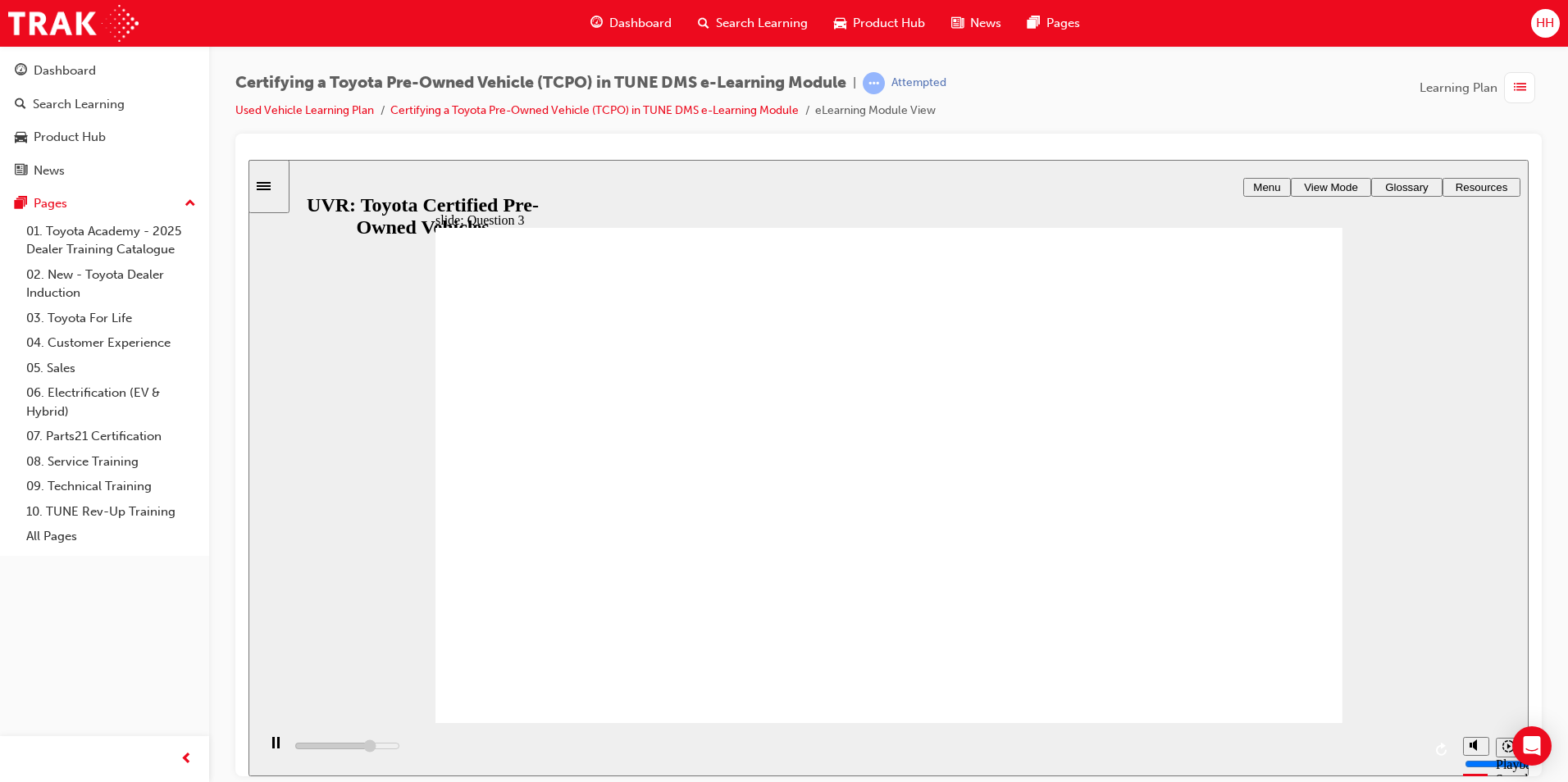
type input "3700"
checkbox input "true"
type input "4200"
checkbox input "true"
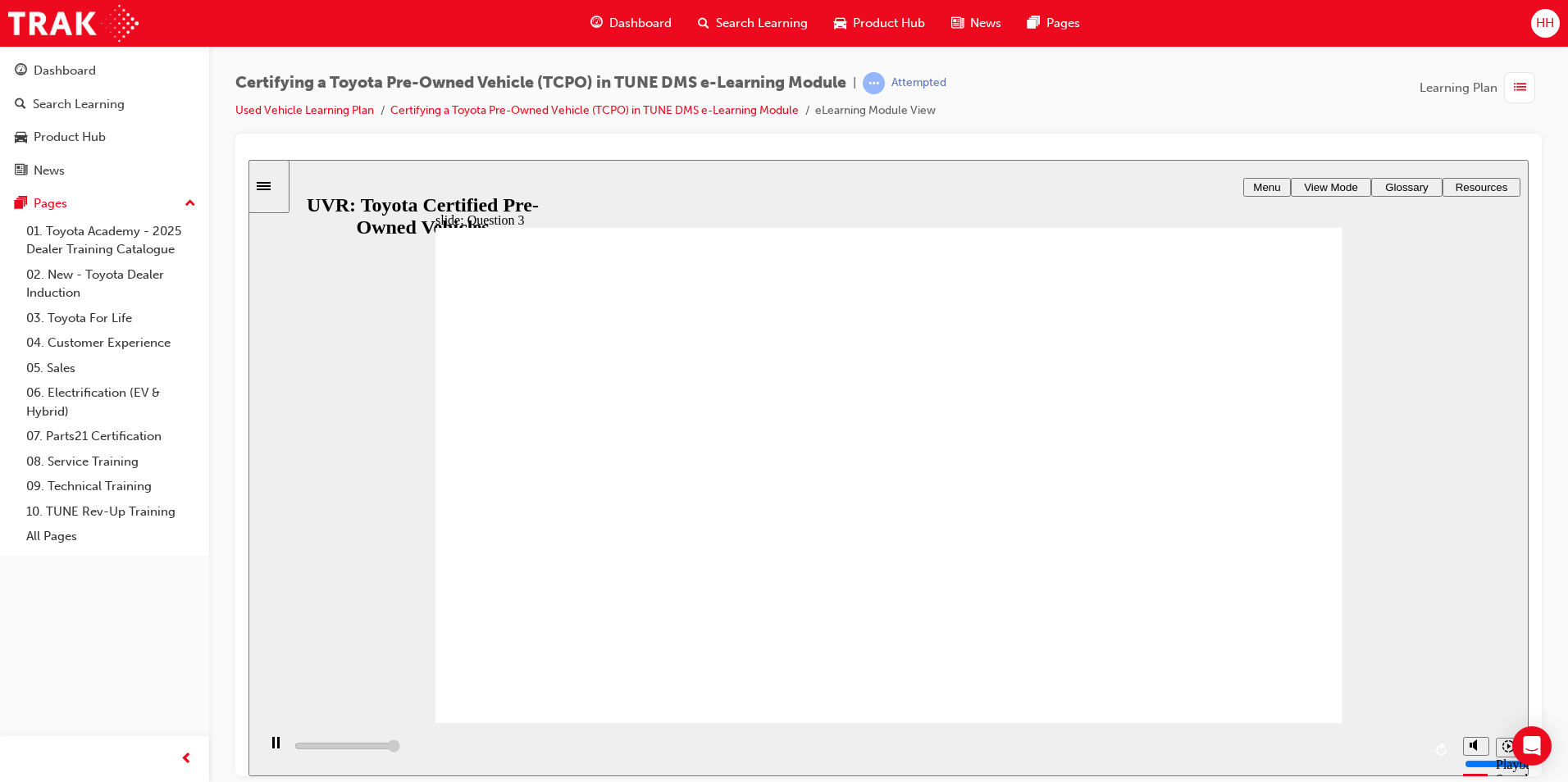
type input "5000"
radio input "true"
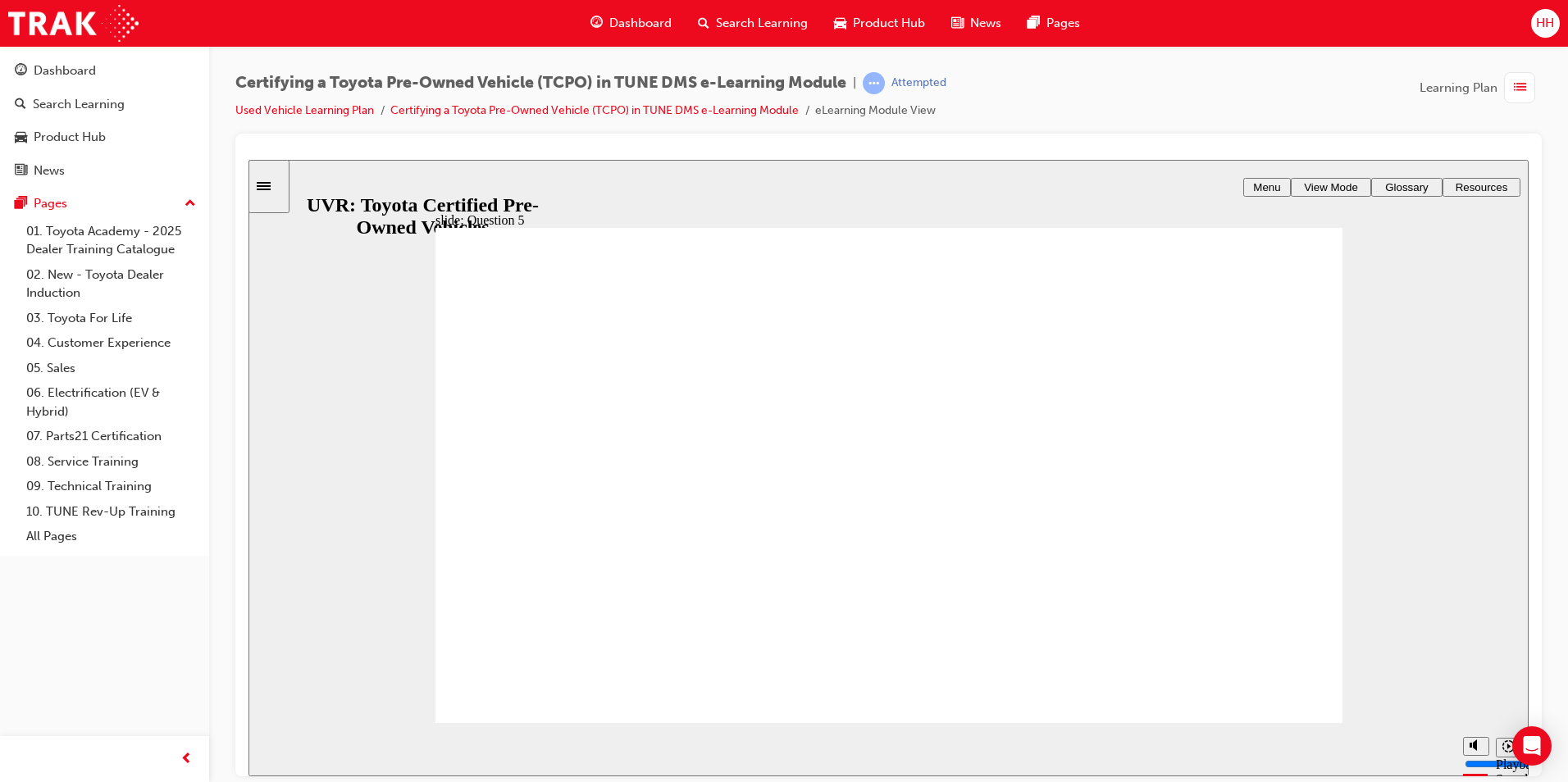
radio input "true"
type input "4000"
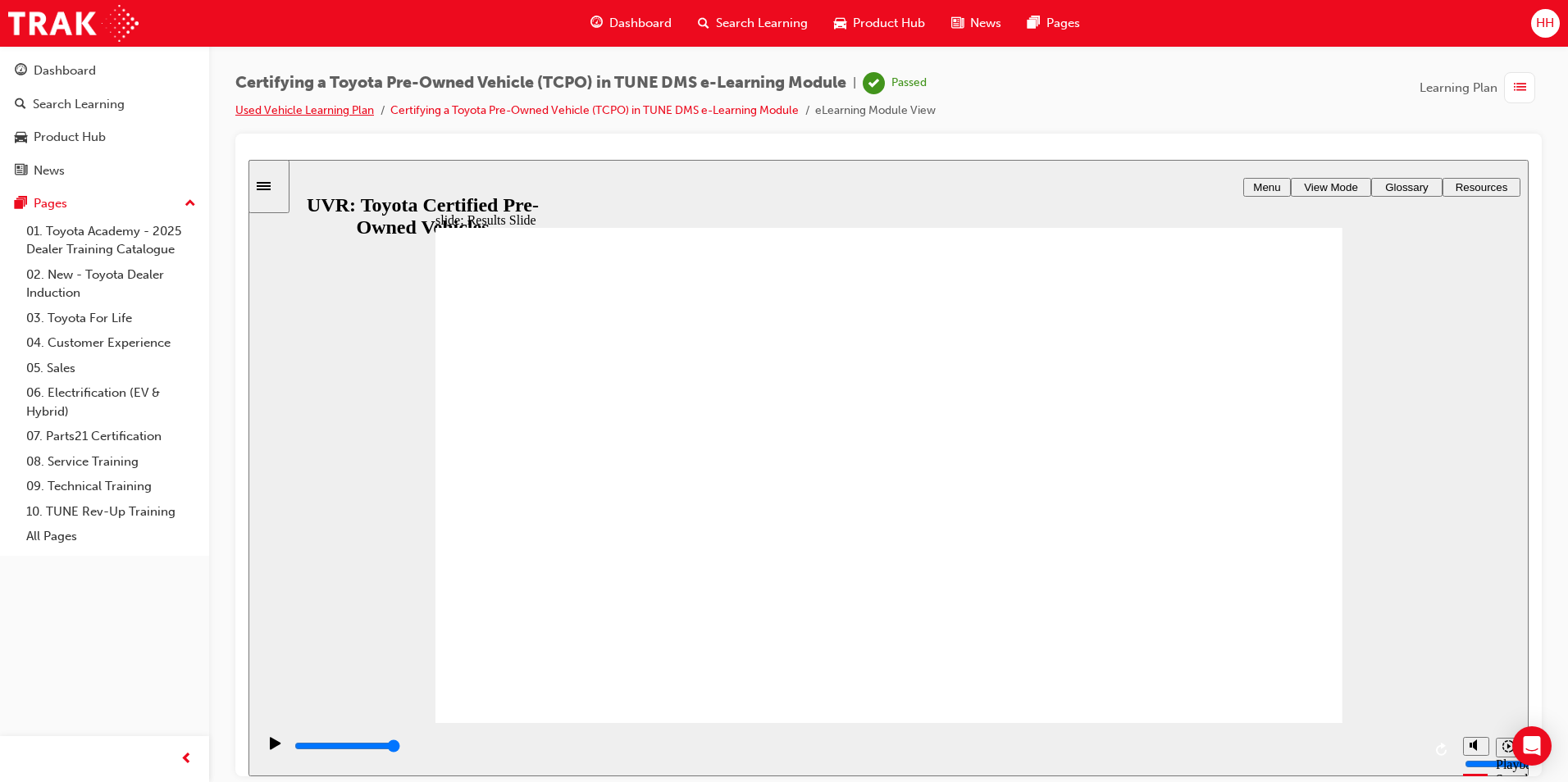
click at [324, 107] on link "Used Vehicle Learning Plan" at bounding box center [305, 110] width 139 height 14
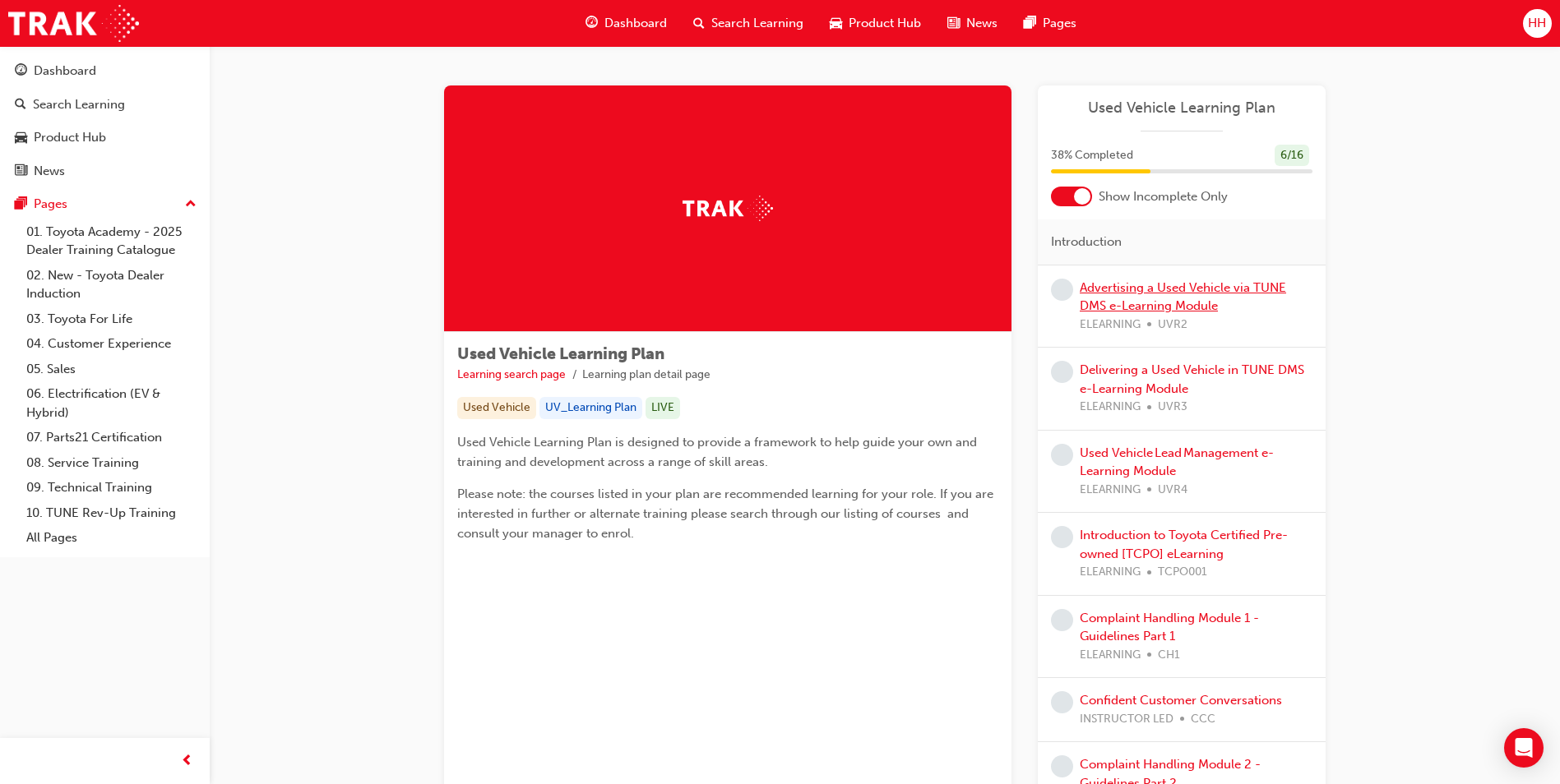
click at [1184, 290] on link "Advertising a Used Vehicle via TUNE DMS e-Learning Module" at bounding box center [1182, 297] width 206 height 34
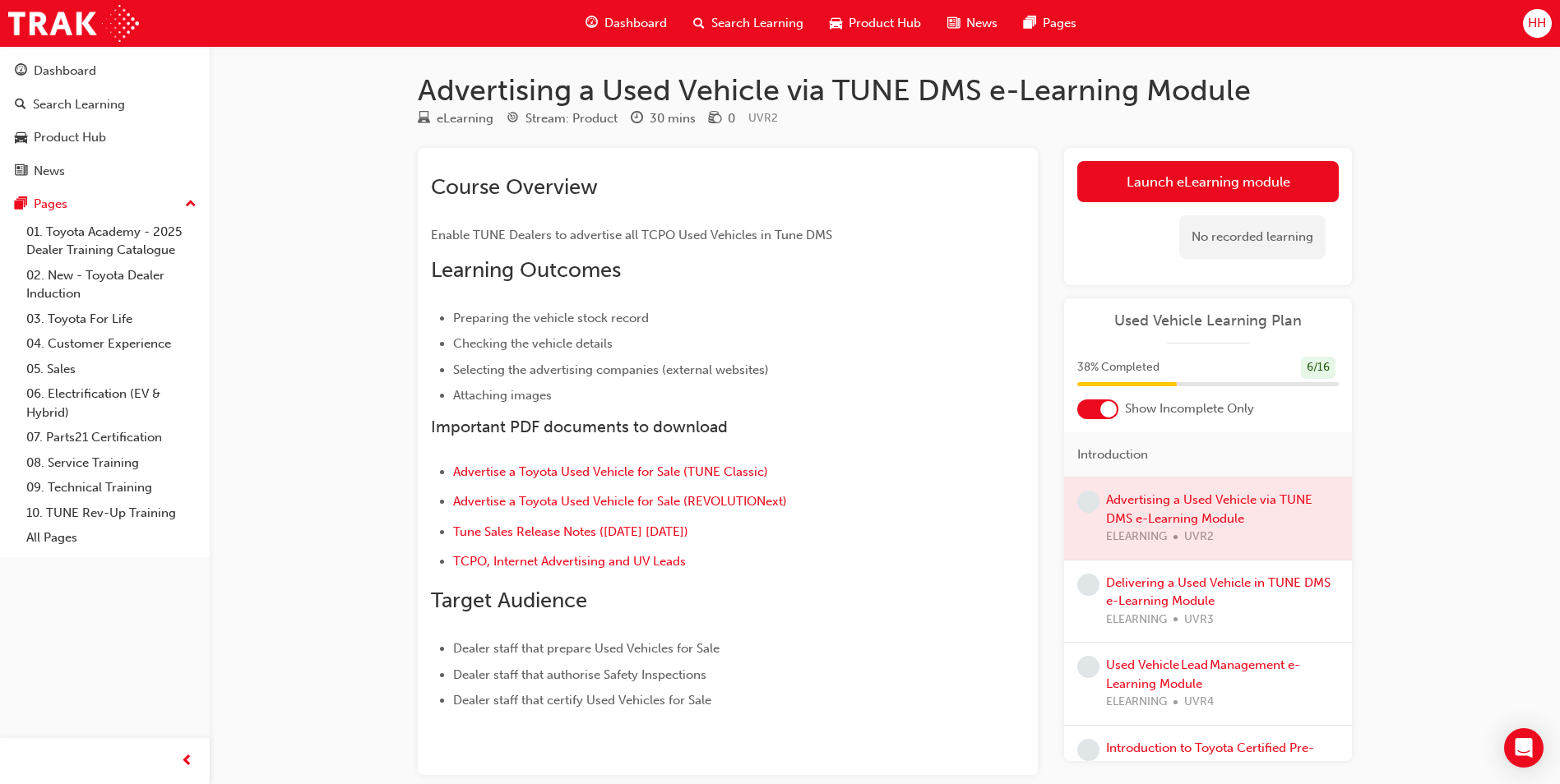
click at [1196, 153] on div "Launch eLearning module Learning Plan No recorded learning" at bounding box center [1208, 216] width 288 height 137
click at [1208, 173] on link "Launch eLearning module" at bounding box center [1208, 182] width 261 height 41
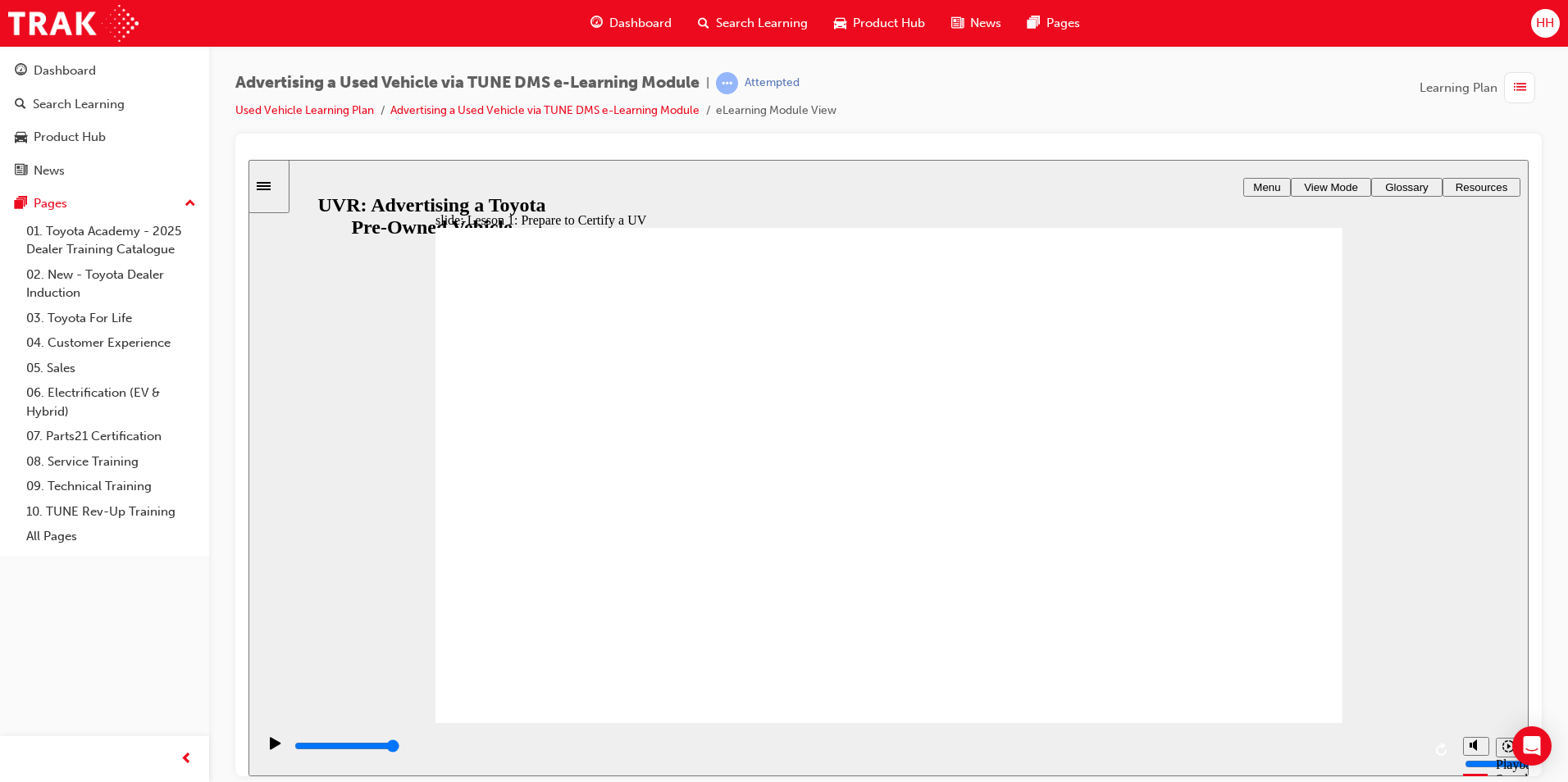
type input "13500"
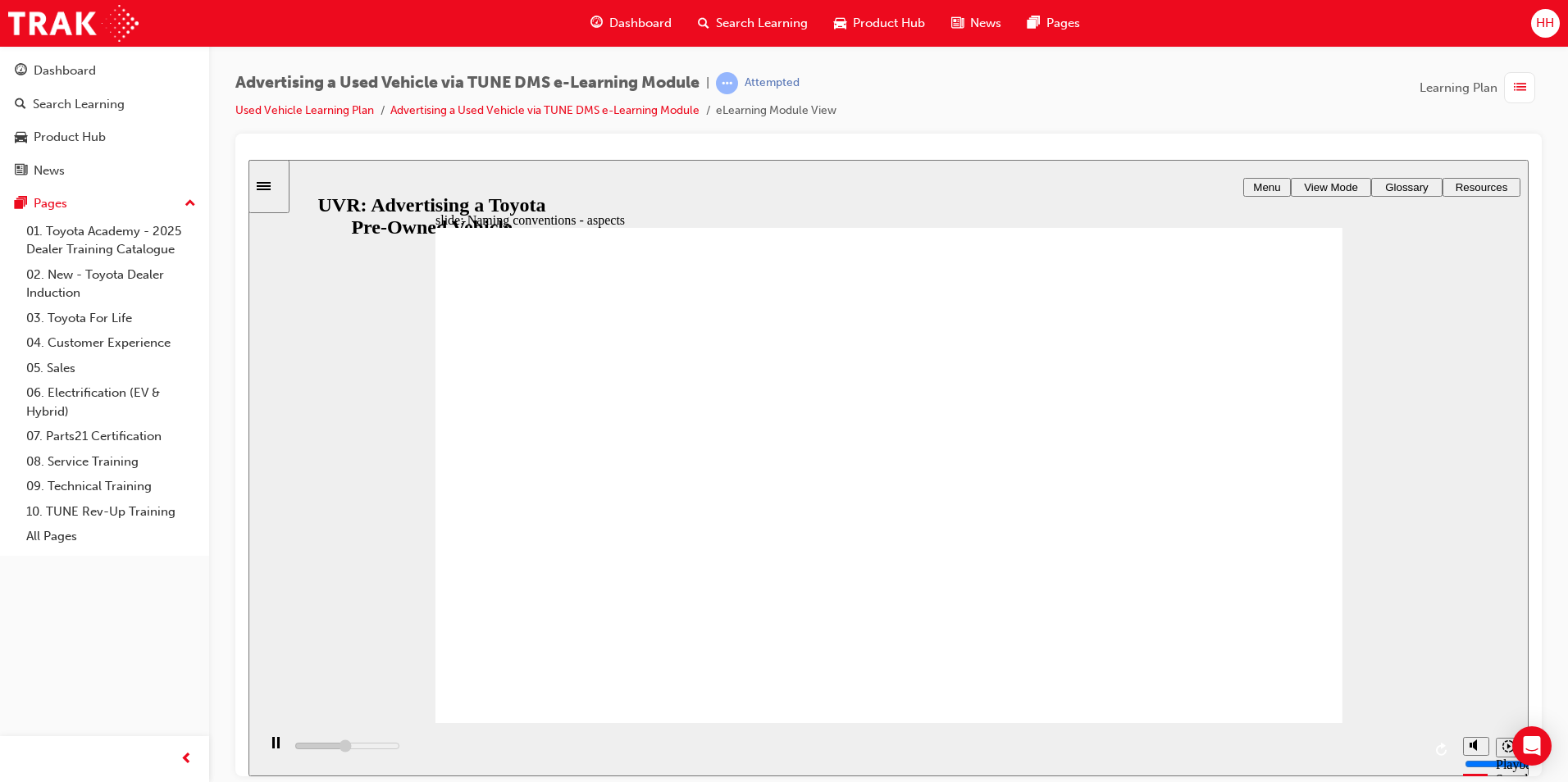
type input "6200"
type input "2"
type input "7500"
type input "3"
type input "8200"
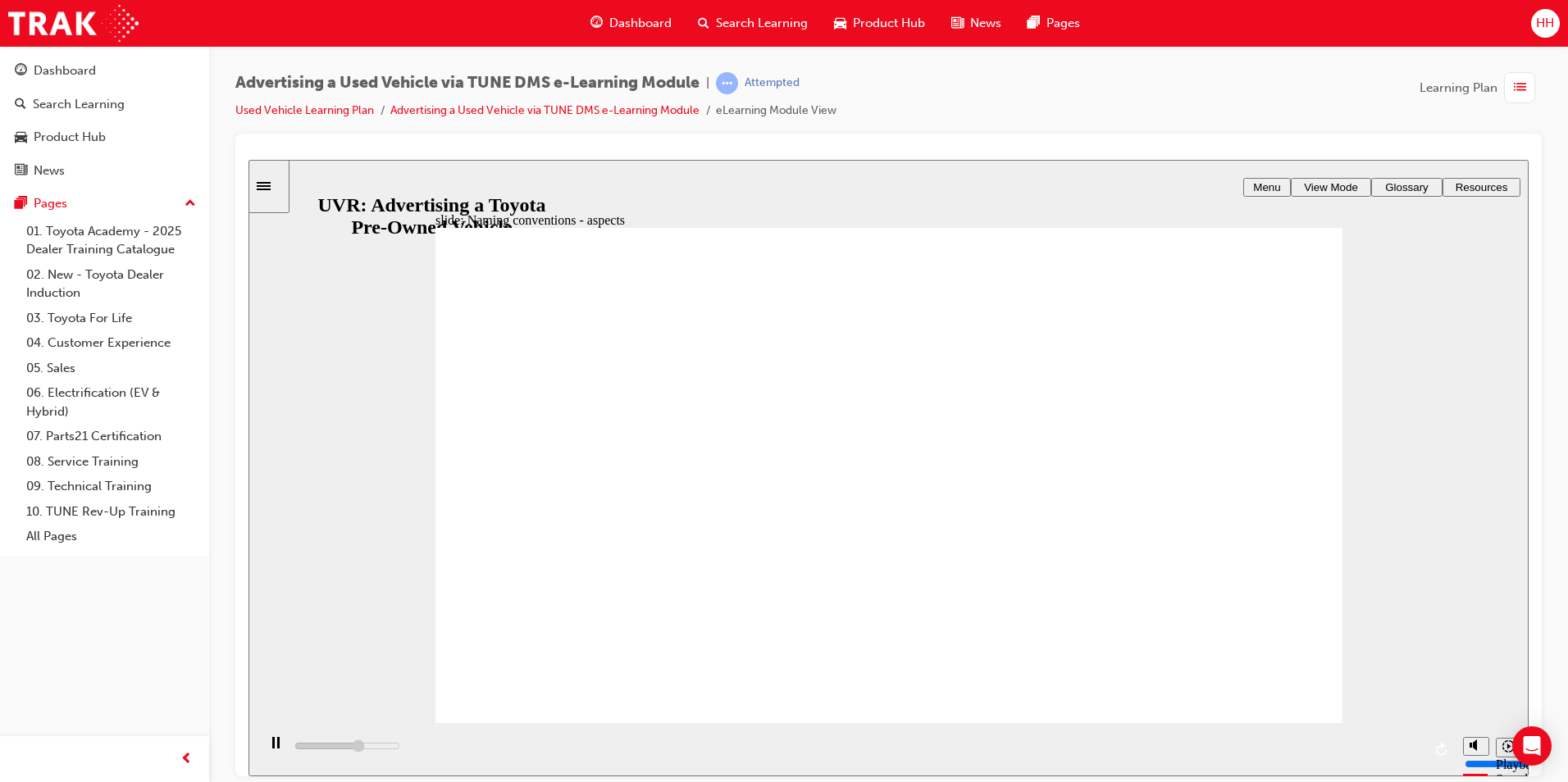
type input "4"
type input "8600"
type input "3"
type input "9800"
type input "4"
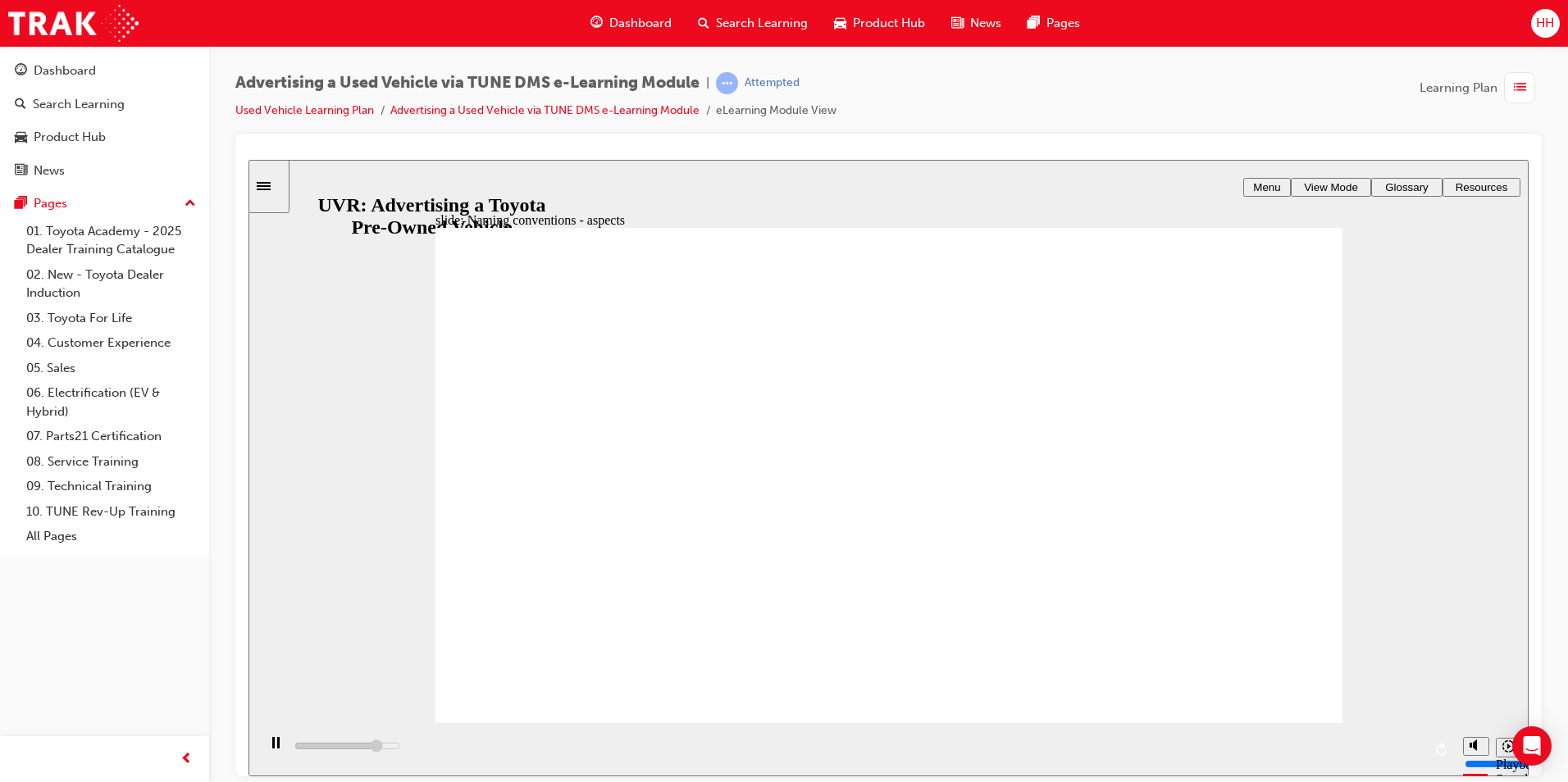
type input "10600"
type input "5"
type input "11200"
type input "6"
type input "11900"
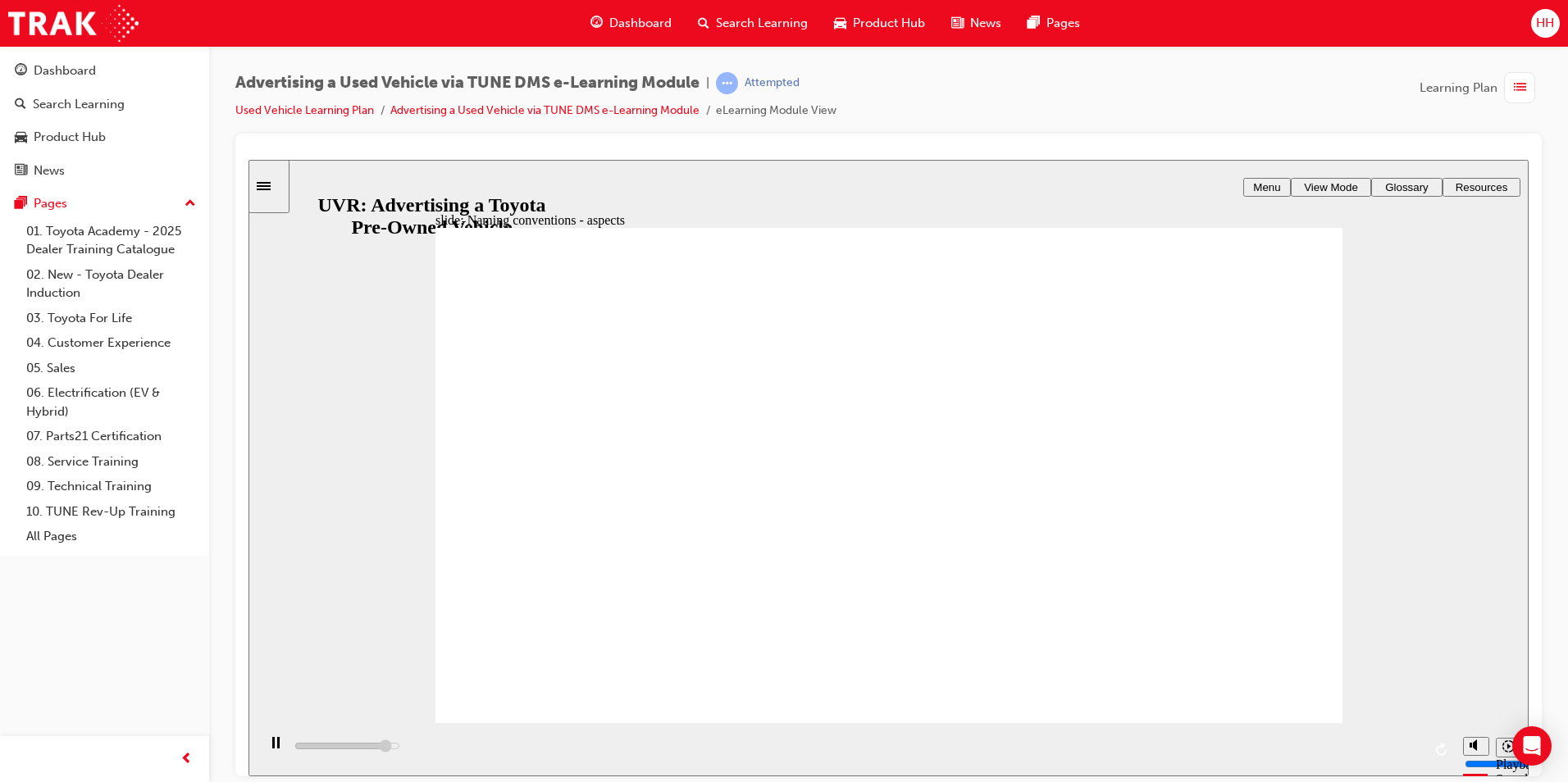
type input "7"
type input "12500"
type input "8"
type input "13000"
type input "14"
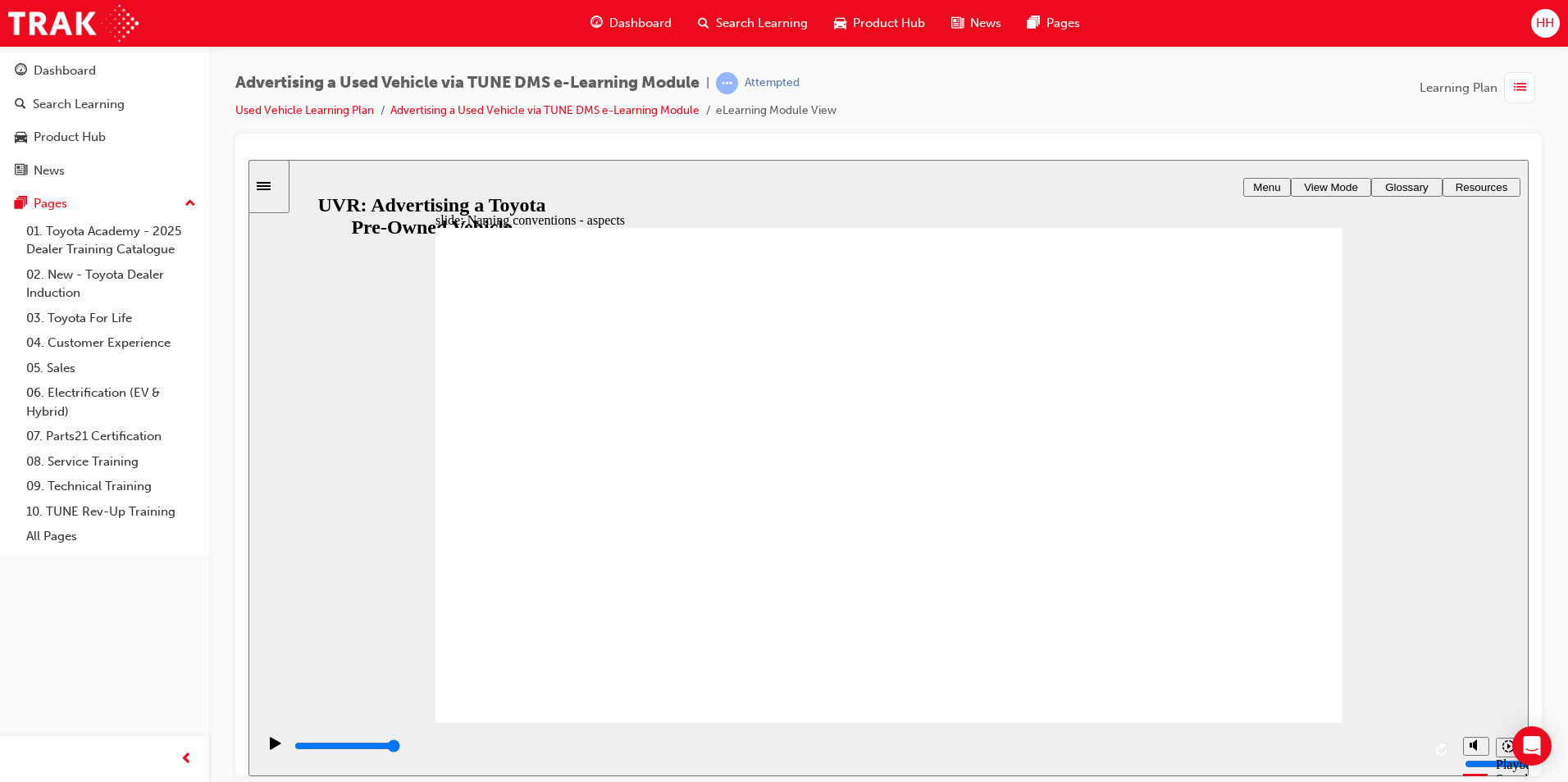
drag, startPoint x: 742, startPoint y: 659, endPoint x: 1244, endPoint y: 671, distance: 502.1
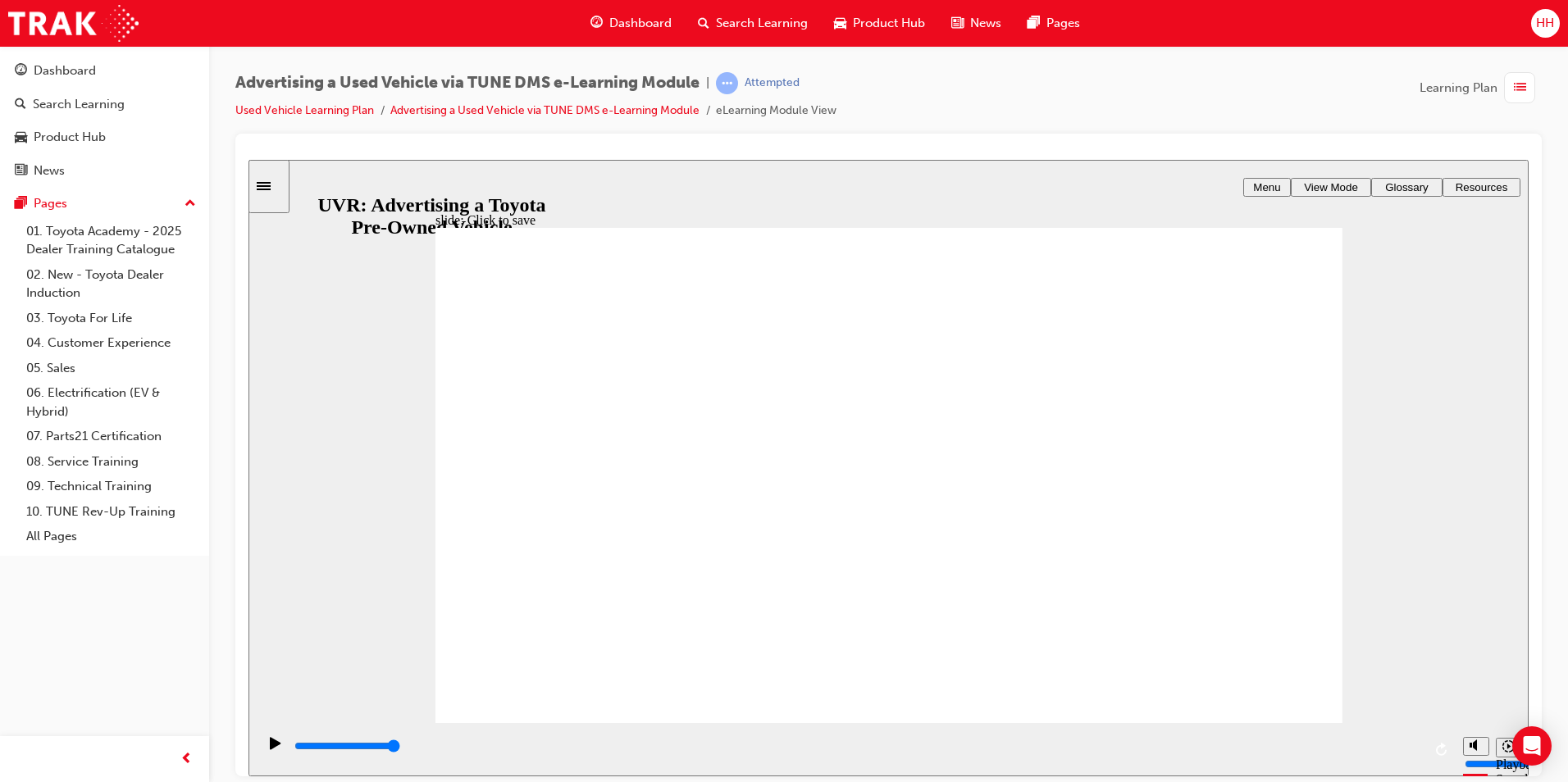
click at [270, 188] on icon "Sidebar Toggle" at bounding box center [263, 186] width 14 height 9
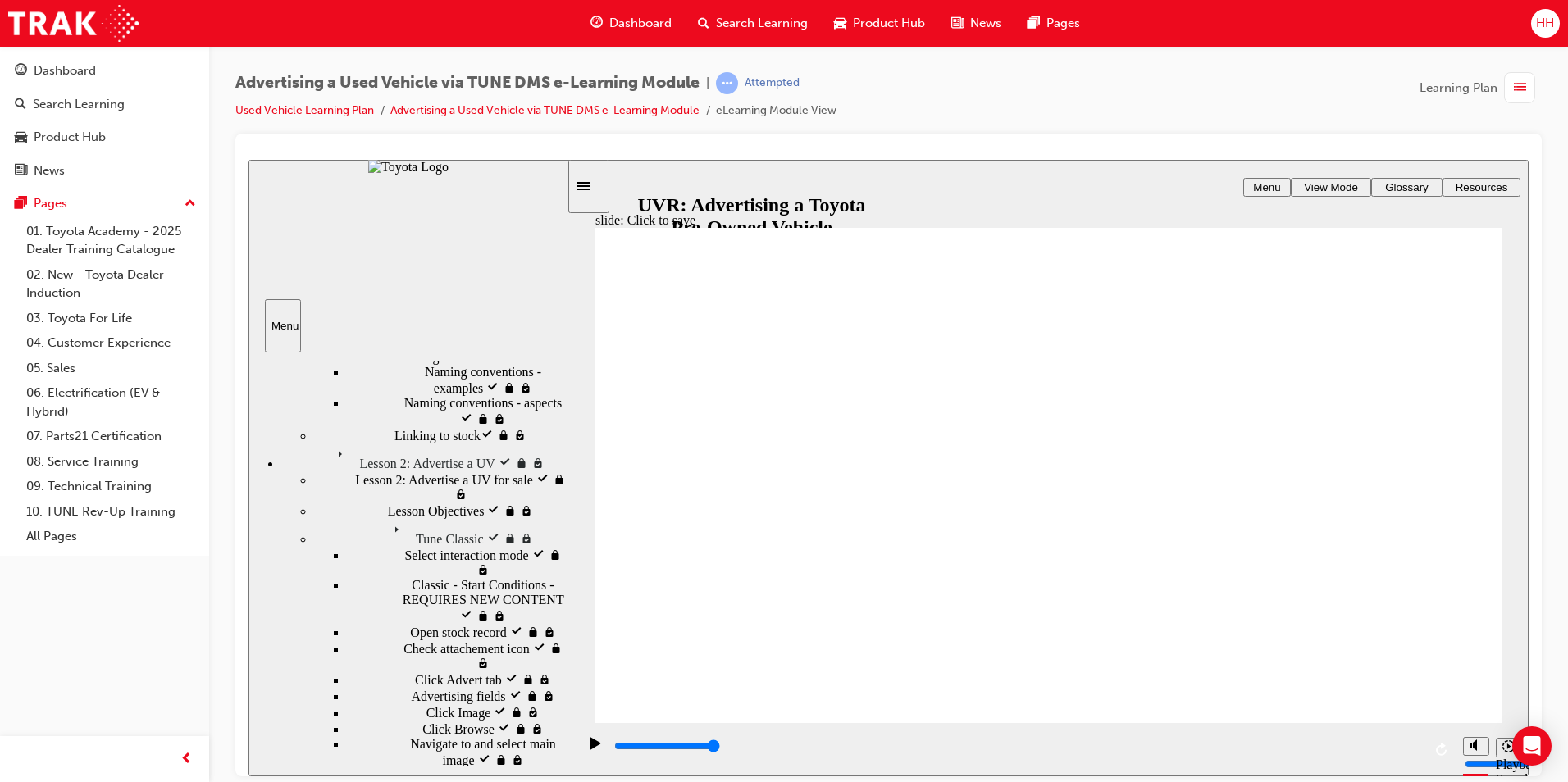
scroll to position [95, 0]
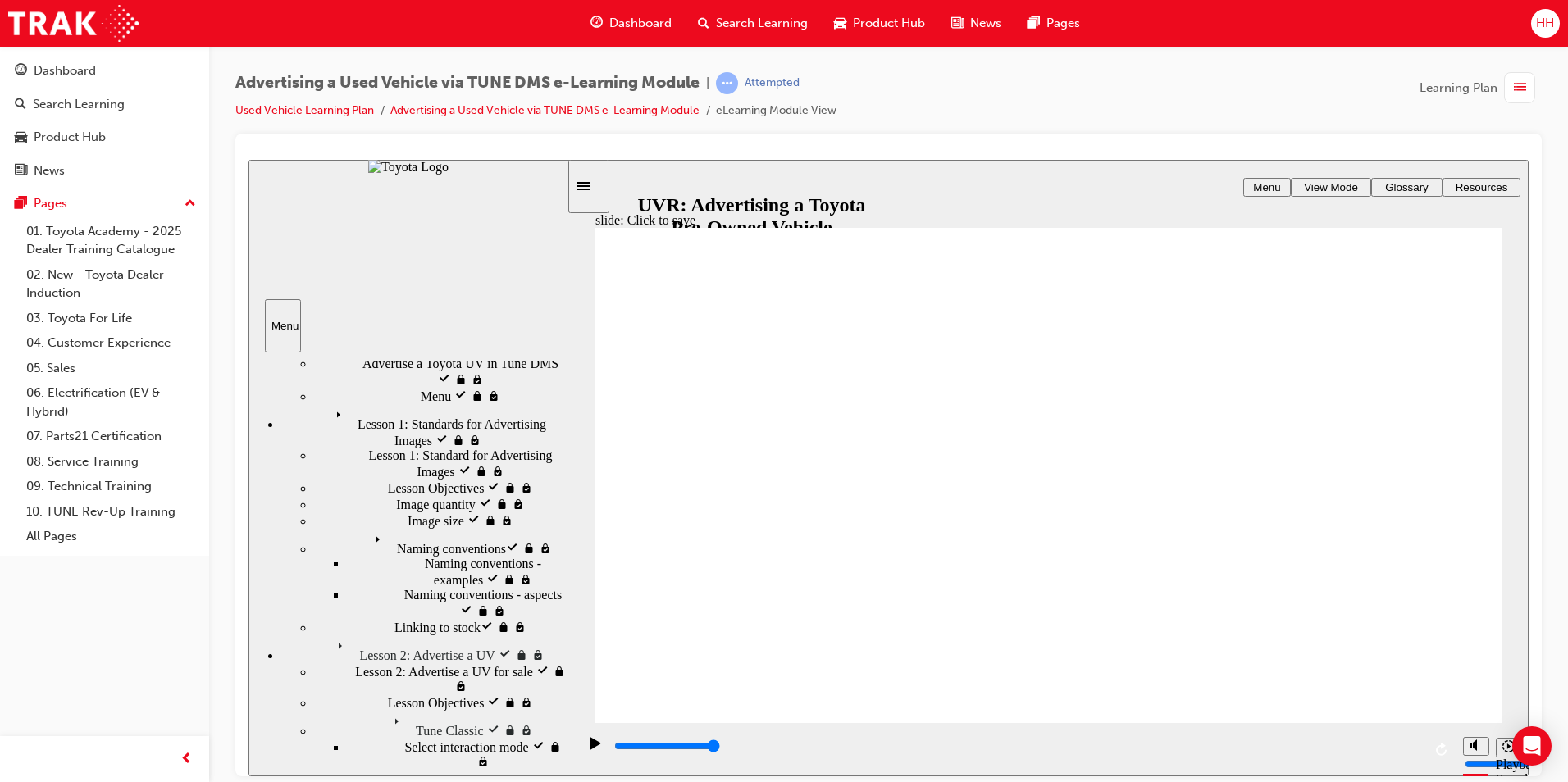
click at [590, 185] on icon "Sidebar Toggle" at bounding box center [583, 186] width 14 height 9
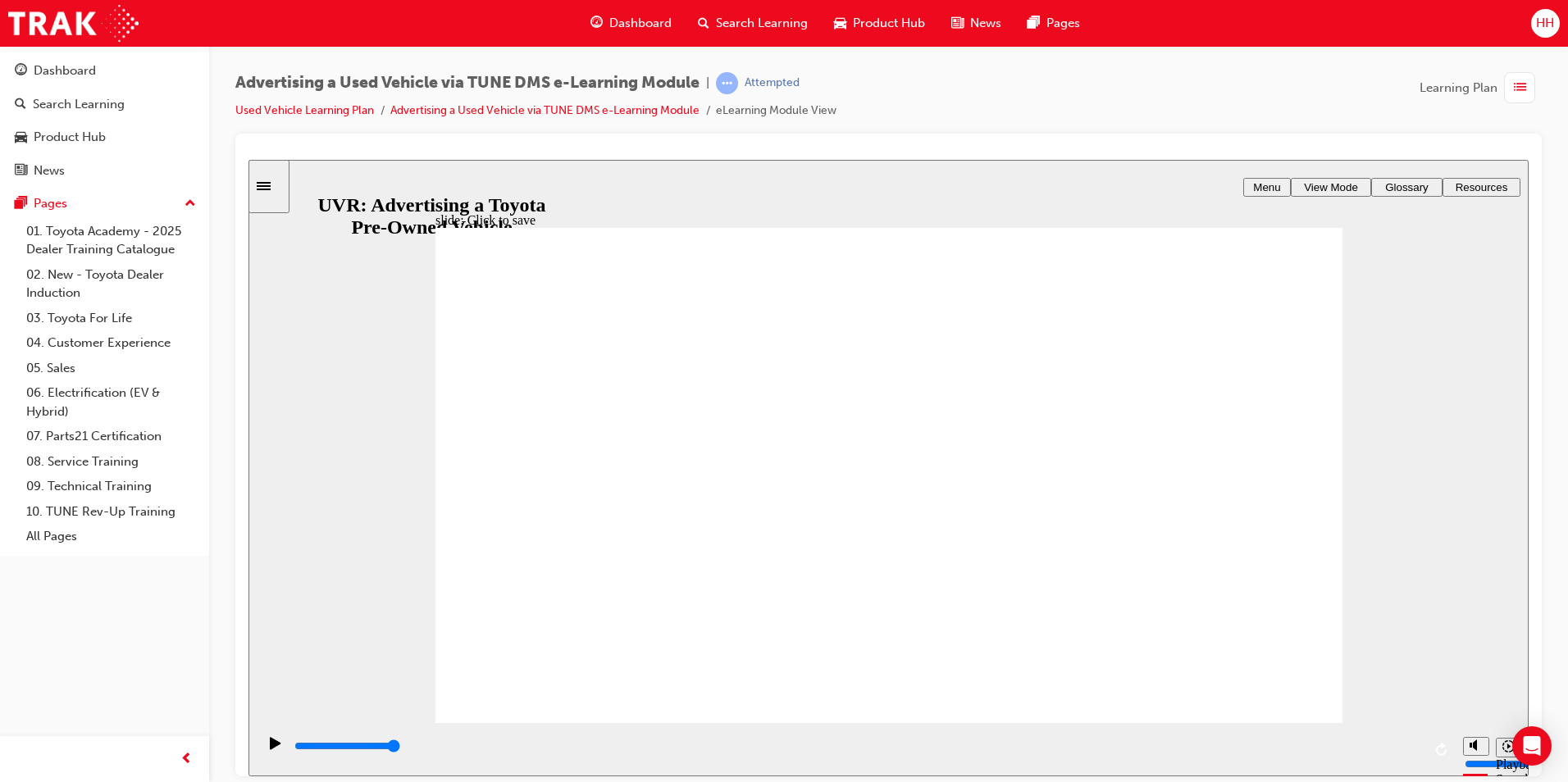
drag, startPoint x: 939, startPoint y: 609, endPoint x: 849, endPoint y: 594, distance: 91.2
click at [1322, 191] on span "View Mode" at bounding box center [1330, 187] width 54 height 12
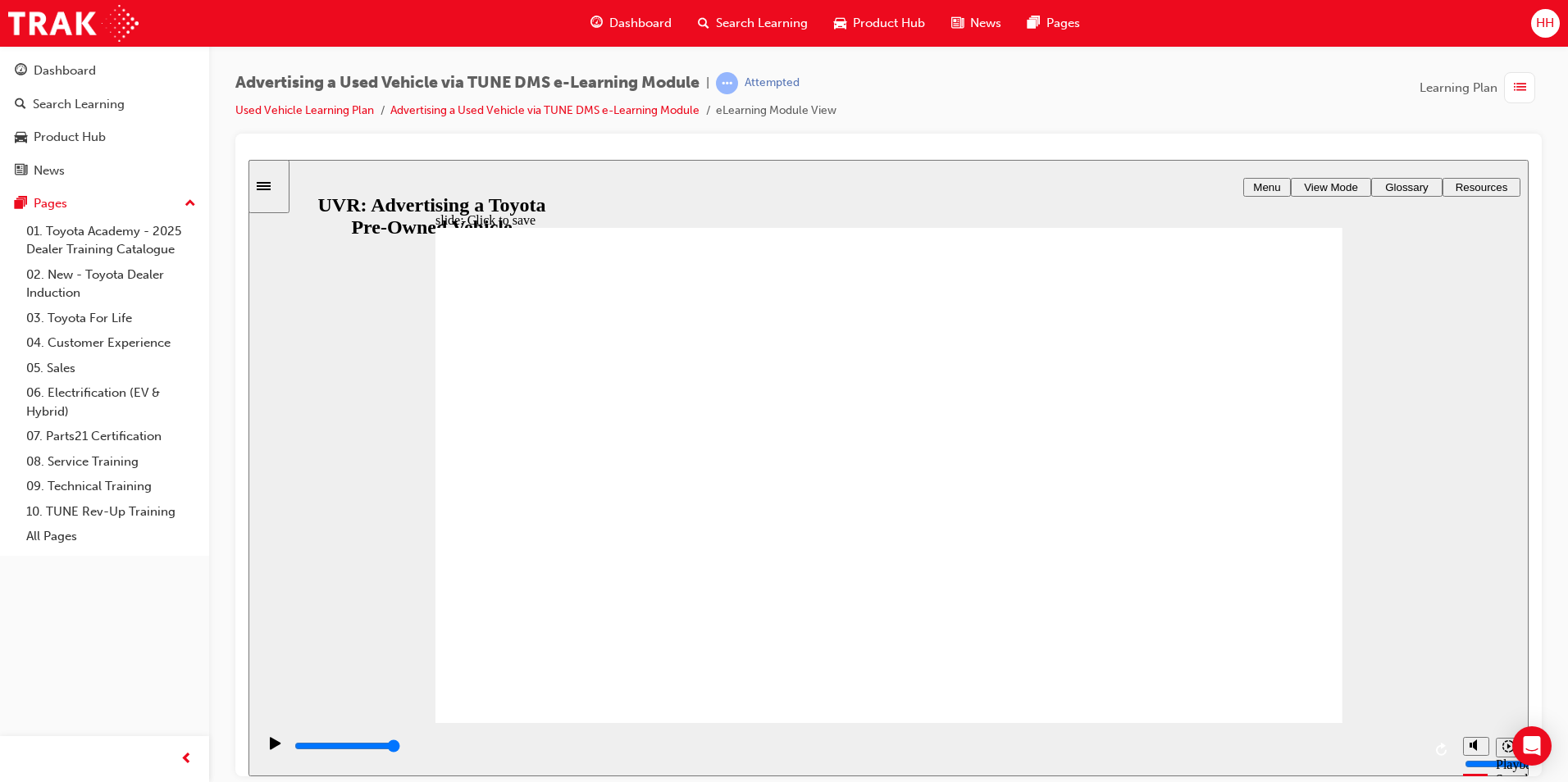
click at [1324, 183] on span "View Mode" at bounding box center [1330, 187] width 54 height 12
click at [1451, 755] on button "replay" at bounding box center [1442, 749] width 25 height 25
type input "7100"
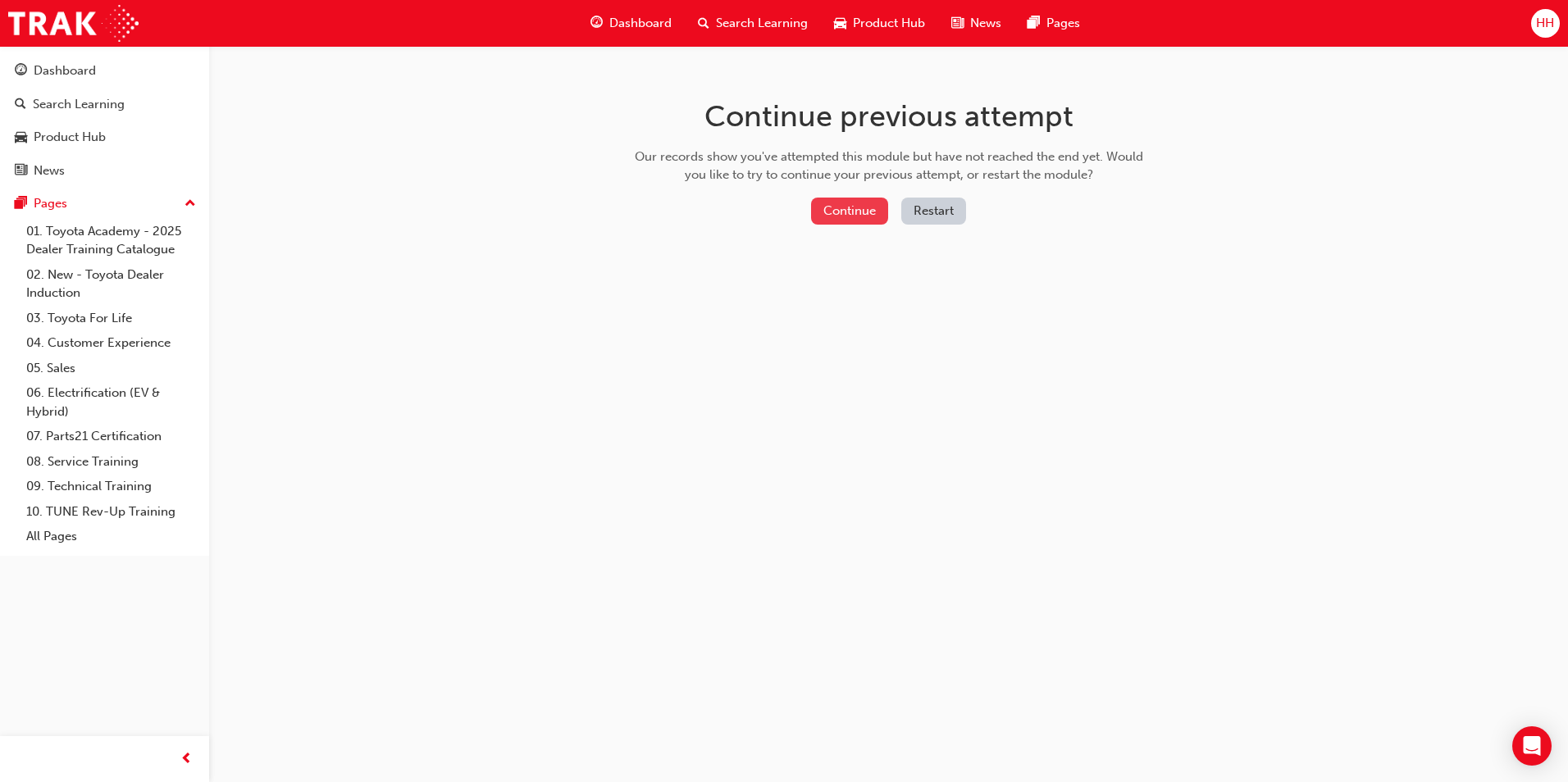
click at [866, 209] on button "Continue" at bounding box center [850, 211] width 77 height 27
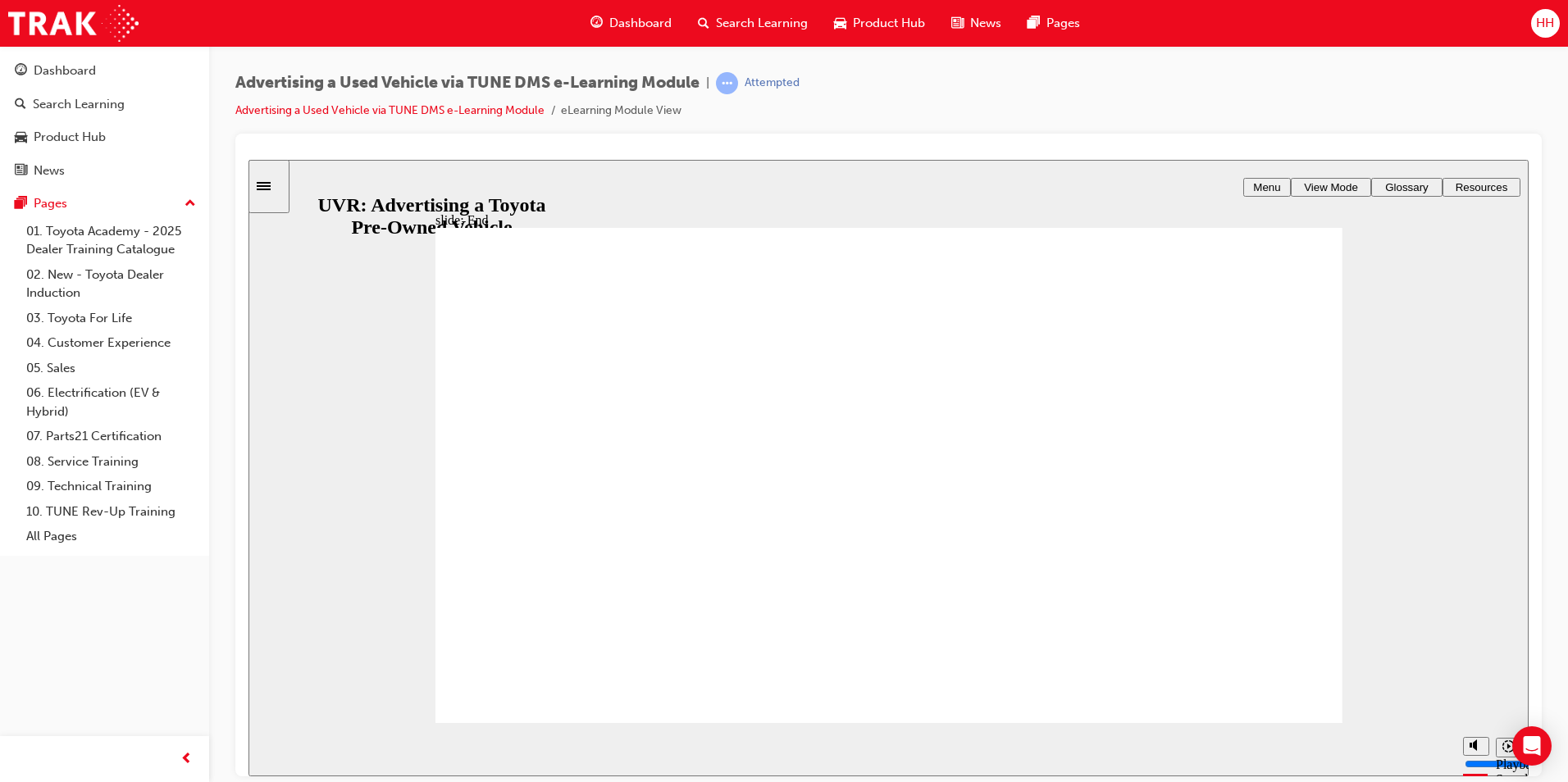
type input "7700"
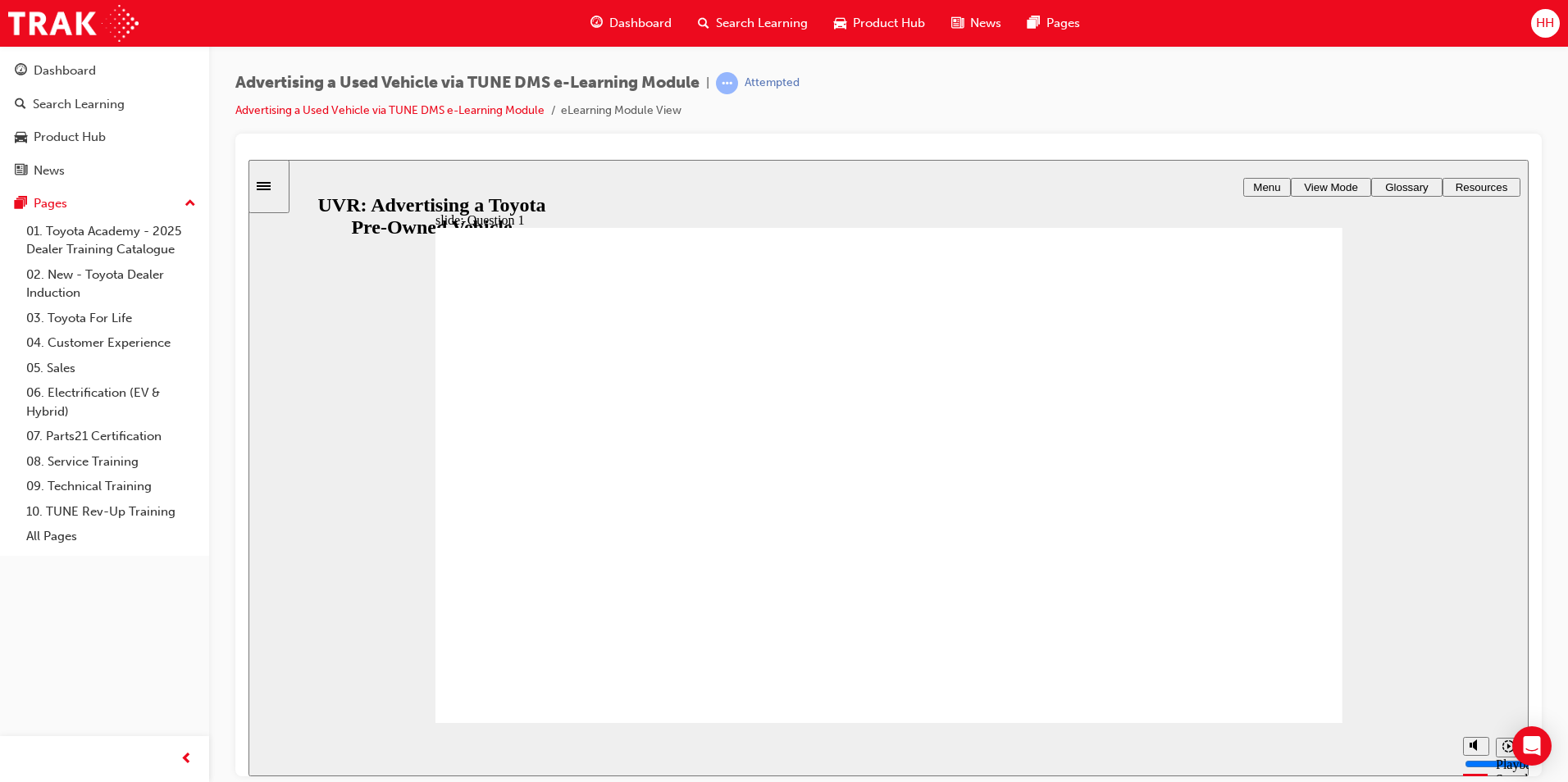
radio input "true"
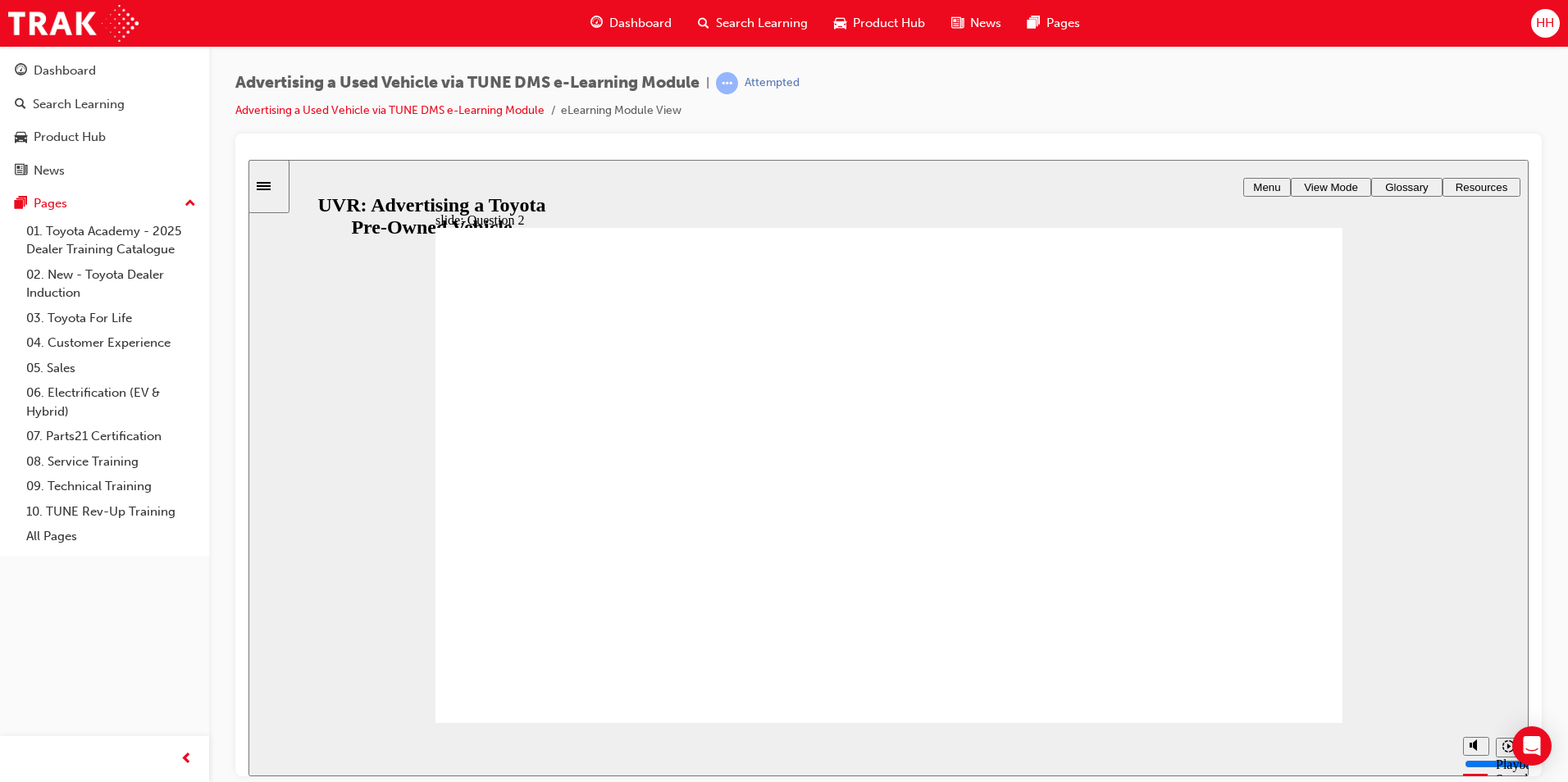
type input "3000"
checkbox input "true"
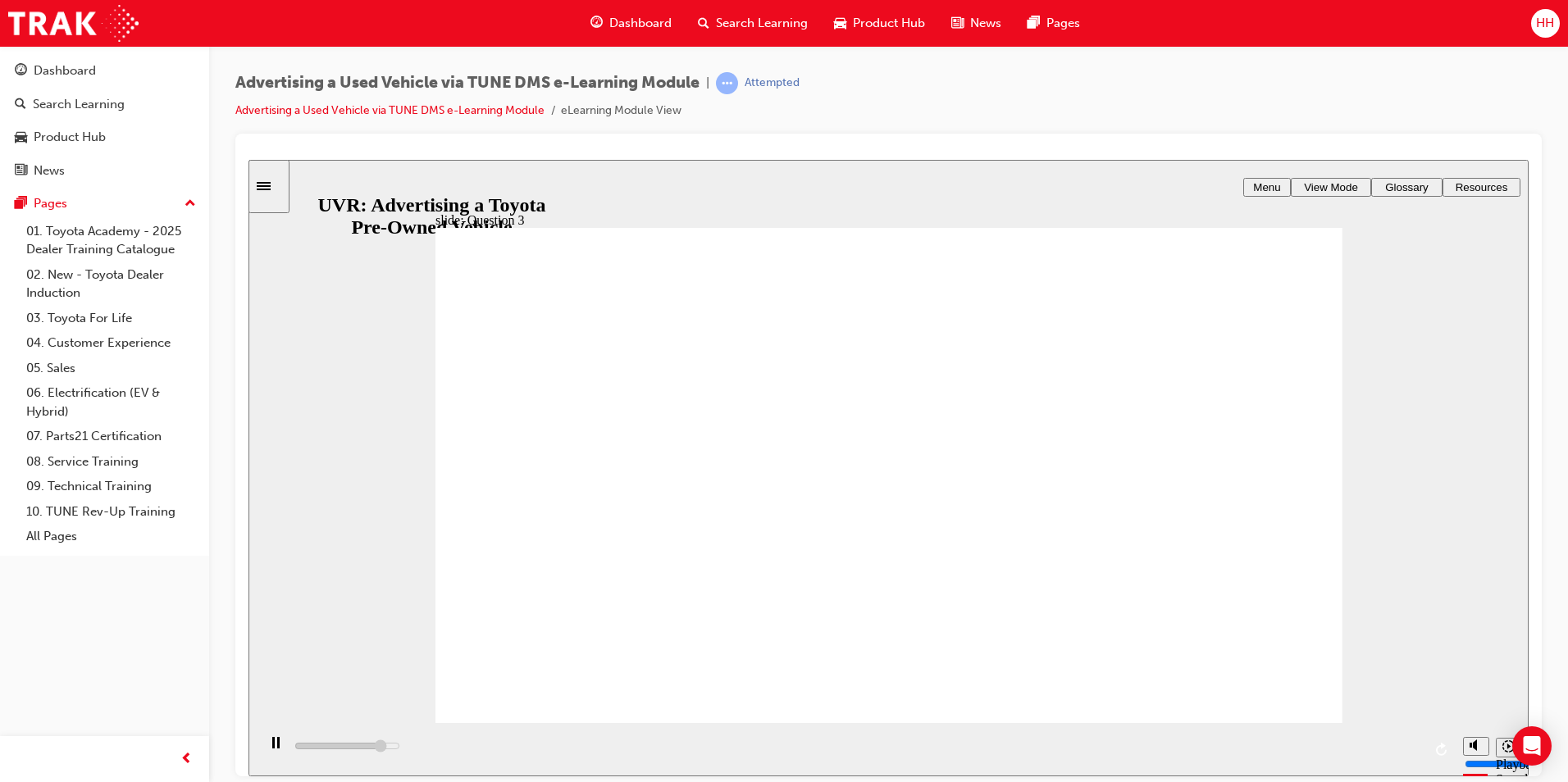
type input "4300"
checkbox input "true"
type input "5000"
checkbox input "true"
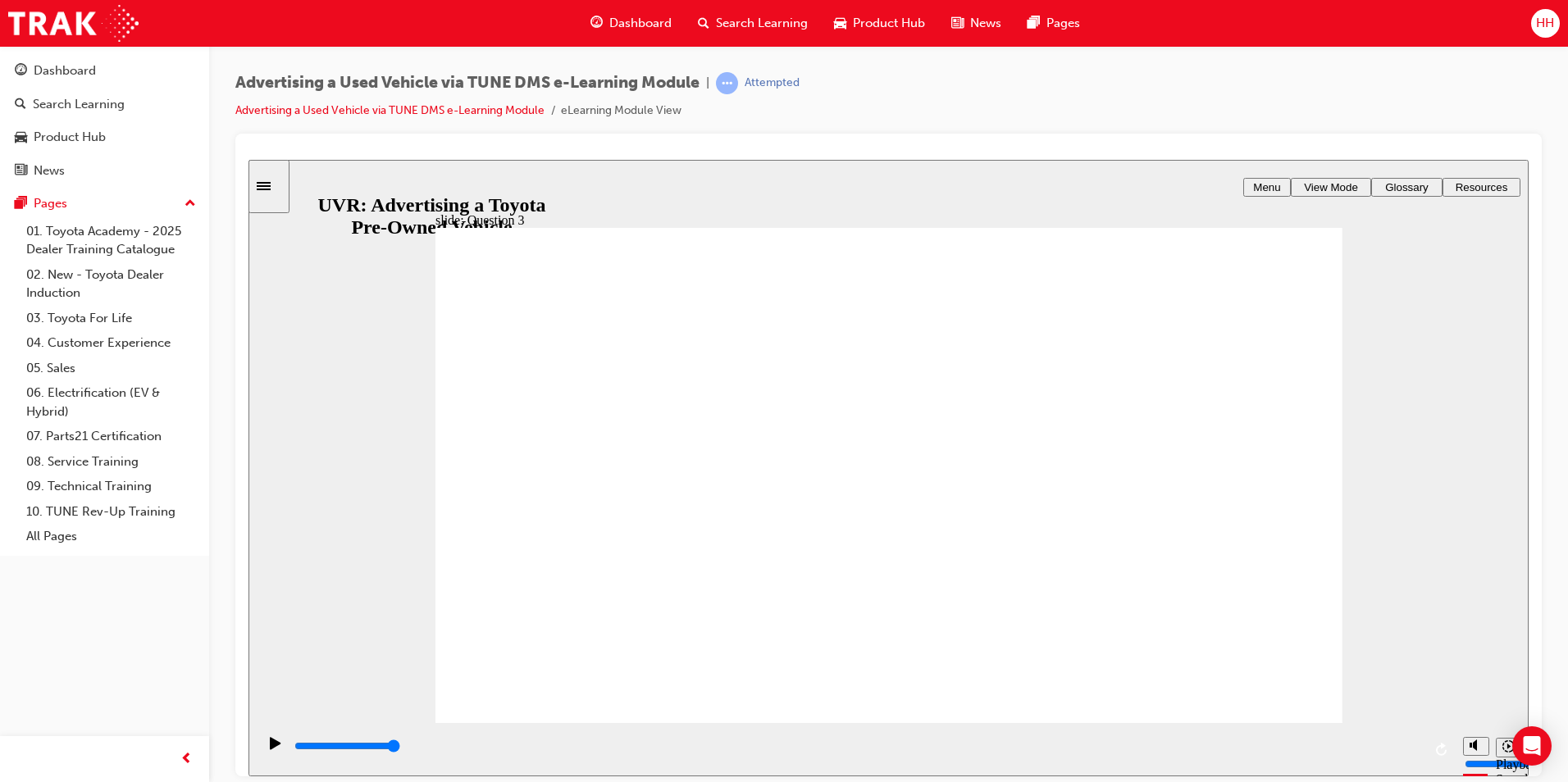
radio input "true"
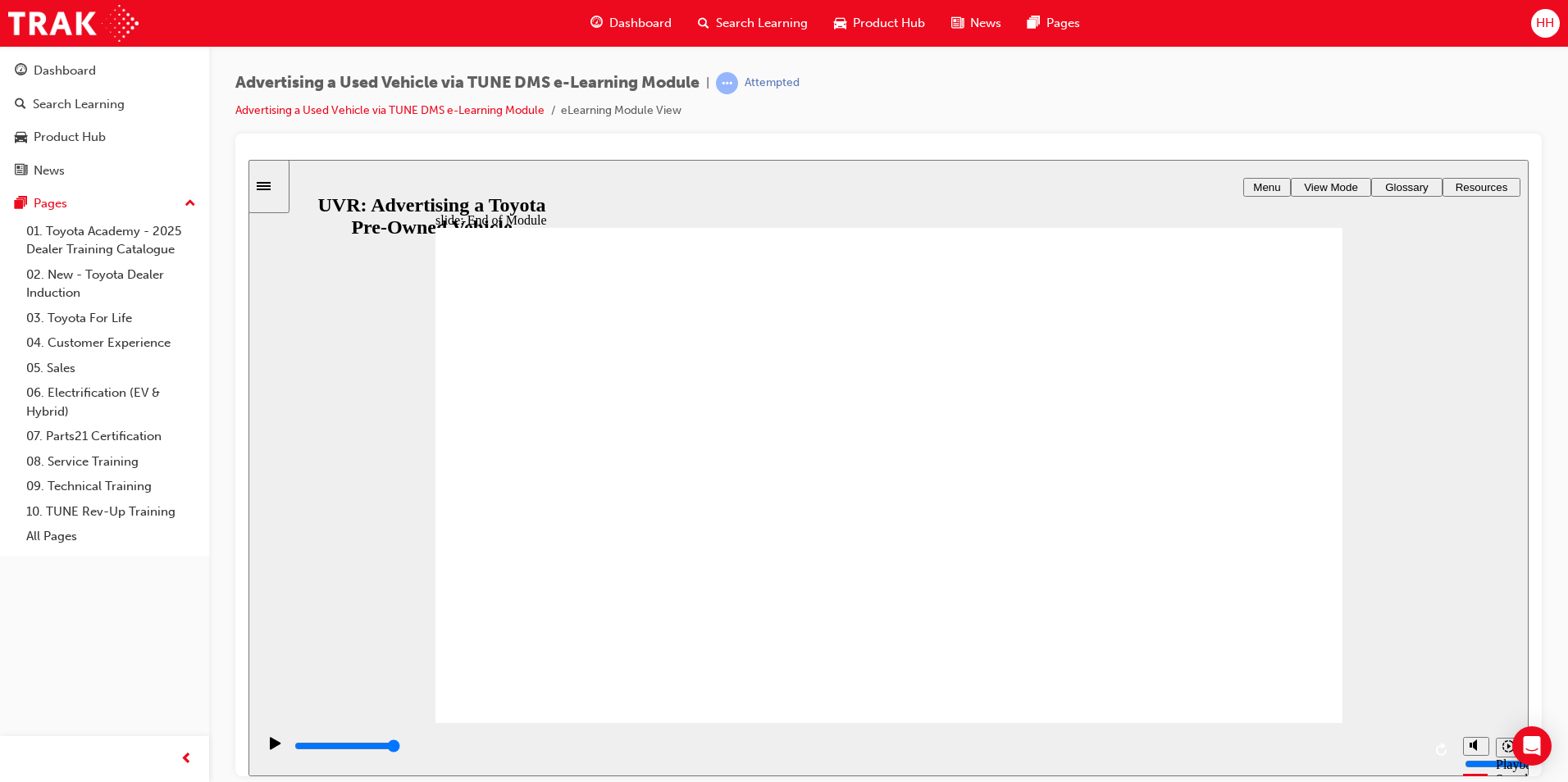
click at [1255, 185] on span "Menu" at bounding box center [1266, 187] width 27 height 12
type input "5600"
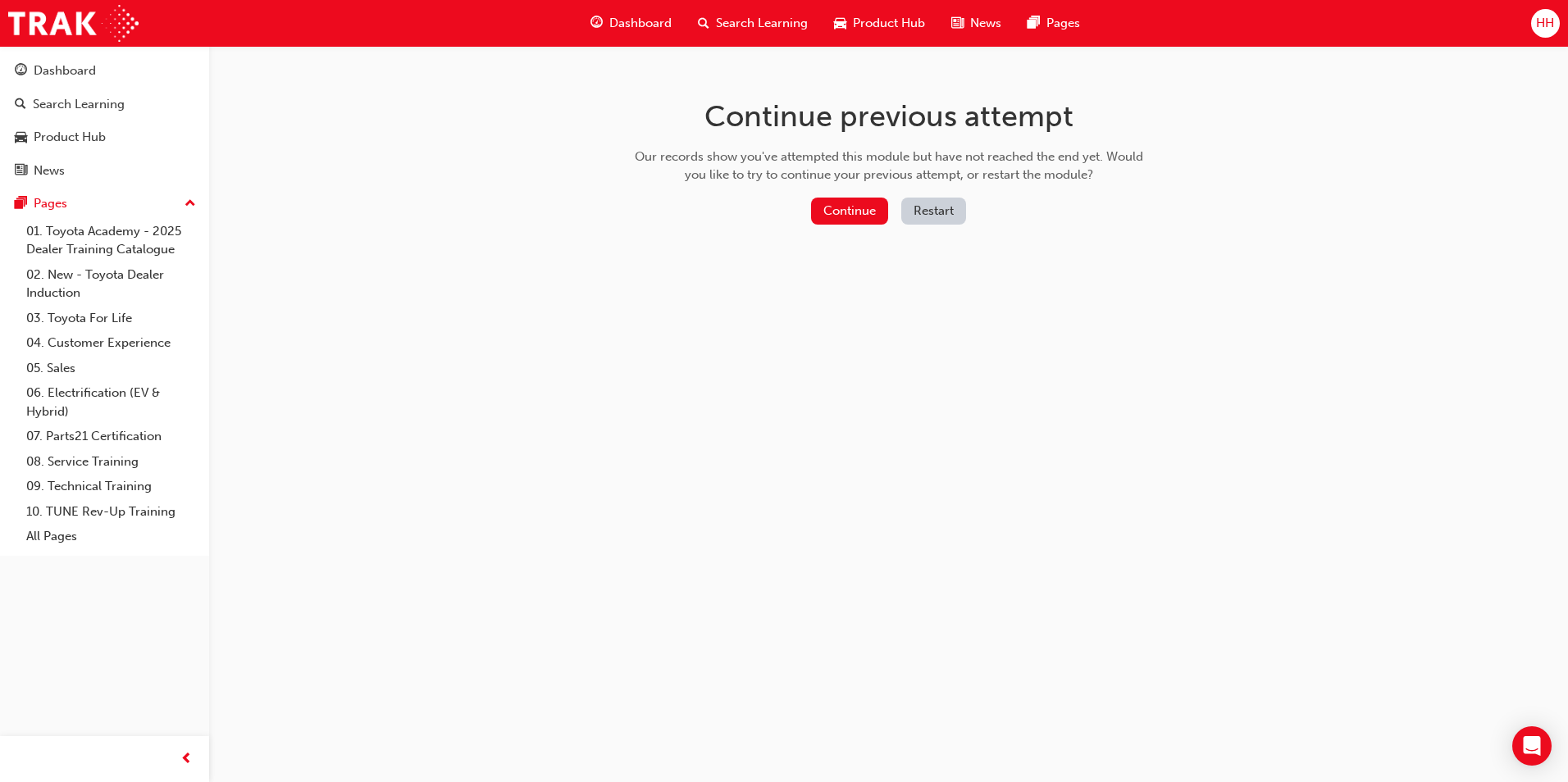
click at [917, 207] on button "Restart" at bounding box center [933, 211] width 65 height 27
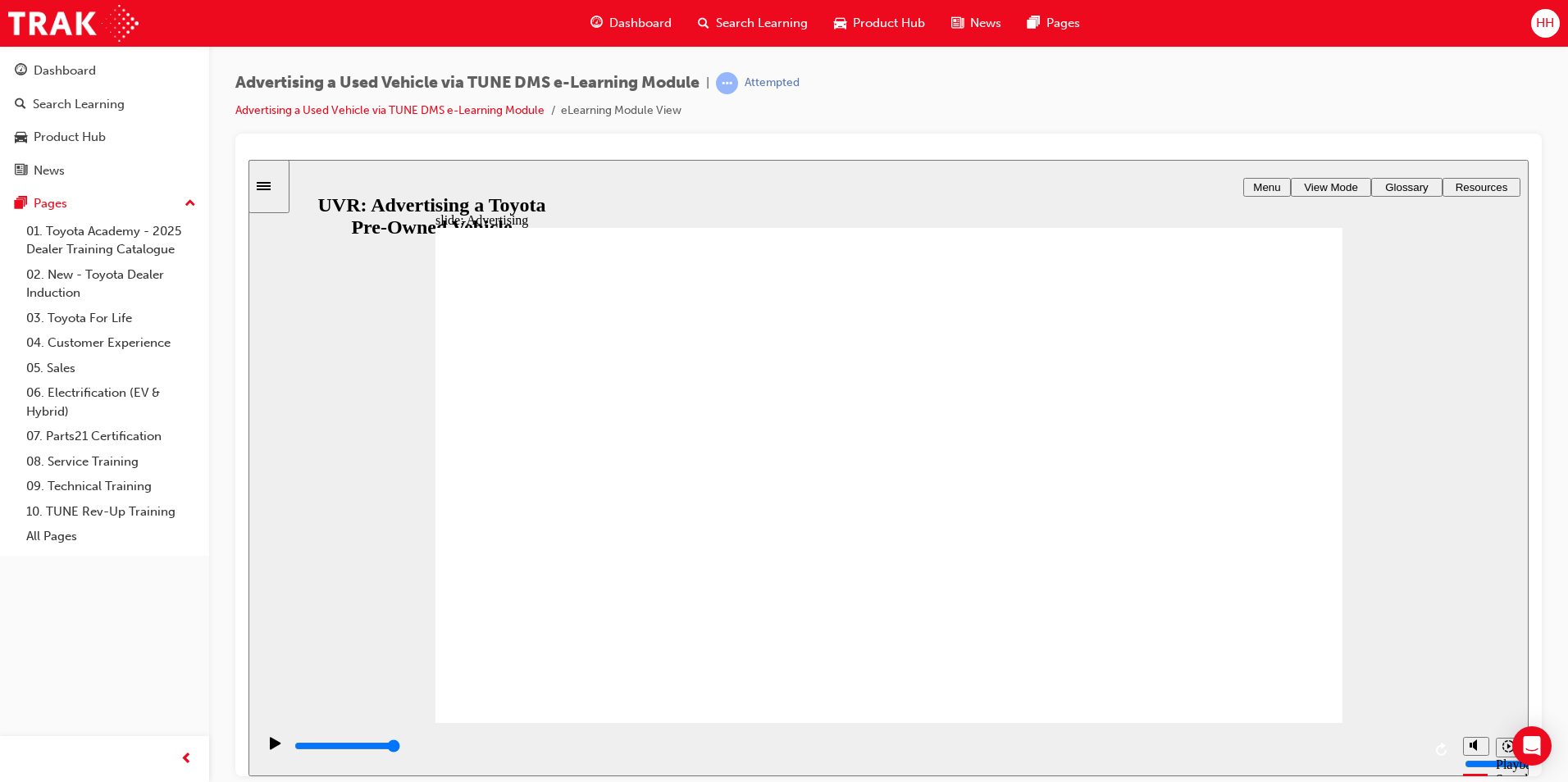
click at [1280, 185] on span "Menu" at bounding box center [1266, 187] width 27 height 12
type input "5200"
click at [1317, 183] on span "View Mode" at bounding box center [1330, 187] width 54 height 12
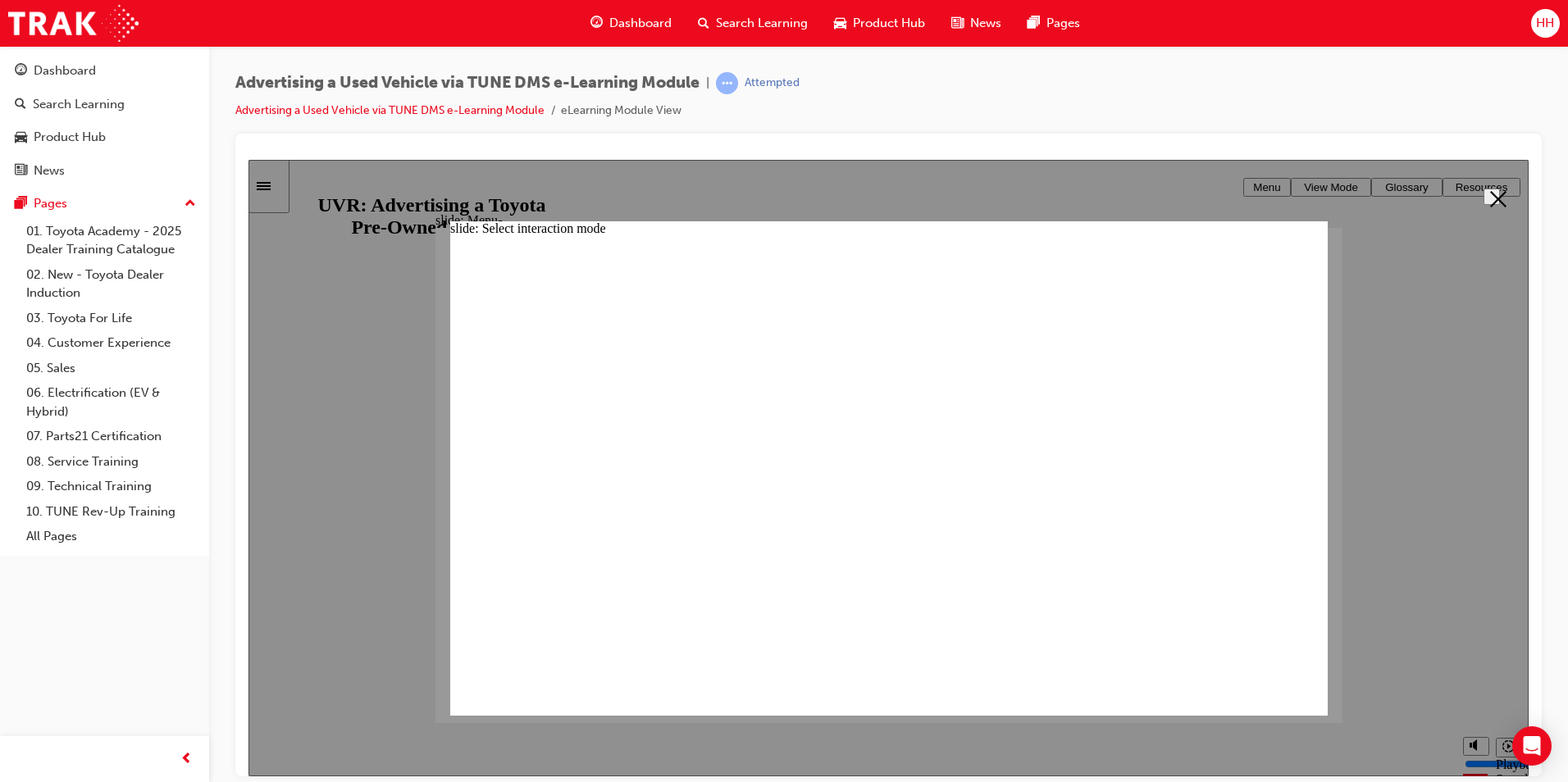
radio input "true"
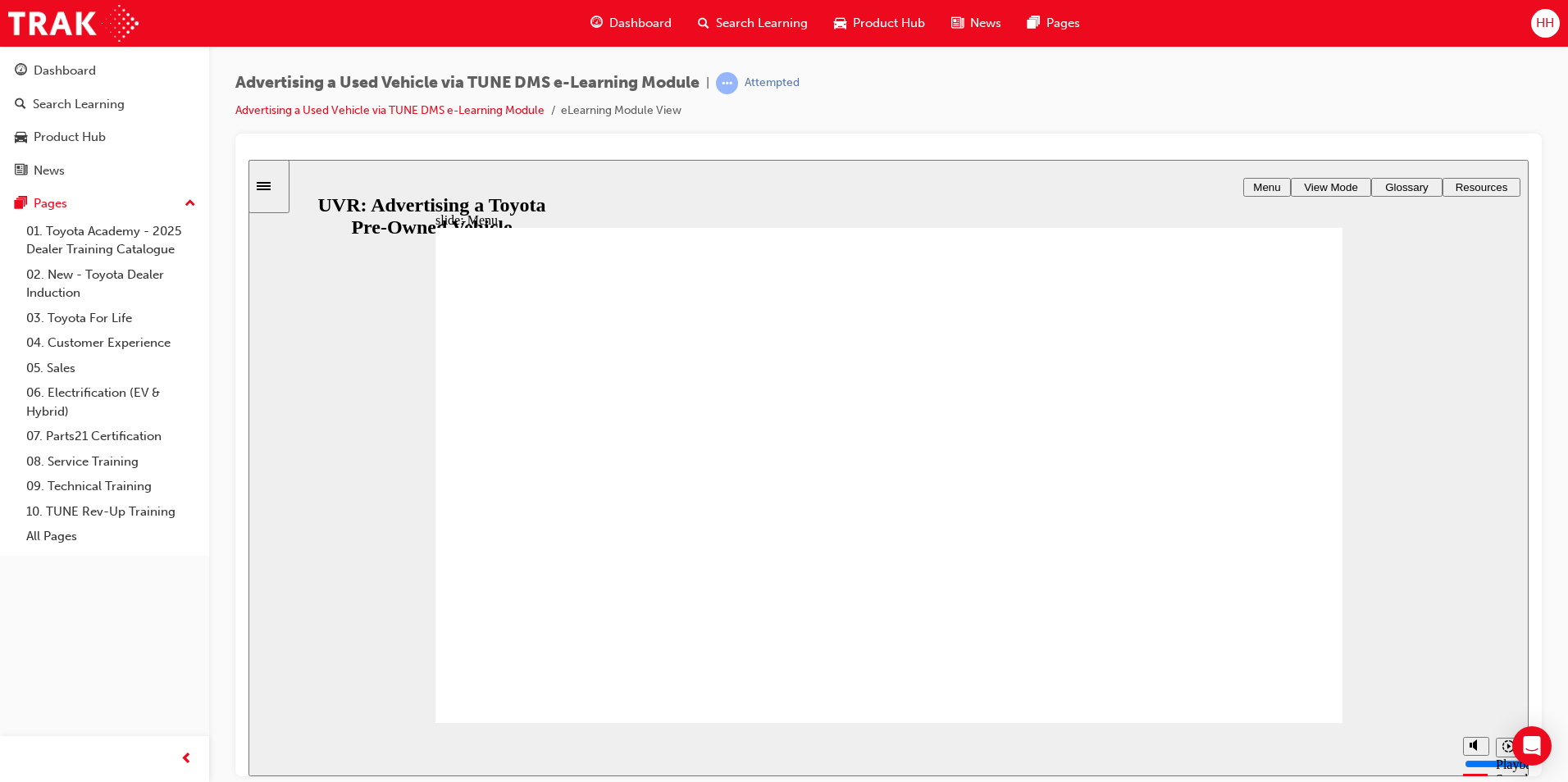
click at [1421, 183] on span "Glossary" at bounding box center [1407, 187] width 44 height 12
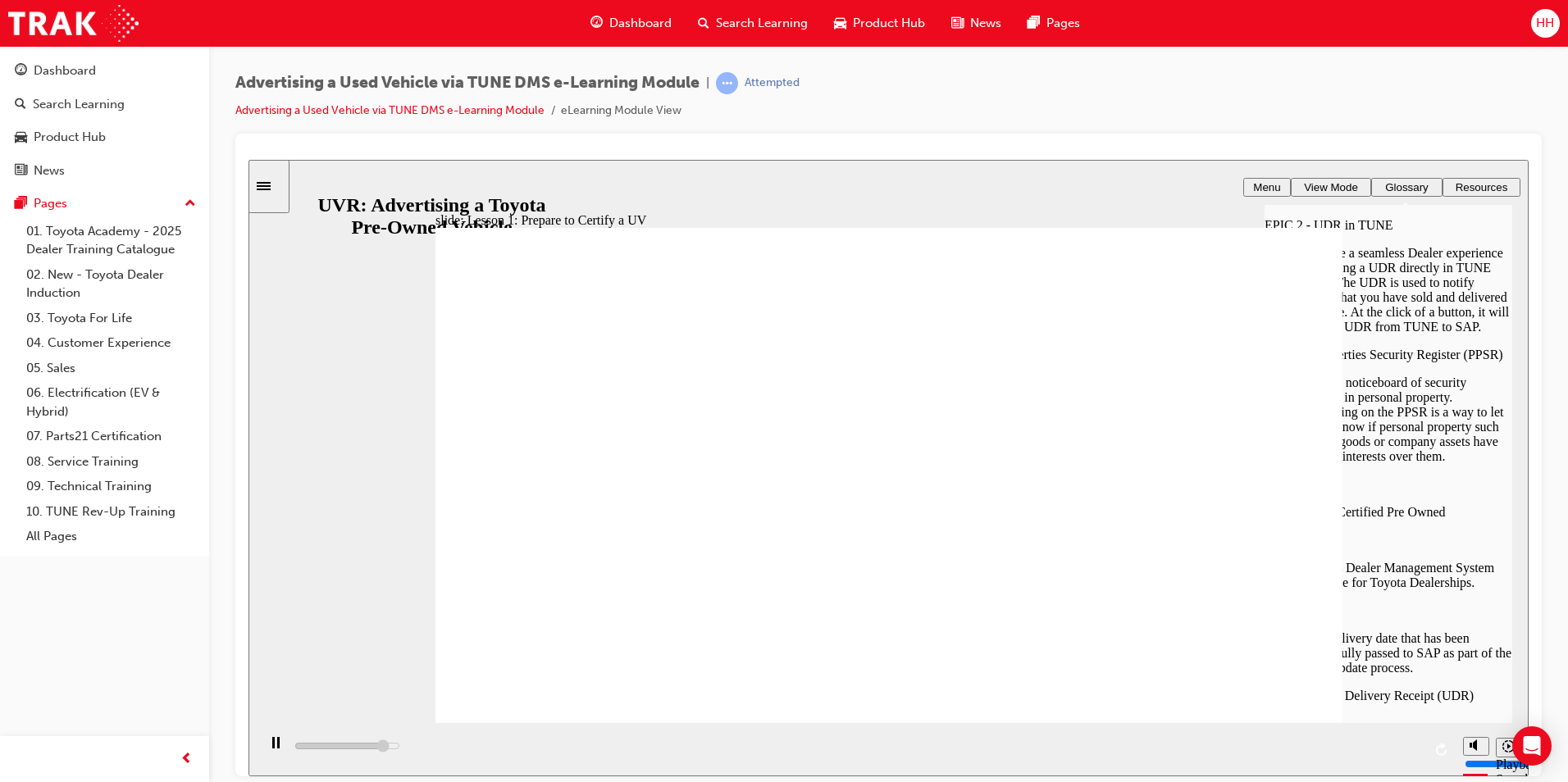
click at [1421, 183] on span "Glossary" at bounding box center [1407, 187] width 44 height 12
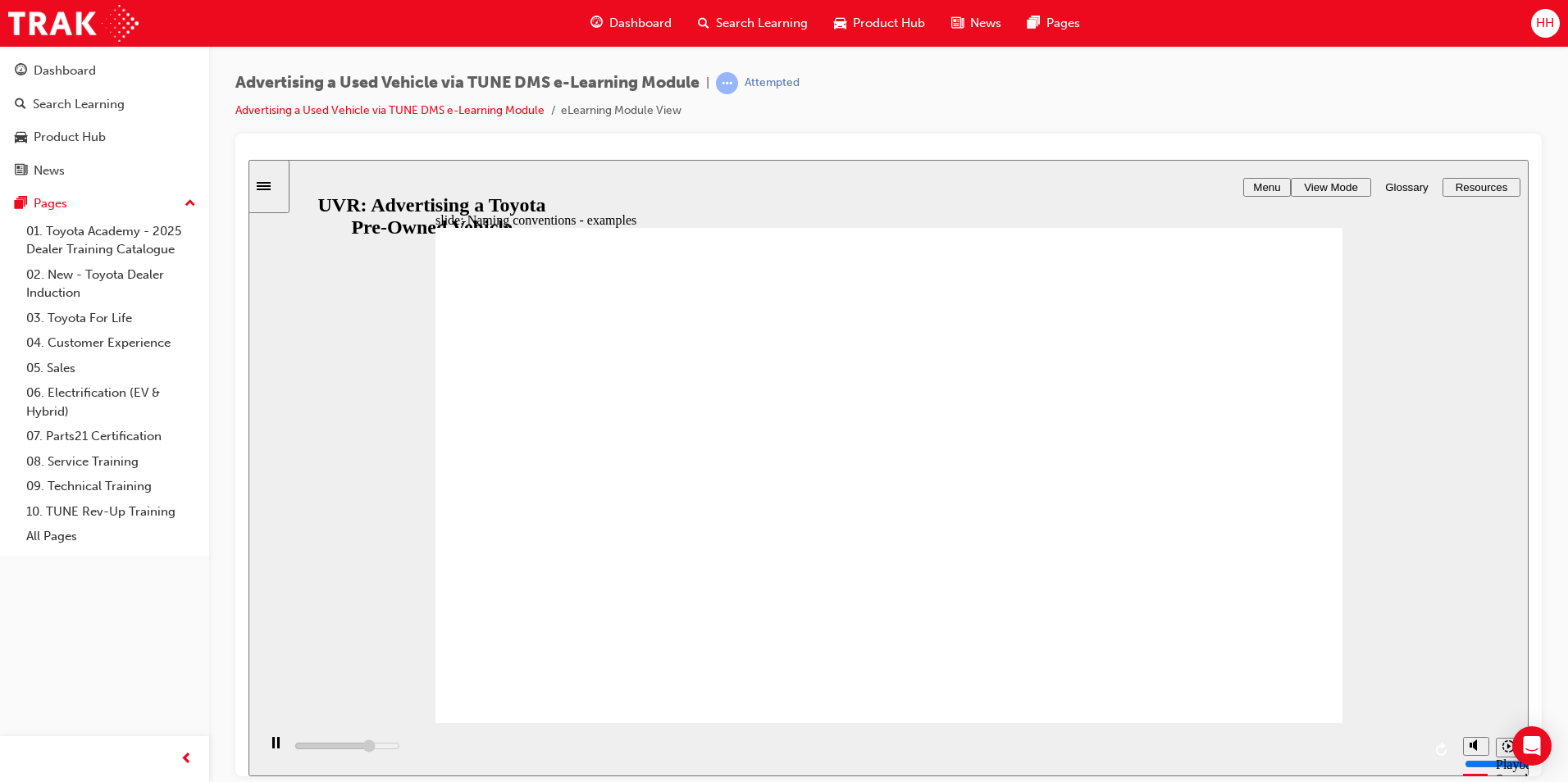
type input "4800"
type input "3"
type input "4800"
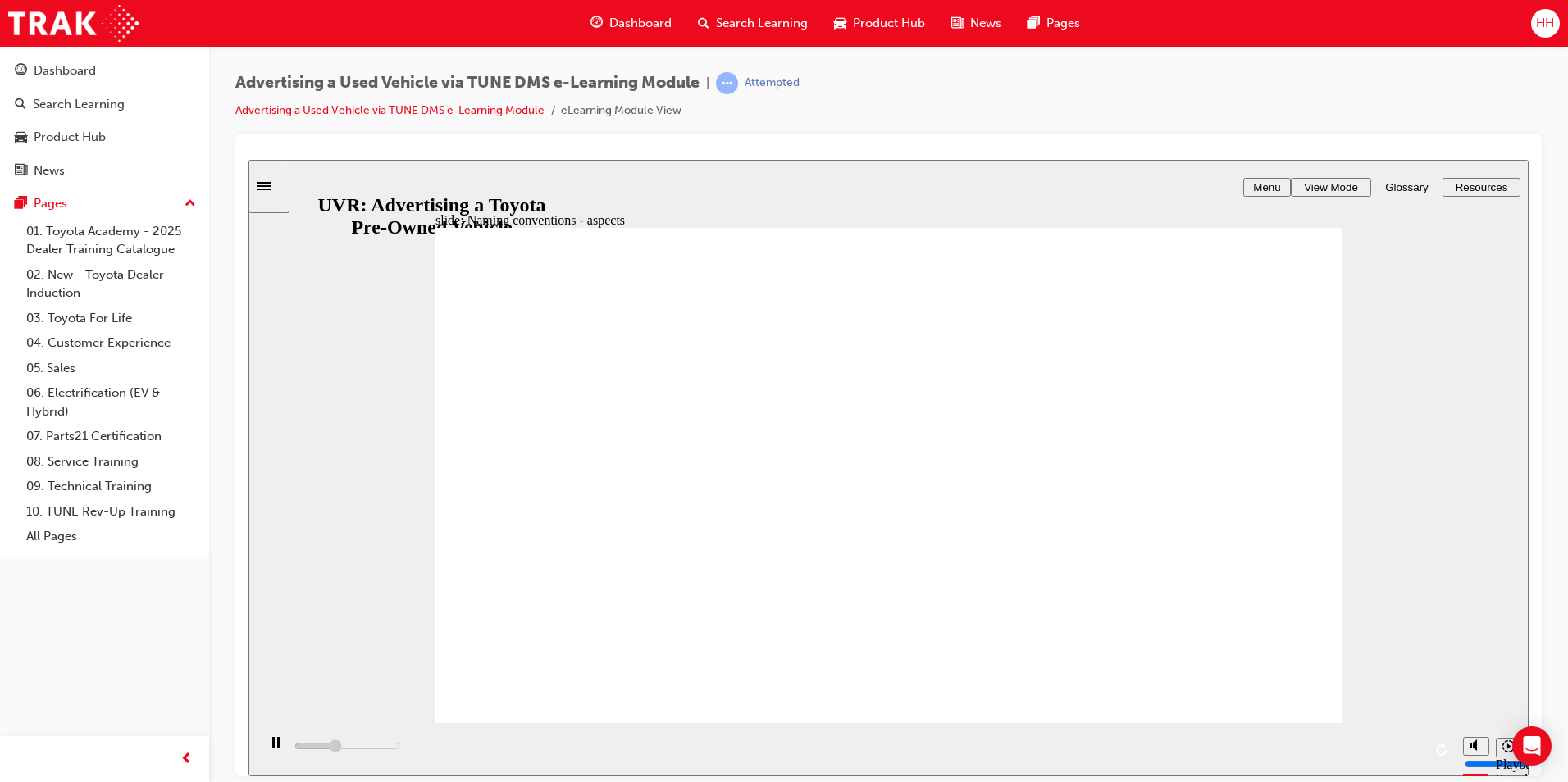
type input "5"
type input "4800"
type input "9"
type input "4900"
type input "13"
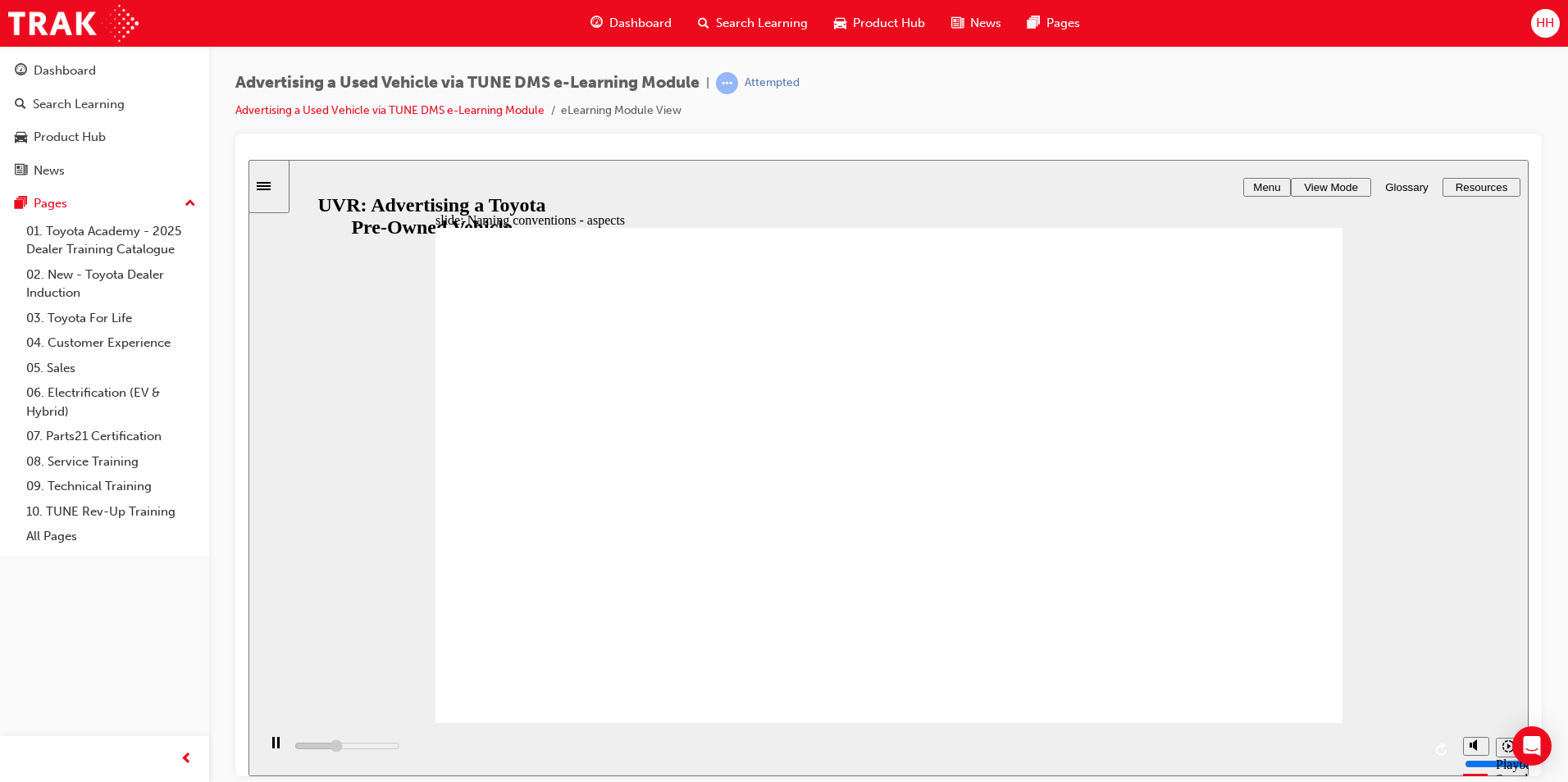
type input "4900"
type input "14"
drag, startPoint x: 738, startPoint y: 653, endPoint x: 1460, endPoint y: 592, distance: 724.6
click at [1529, 659] on html "slide: Naming conventions - aspects Rectangle 1 BACK BACK NEXT NEXT NAMING CONV…" at bounding box center [889, 467] width 1281 height 617
type input "5300"
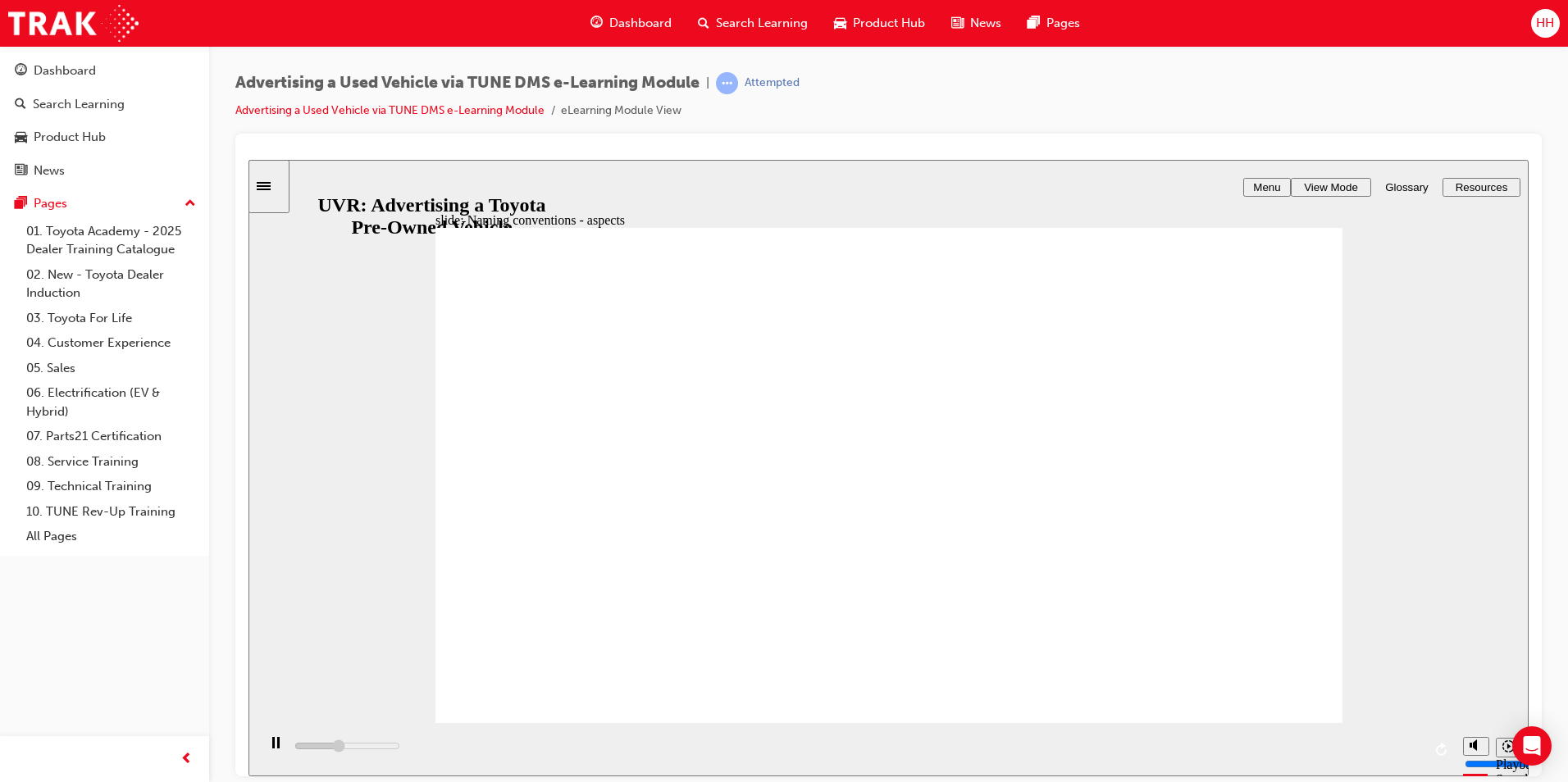
type input "13"
type input "5500"
type input "14"
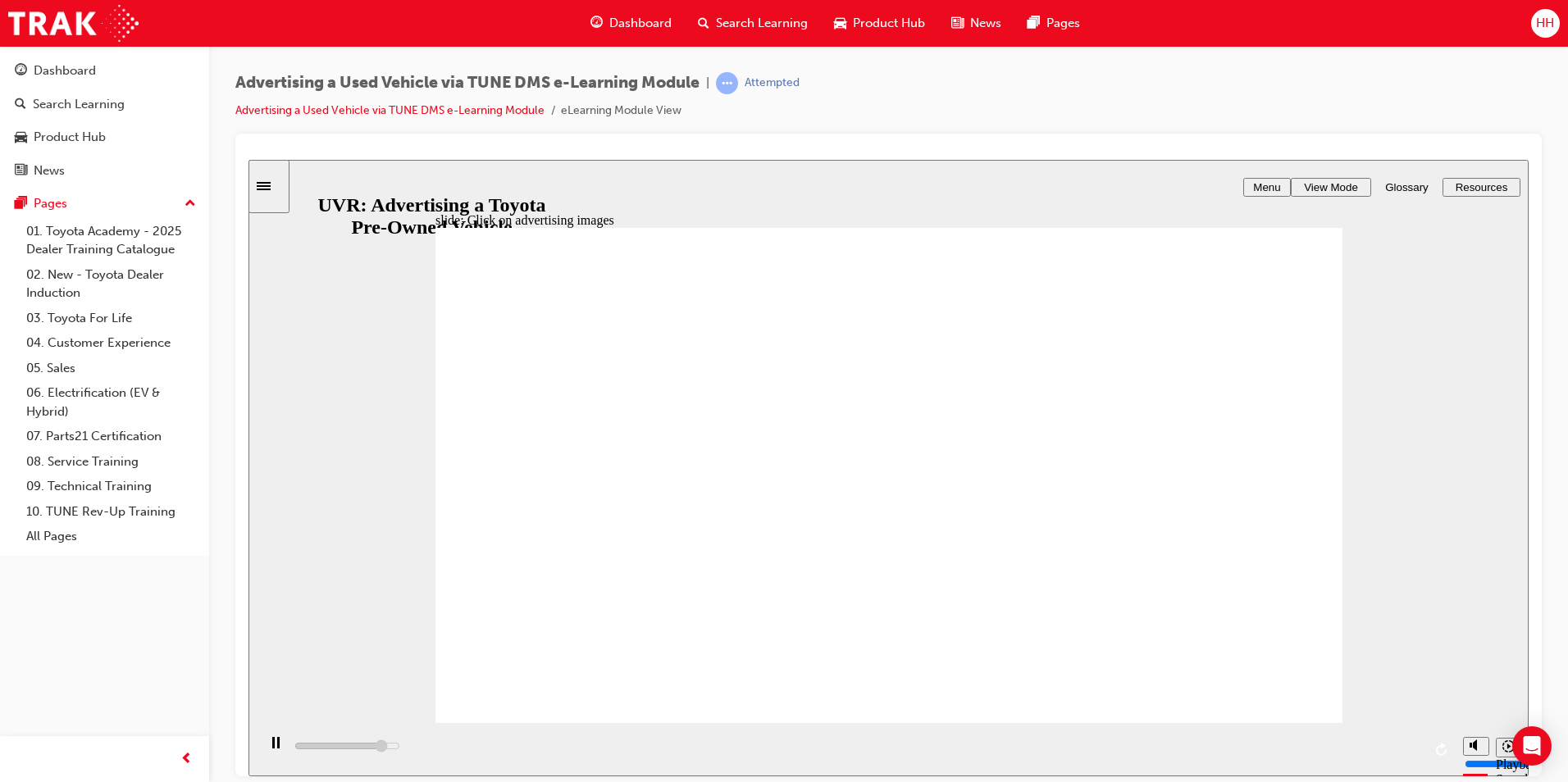
click at [538, 499] on div "Click on advertising images Oval 1 Rectangle 2 Rectangular Hotspot 1 Line 1 BAC…" at bounding box center [889, 482] width 907 height 510
type input "5000"
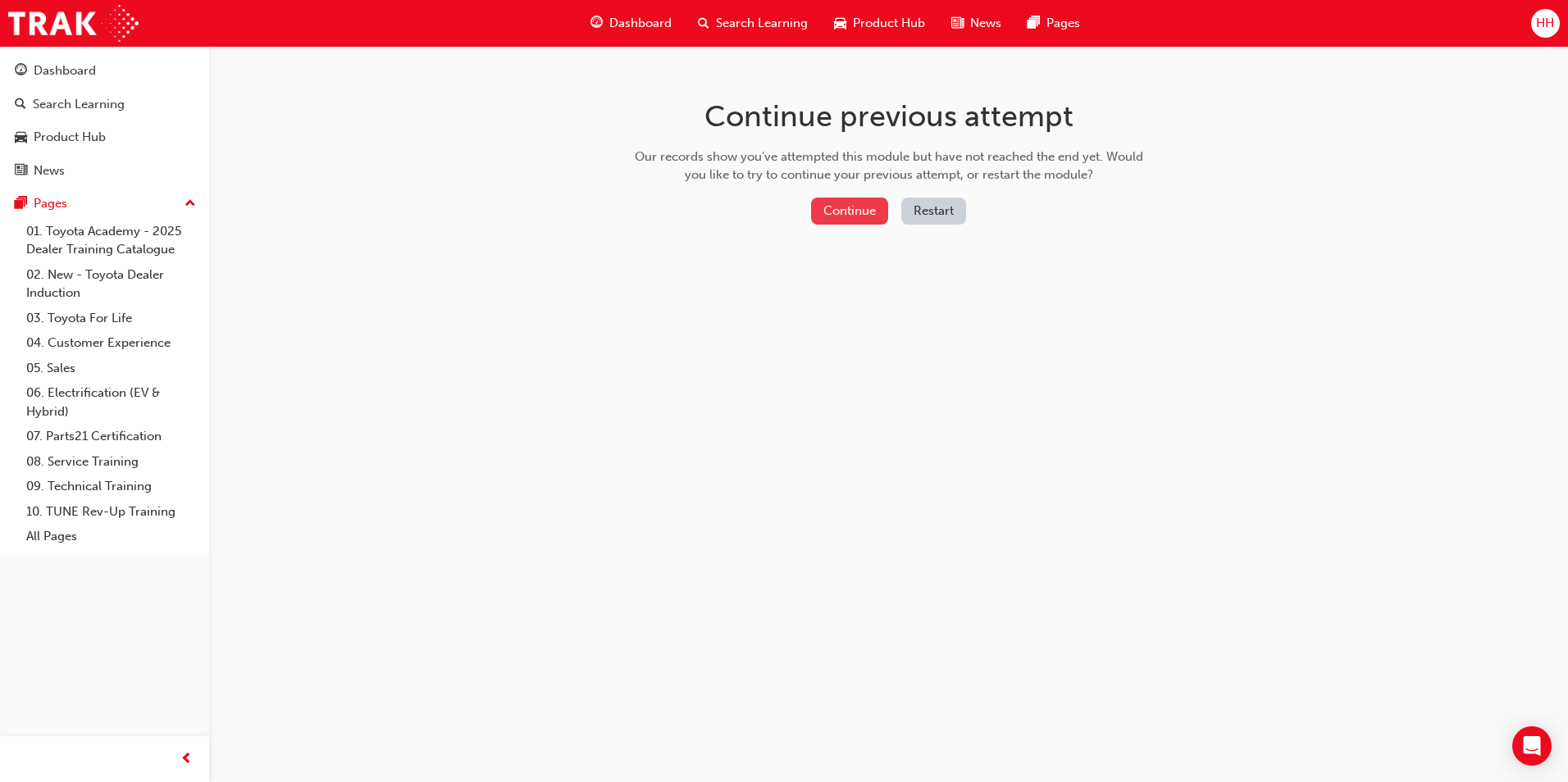
click at [864, 215] on button "Continue" at bounding box center [850, 211] width 77 height 27
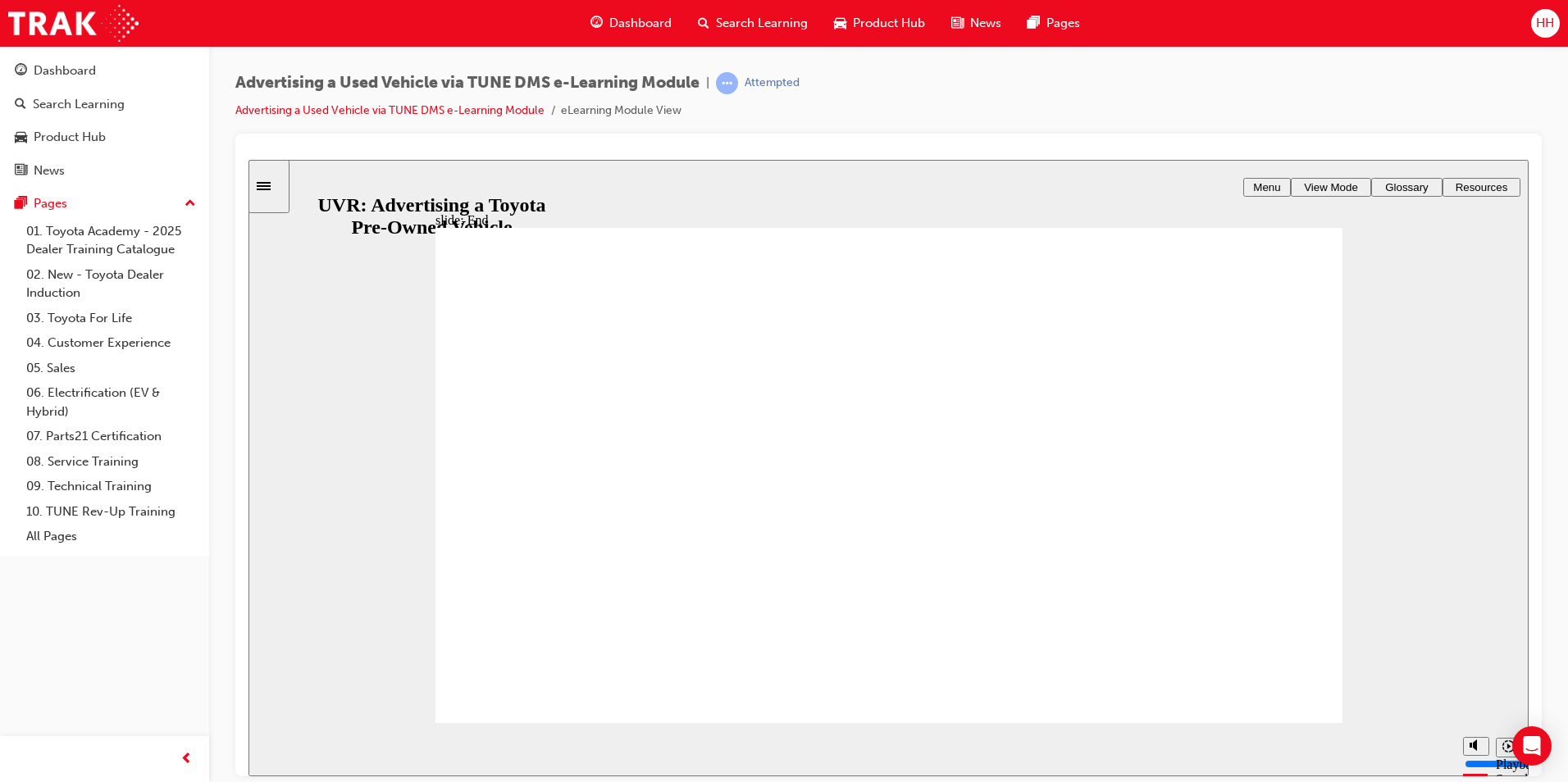
drag, startPoint x: 906, startPoint y: 614, endPoint x: 907, endPoint y: 597, distance: 17.0
type input "6900"
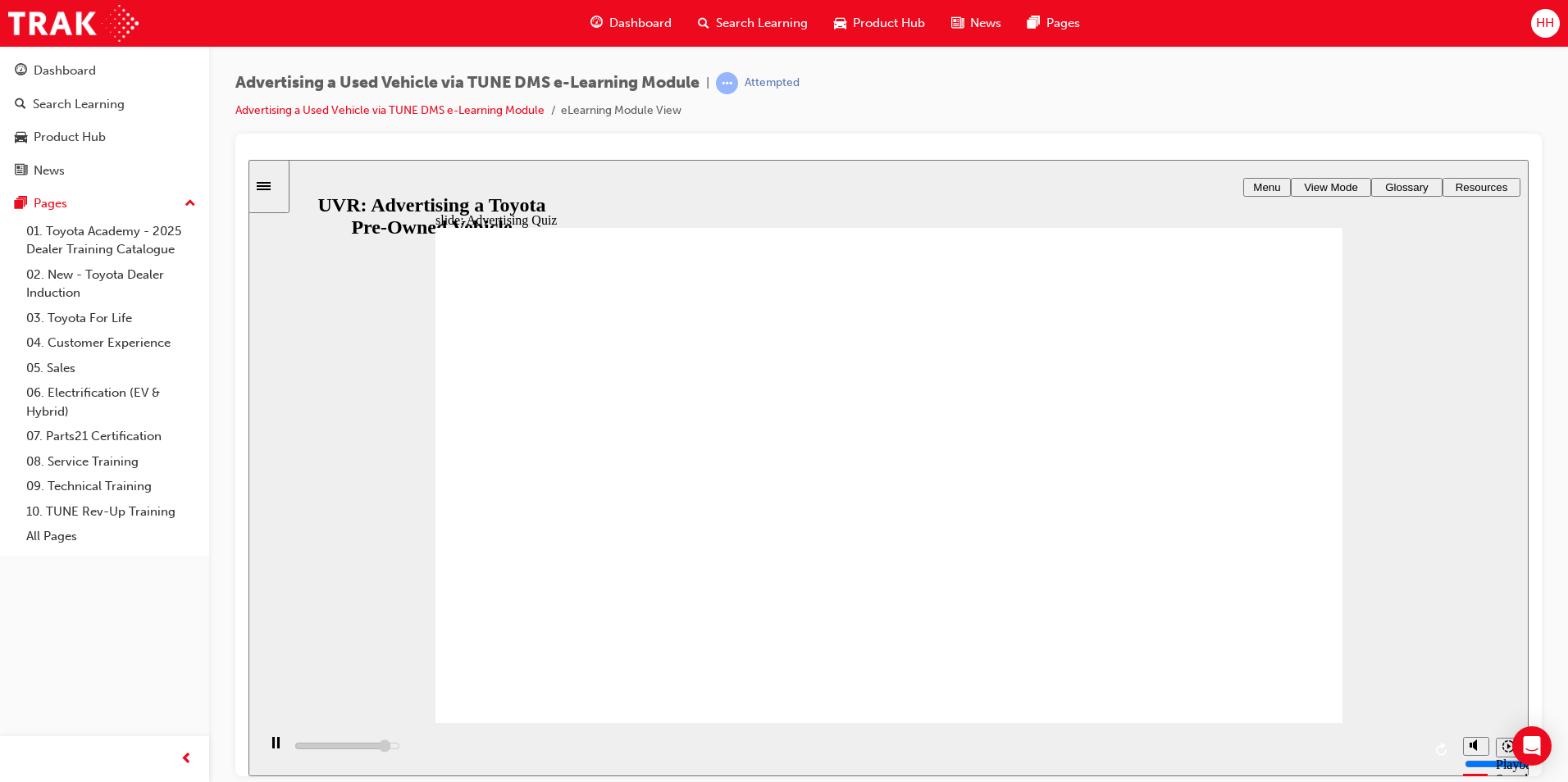
radio input "true"
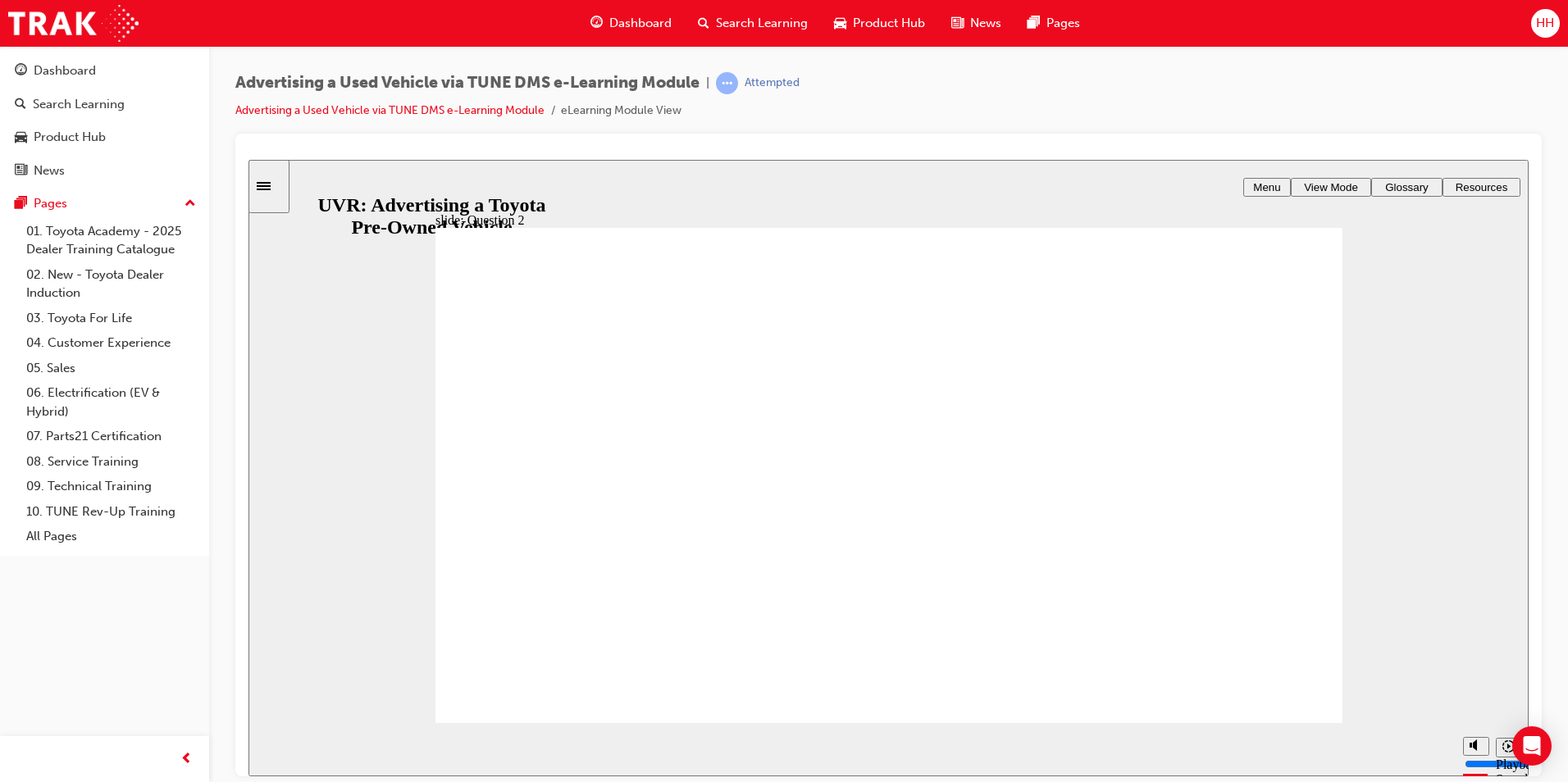
radio input "true"
type input "4200"
checkbox input "true"
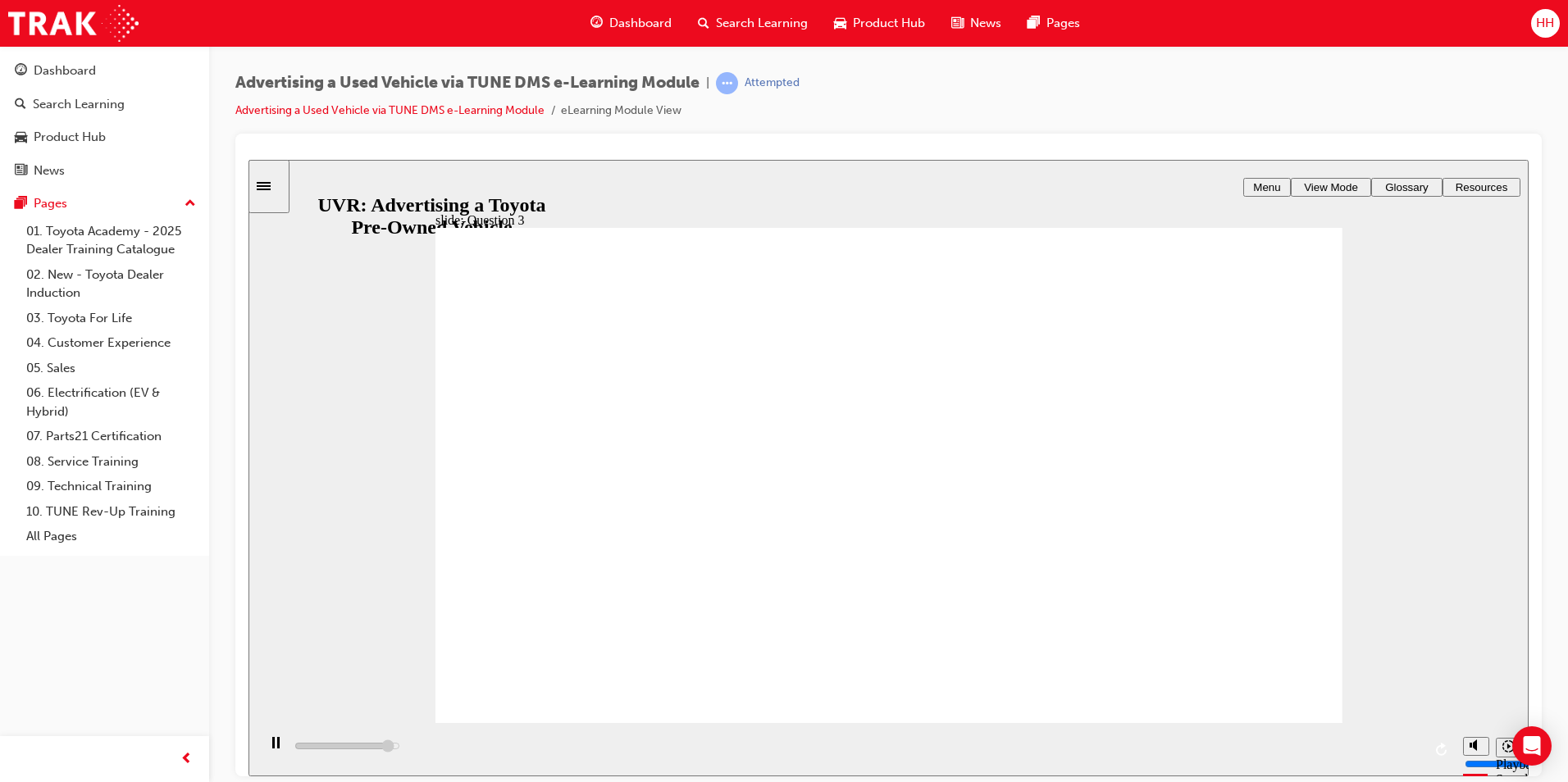
type input "4700"
checkbox input "true"
type input "5000"
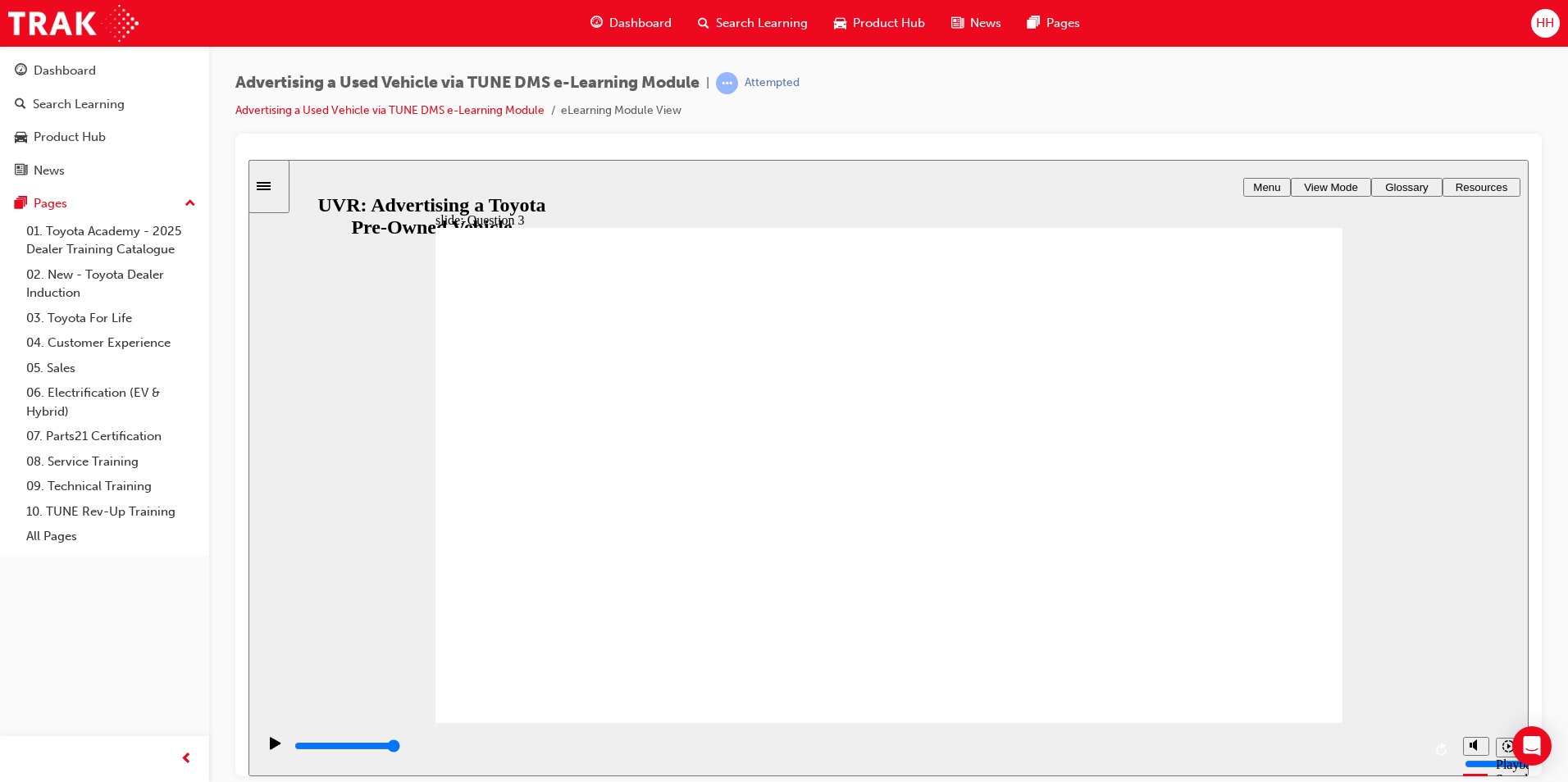
checkbox input "true"
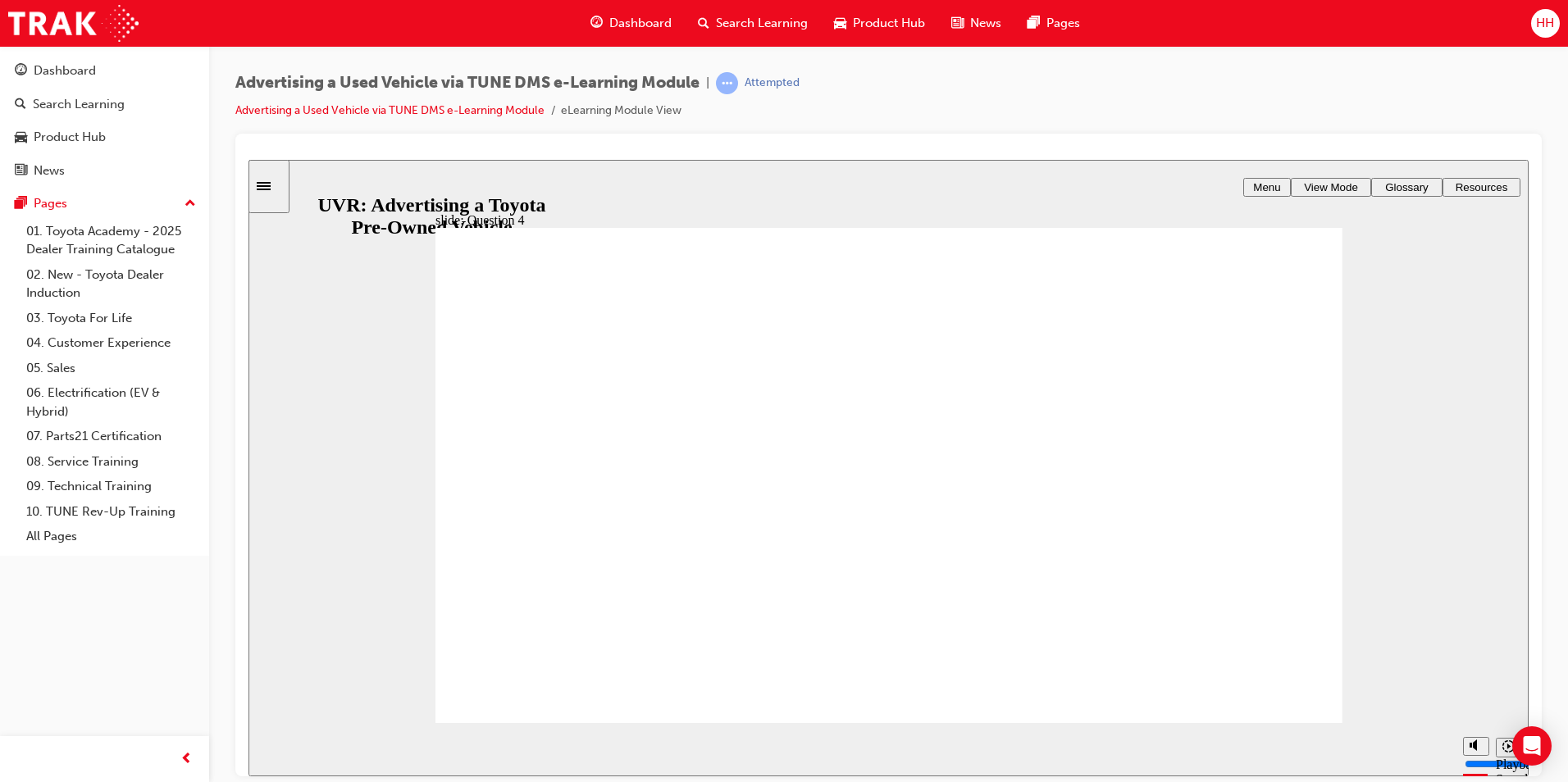
radio input "true"
type input "6100"
click at [640, 31] on span "Dashboard" at bounding box center [640, 23] width 62 height 19
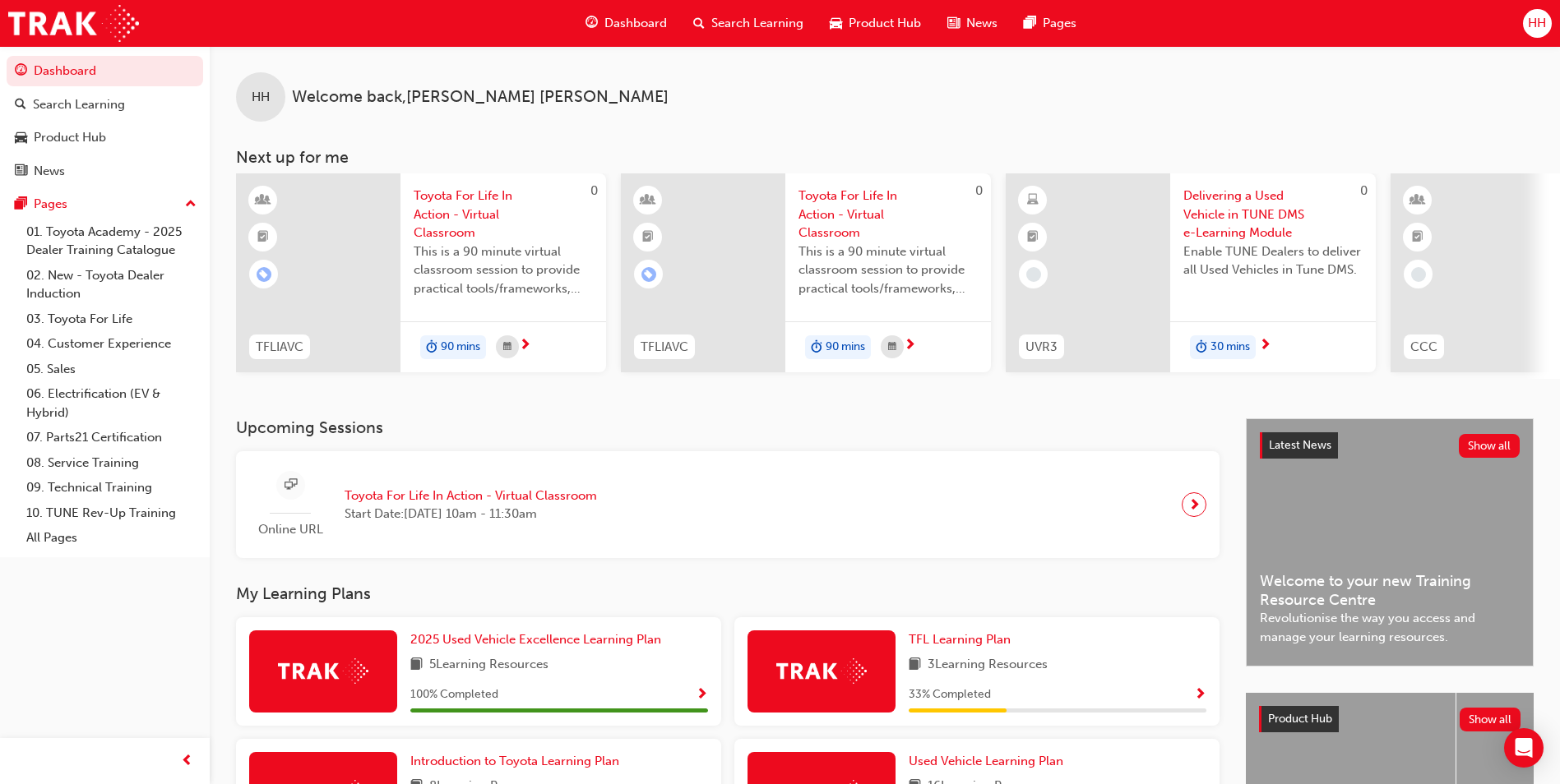
scroll to position [165, 0]
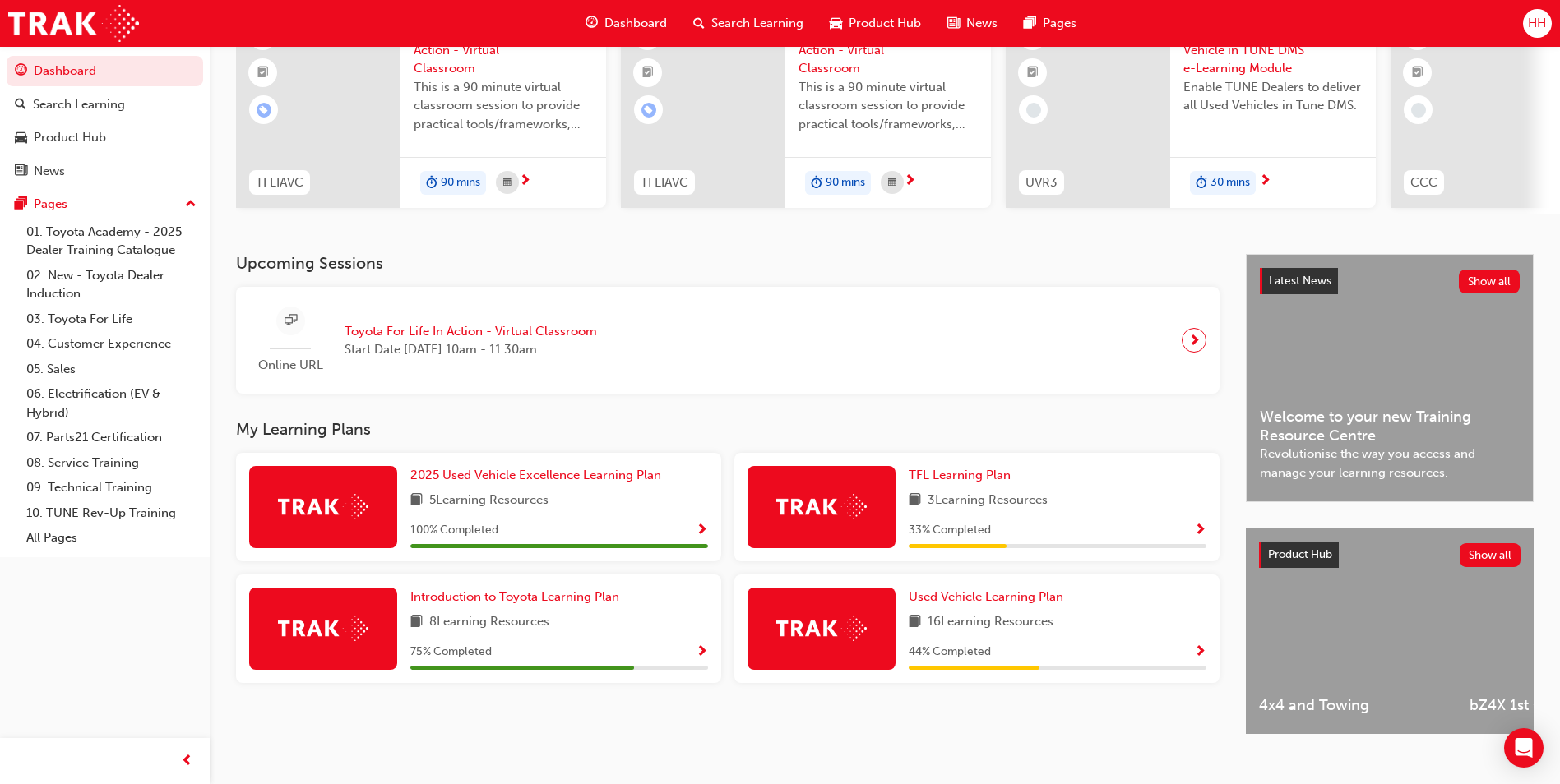
click at [1013, 605] on span "Used Vehicle Learning Plan" at bounding box center [985, 596] width 154 height 15
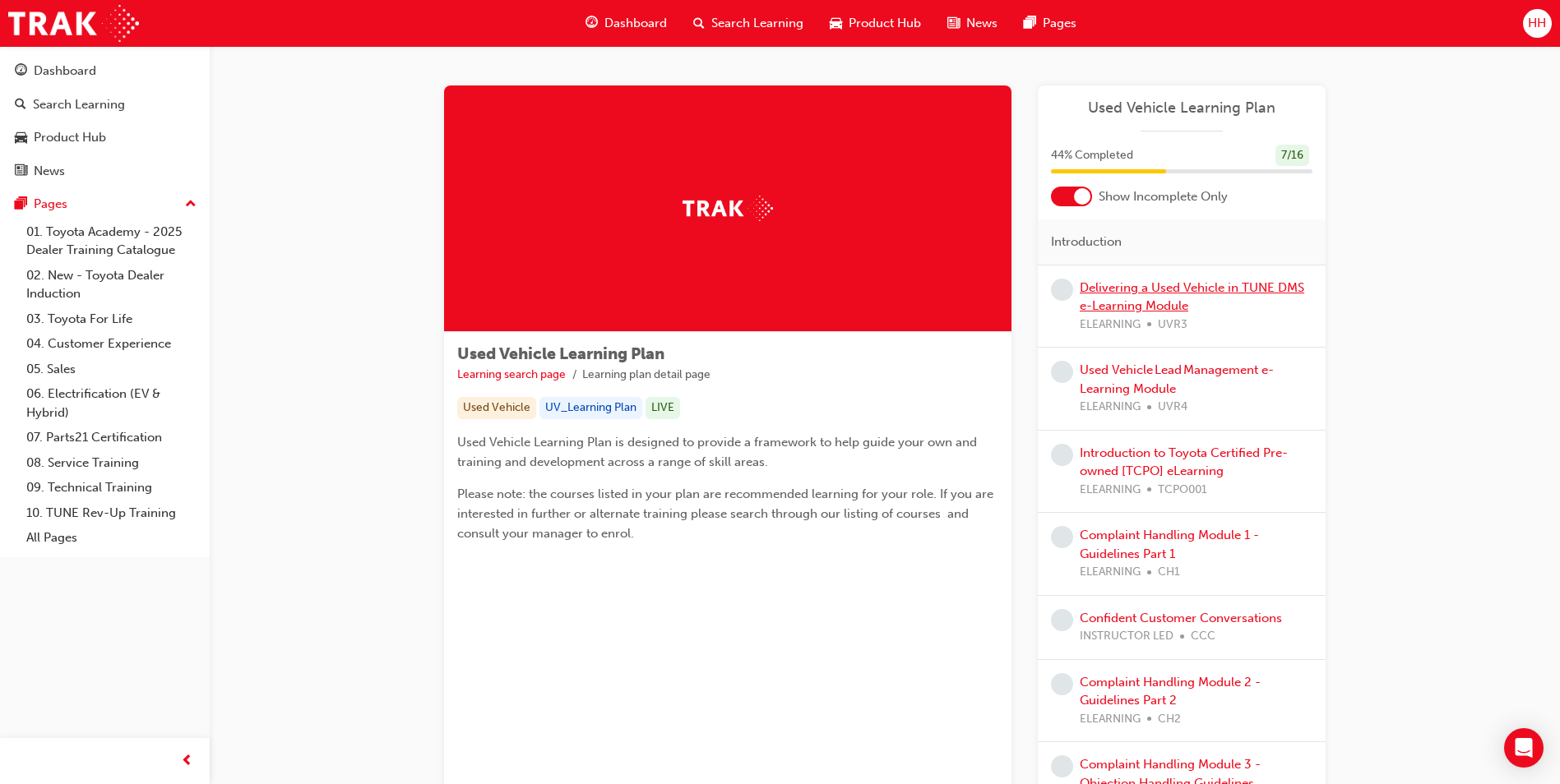
click at [1180, 286] on link "Delivering a Used Vehicle in TUNE DMS e-Learning Module" at bounding box center [1192, 297] width 224 height 34
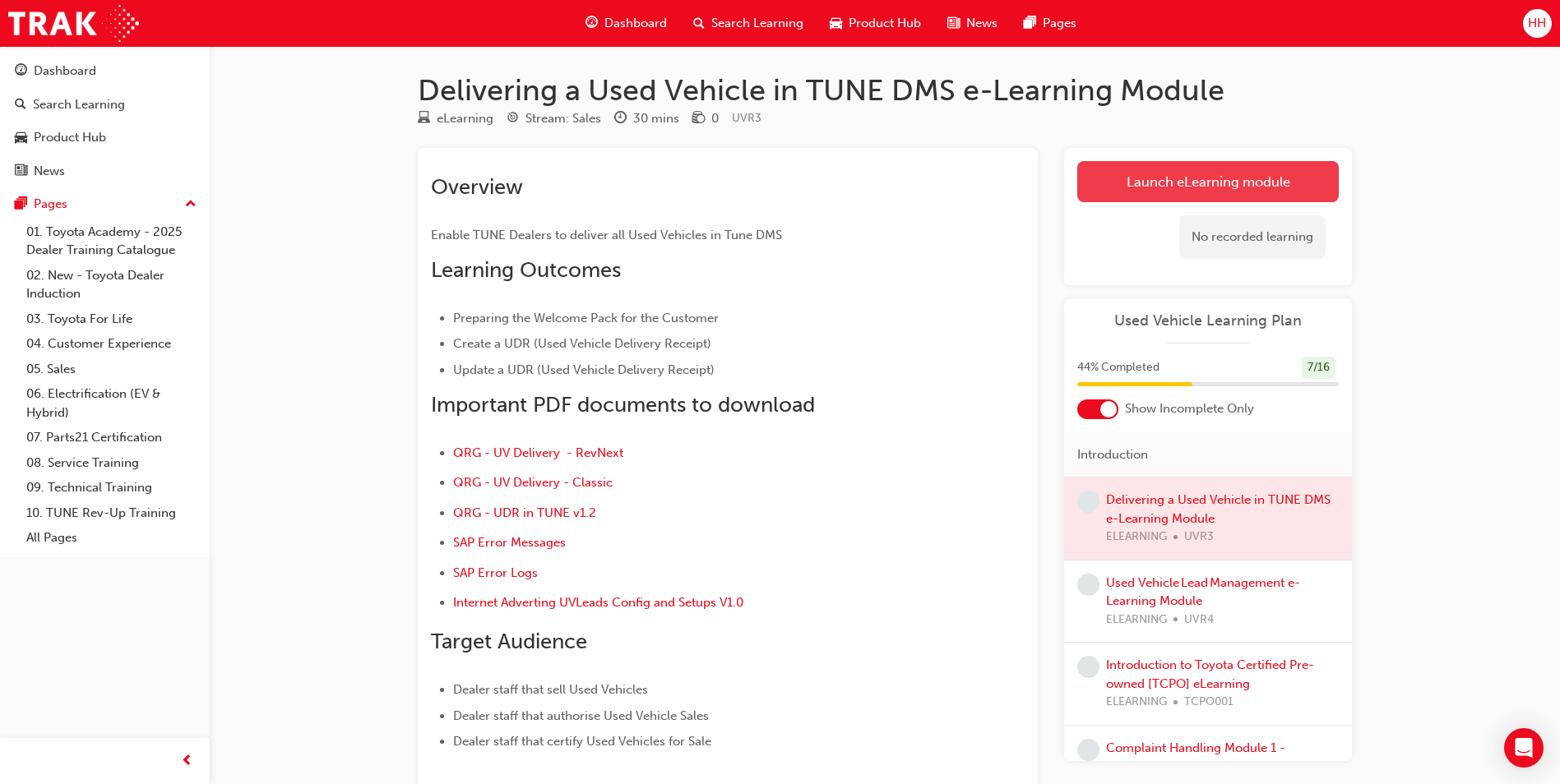
click at [1268, 183] on link "Launch eLearning module" at bounding box center [1208, 182] width 261 height 41
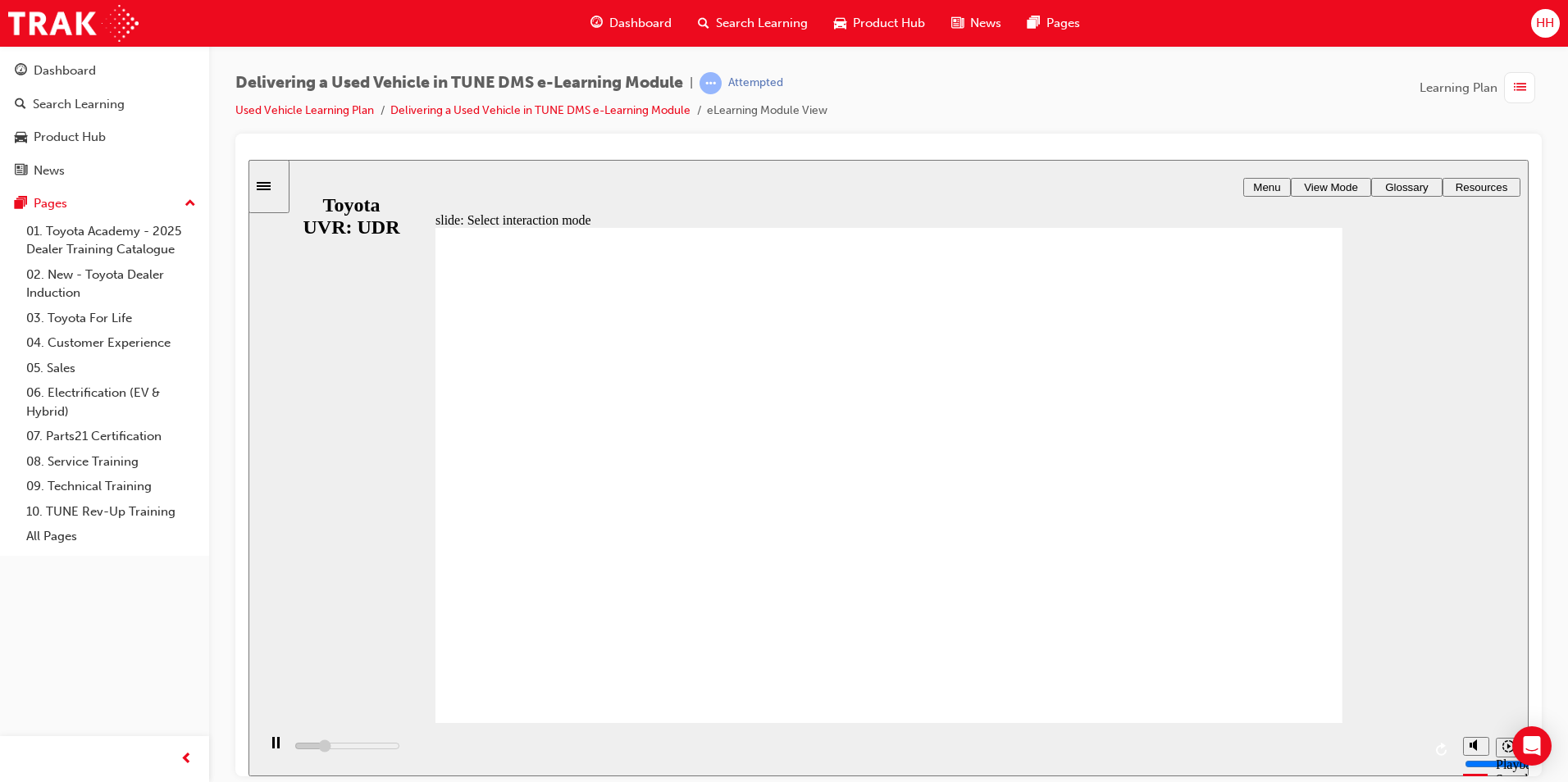
type input "3800"
radio input "true"
type input "3800"
radio input "true"
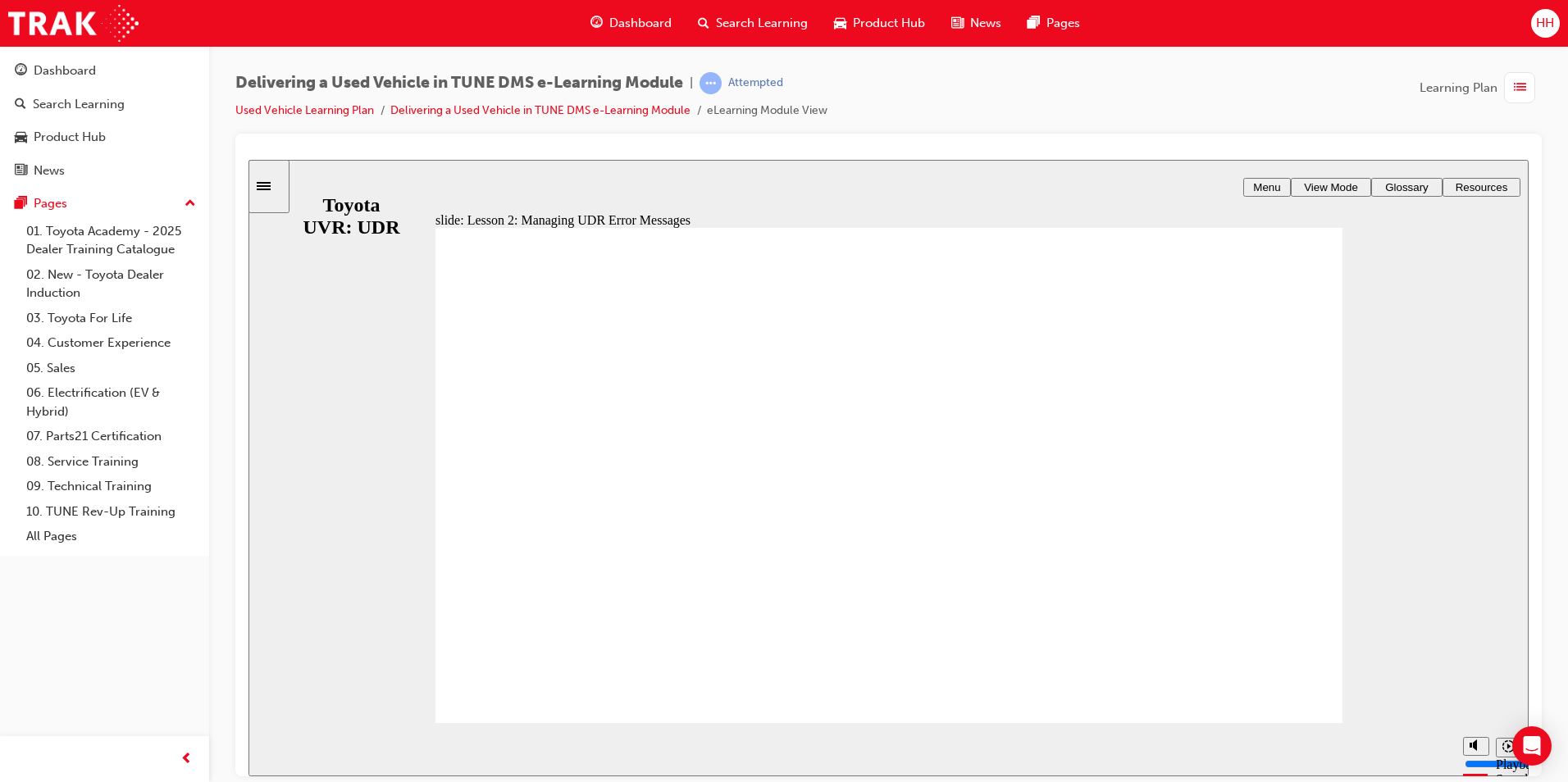
drag, startPoint x: 1182, startPoint y: 539, endPoint x: 1219, endPoint y: 665, distance: 131.3
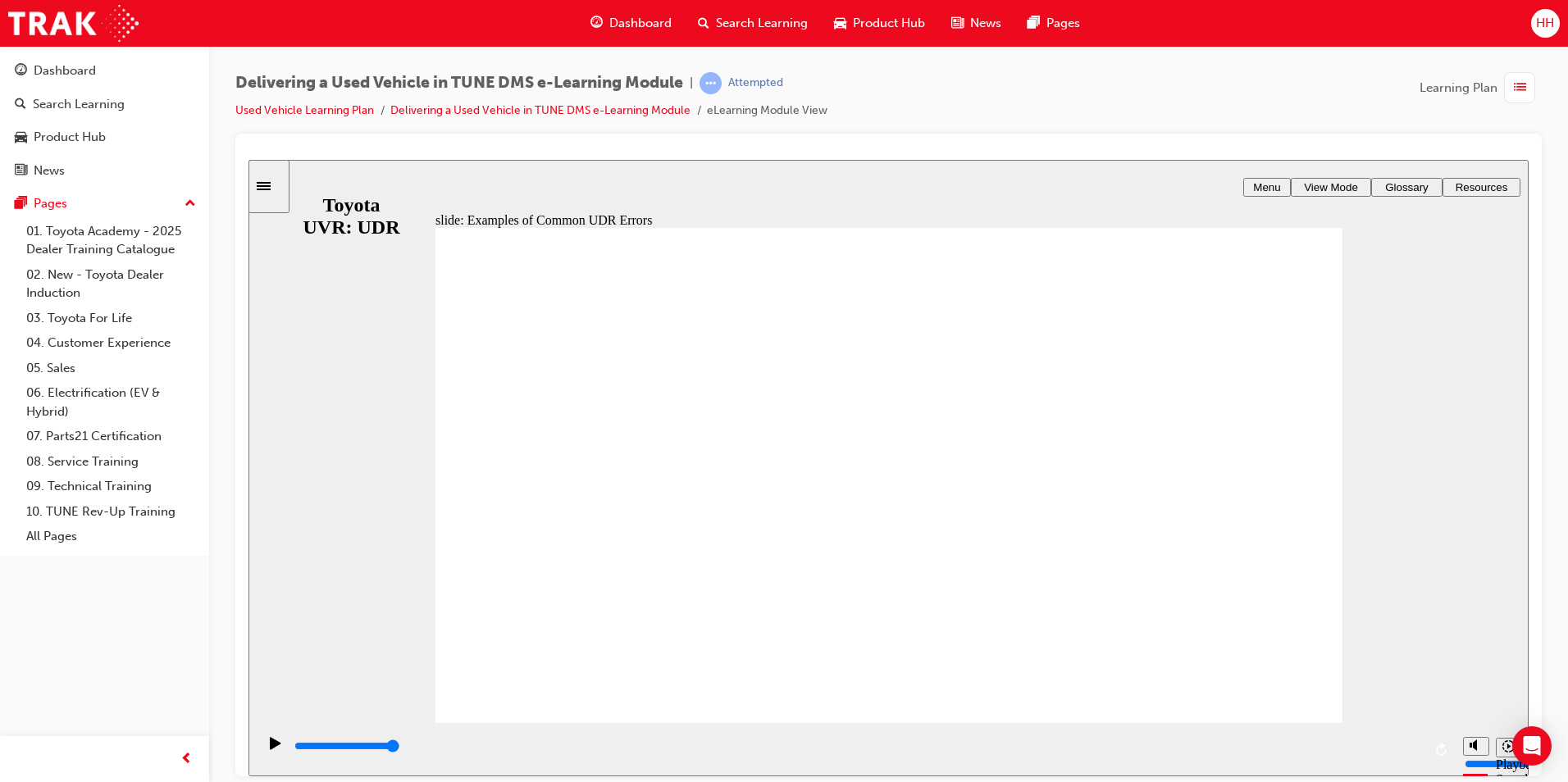
drag, startPoint x: 561, startPoint y: 545, endPoint x: 584, endPoint y: 541, distance: 23.3
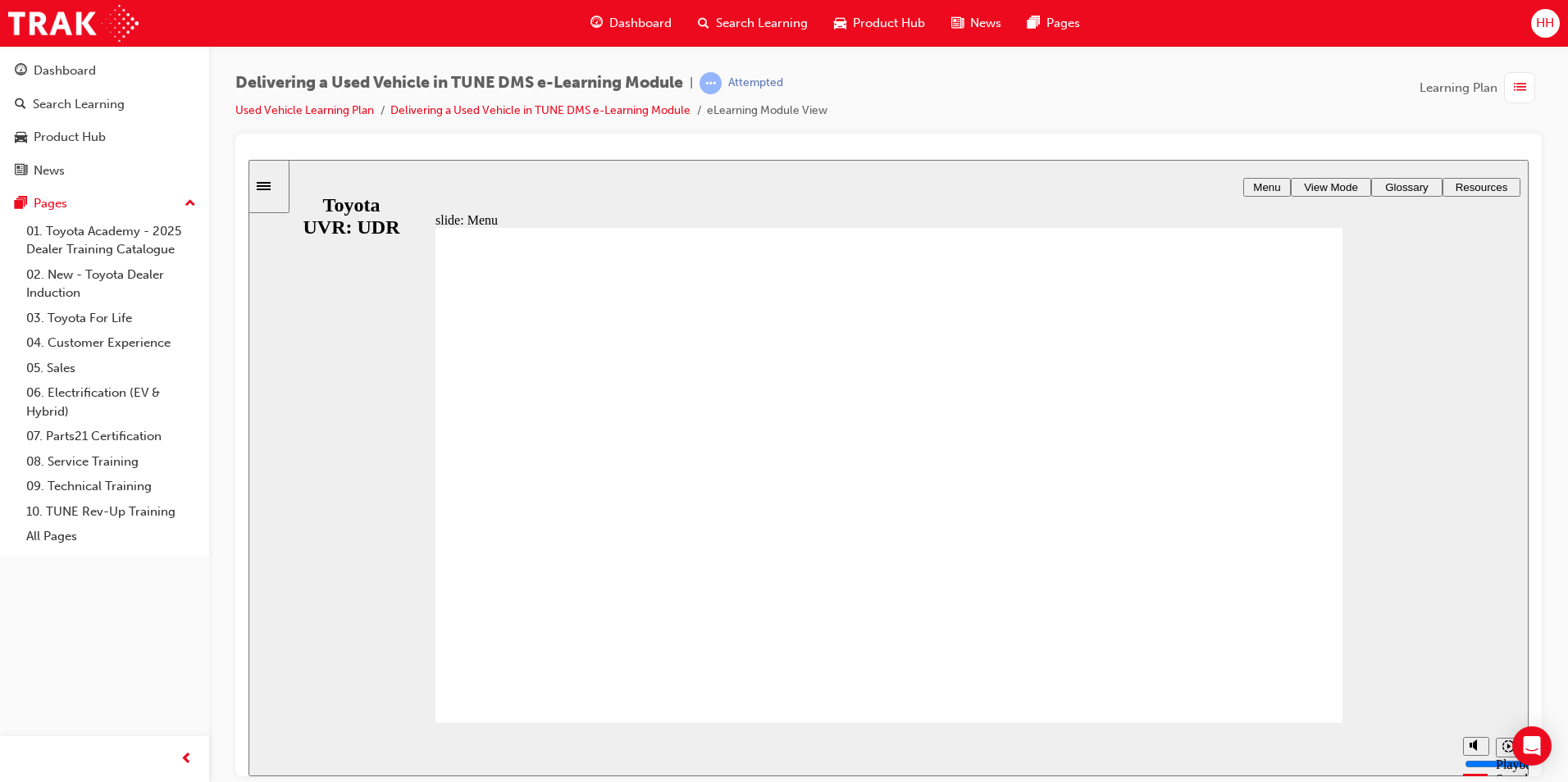
type input "7700"
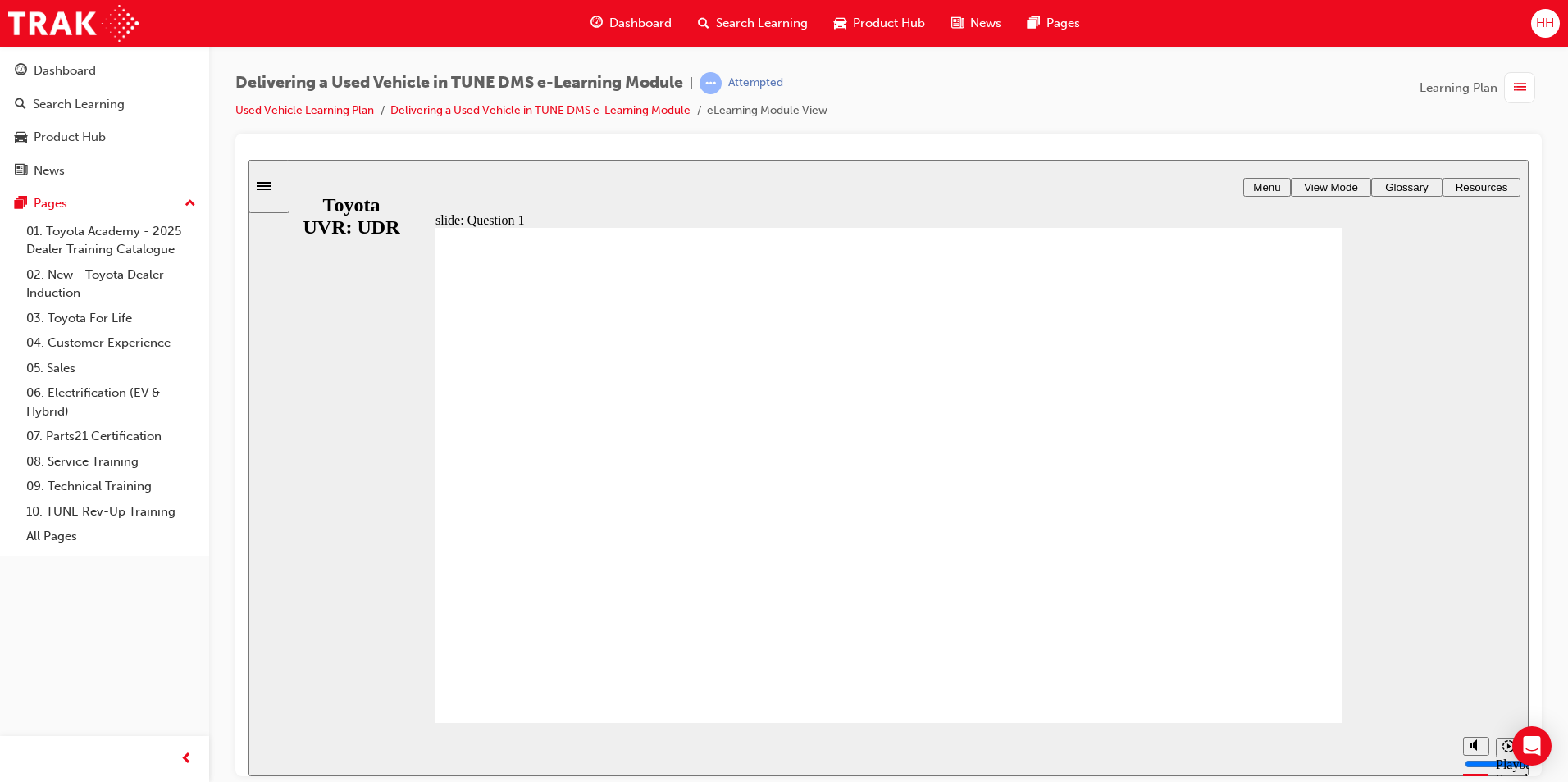
radio input "true"
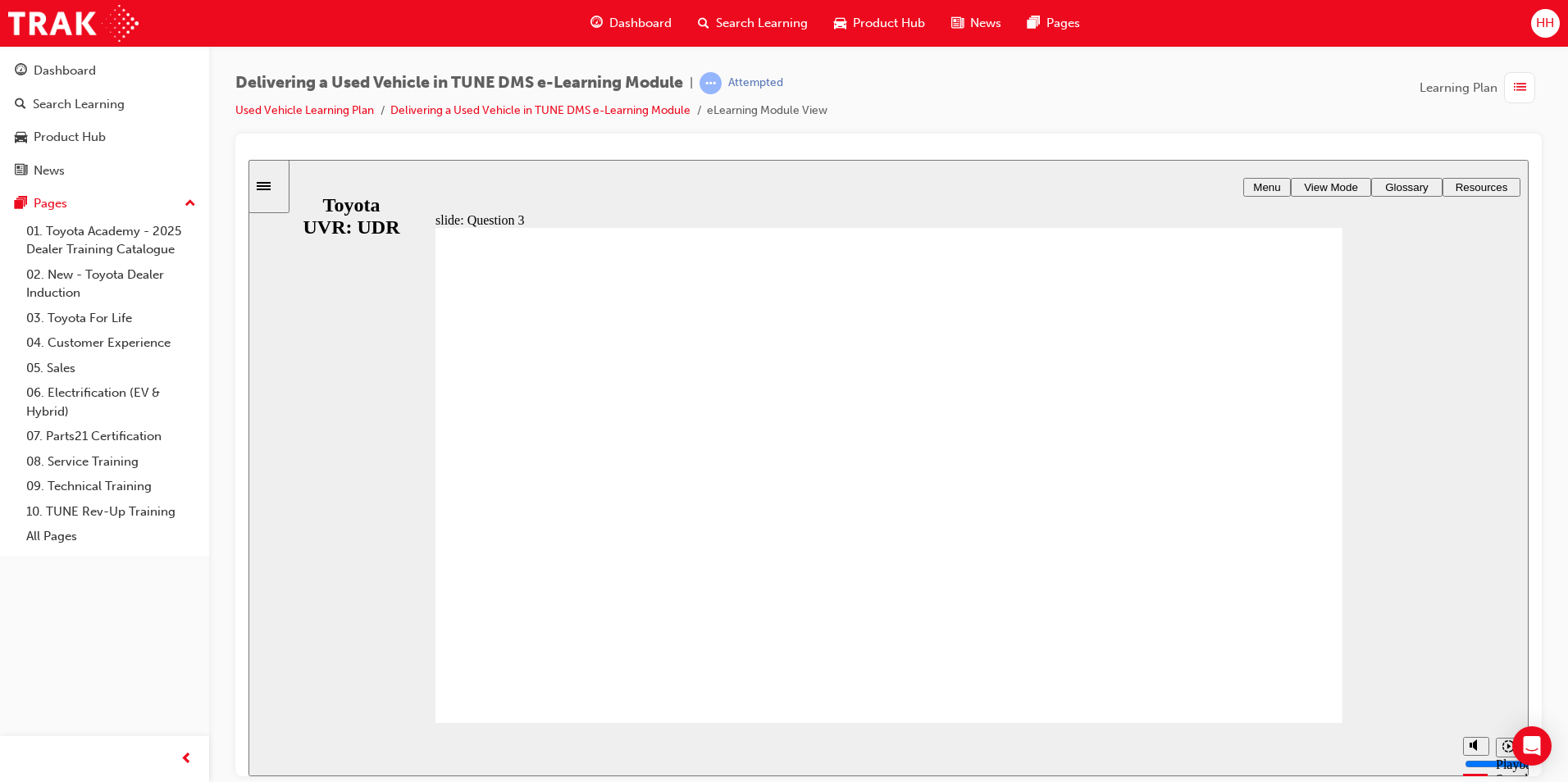
radio input "true"
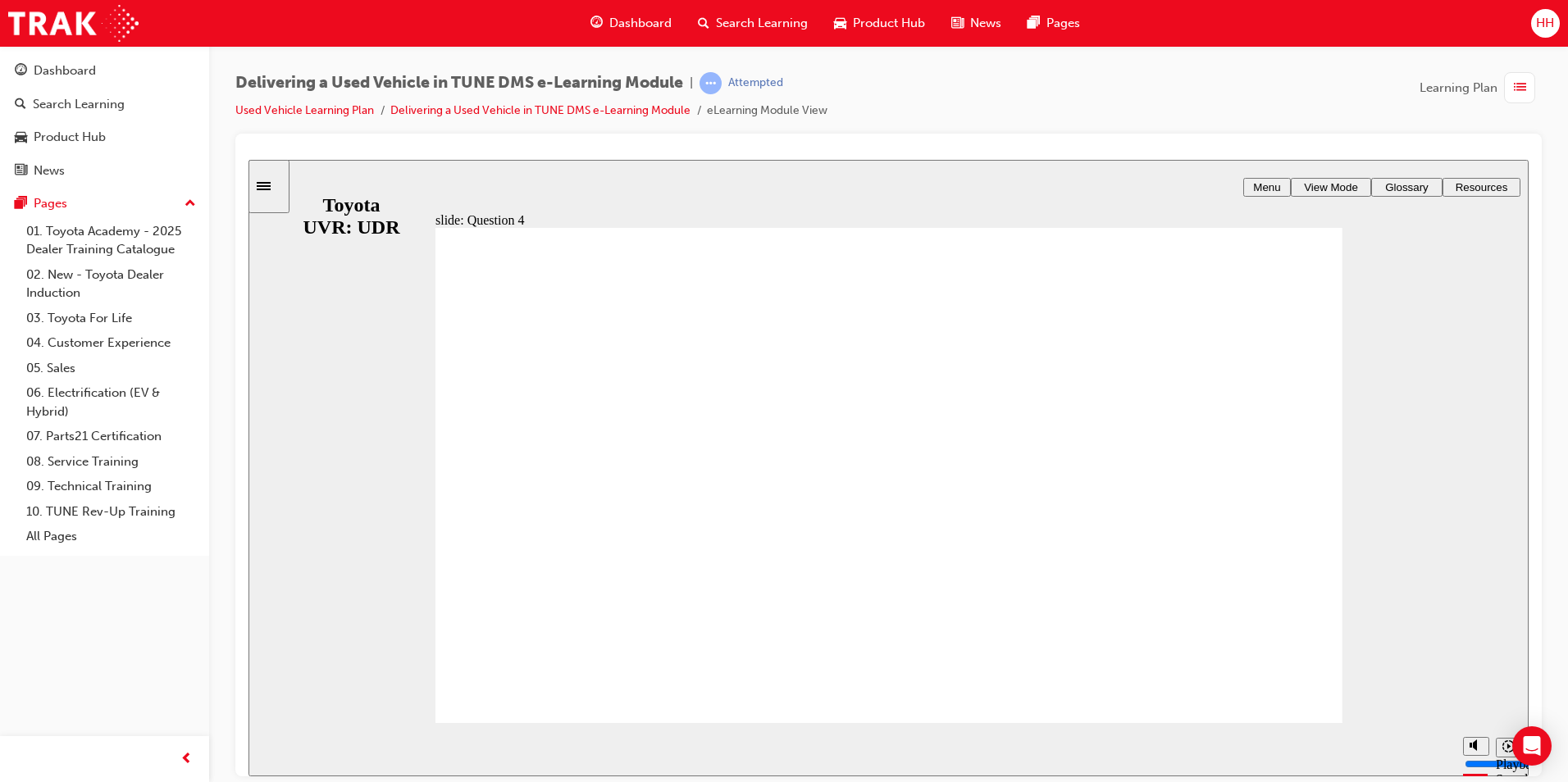
radio input "false"
radio input "true"
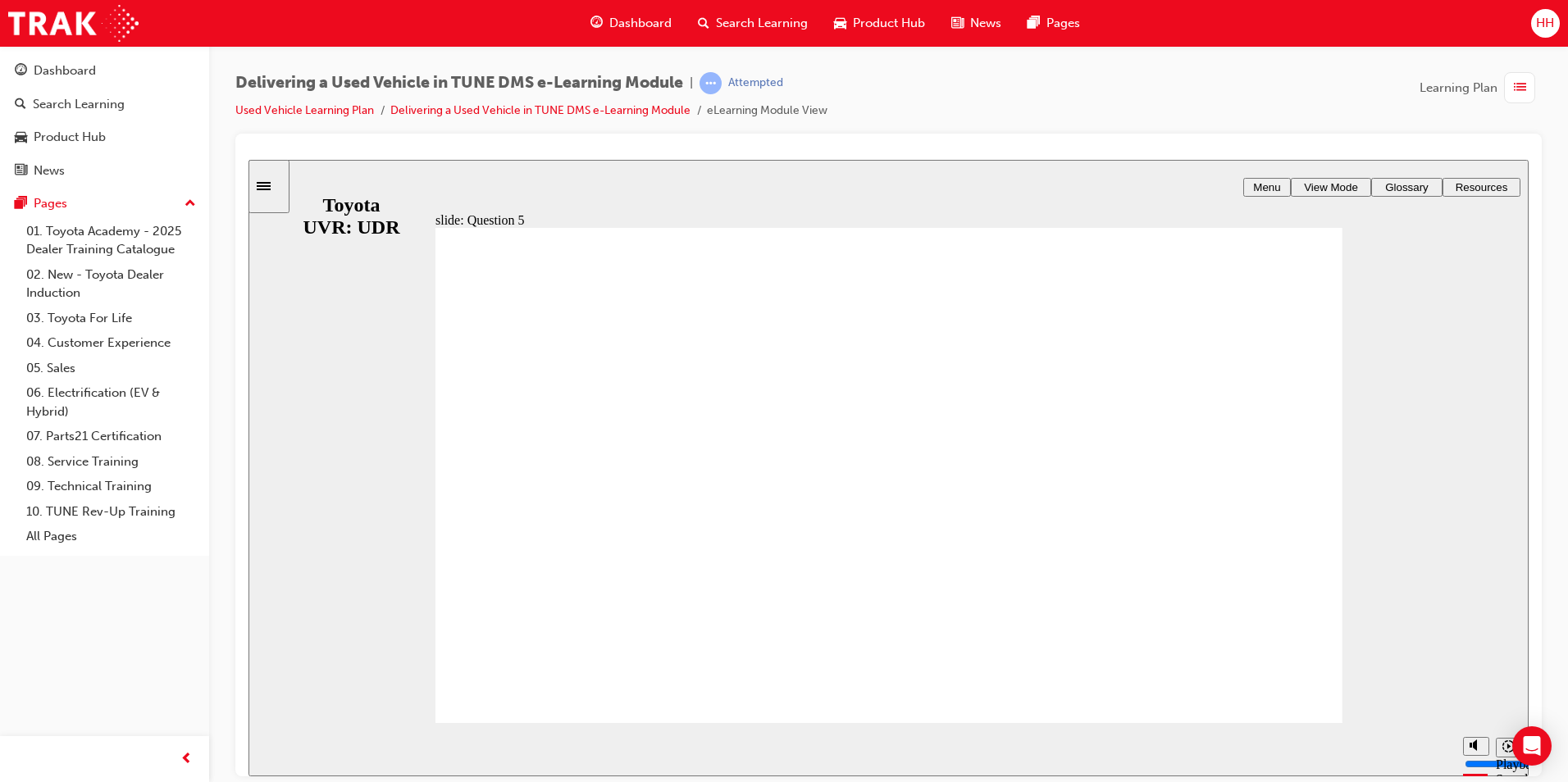
radio input "true"
type input "3100"
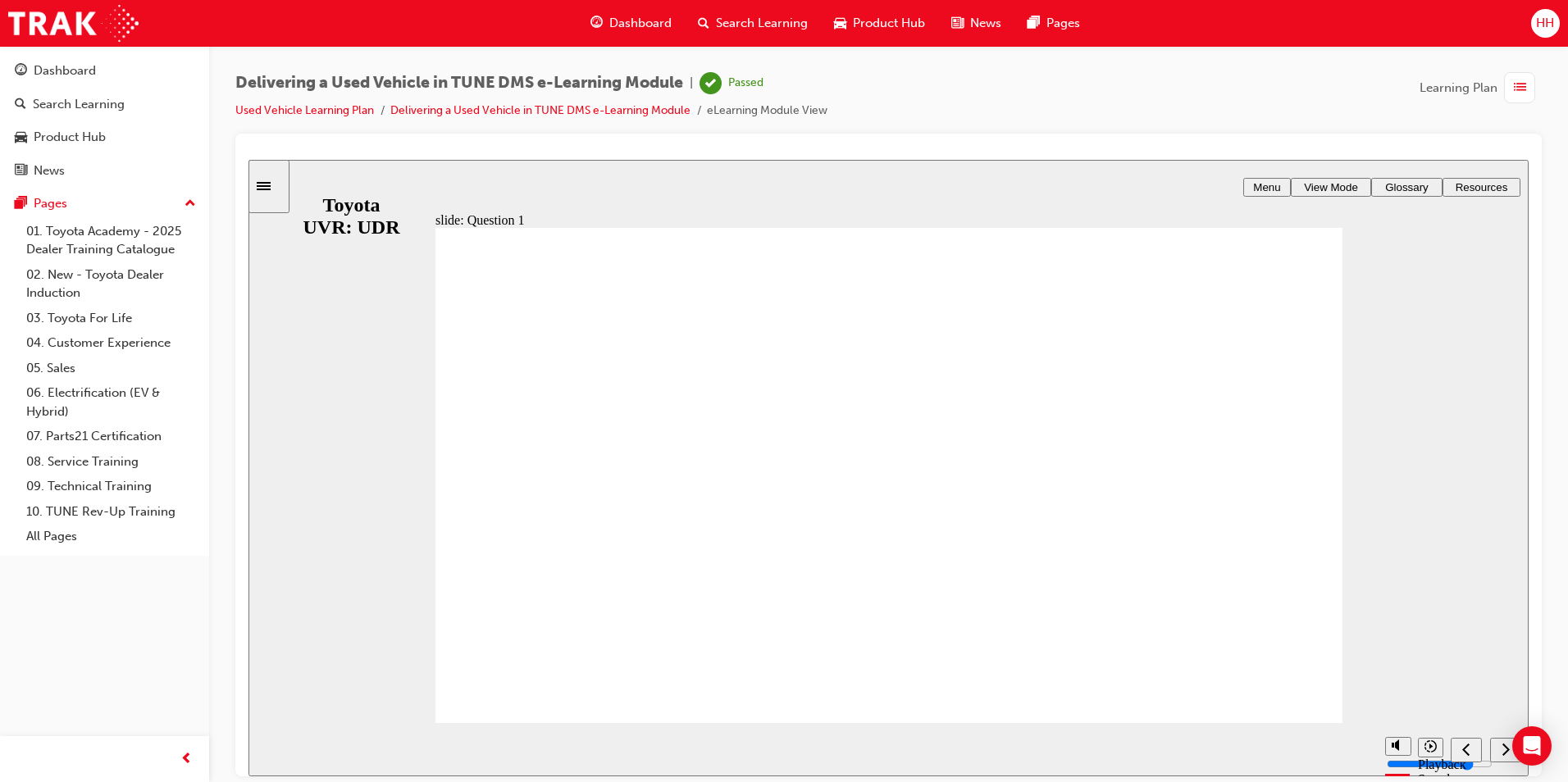
click at [1497, 748] on div "next" at bounding box center [1505, 750] width 18 height 17
click at [350, 107] on link "Used Vehicle Learning Plan" at bounding box center [305, 110] width 139 height 14
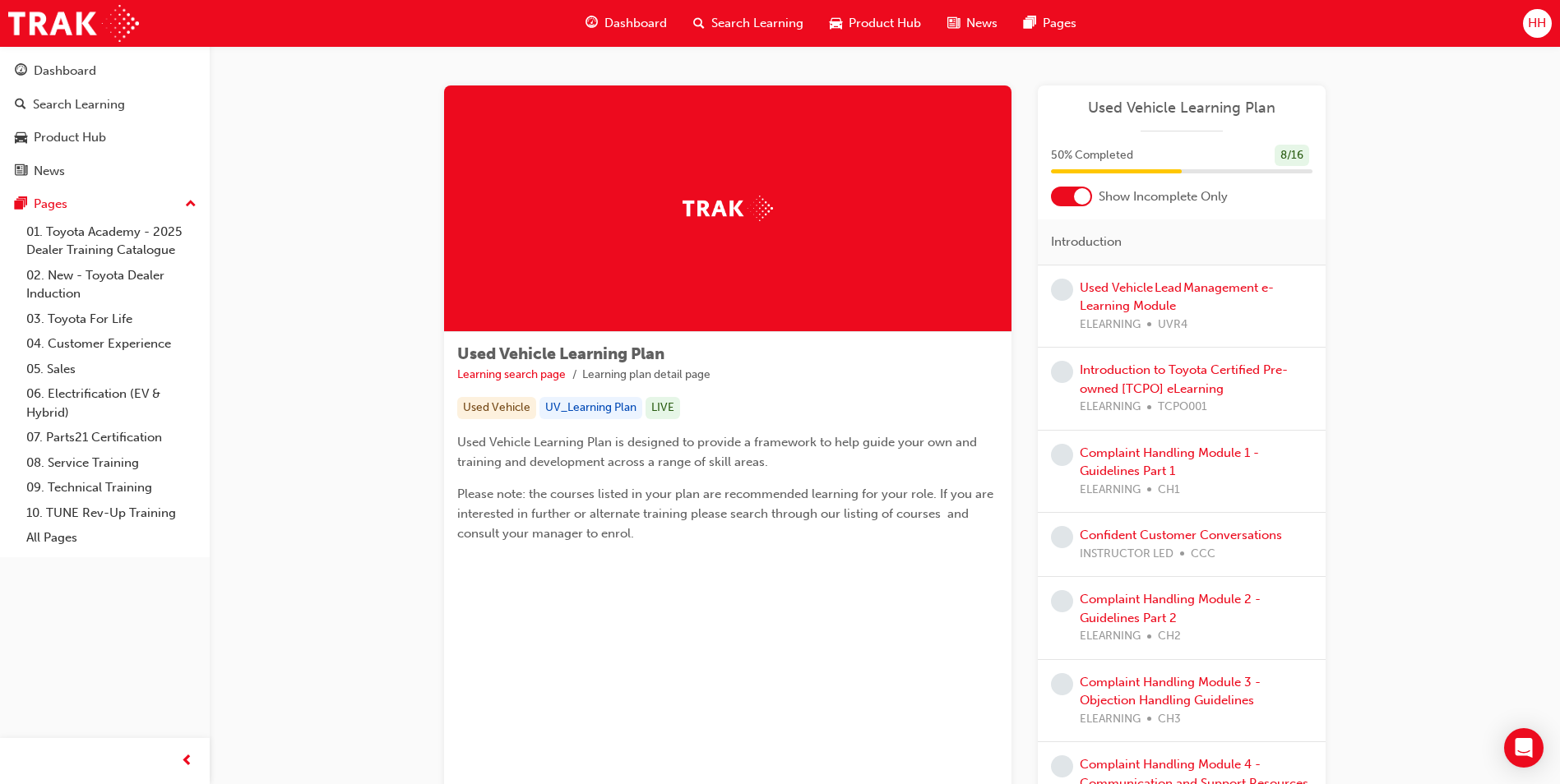
click at [1087, 197] on div at bounding box center [1082, 196] width 16 height 16
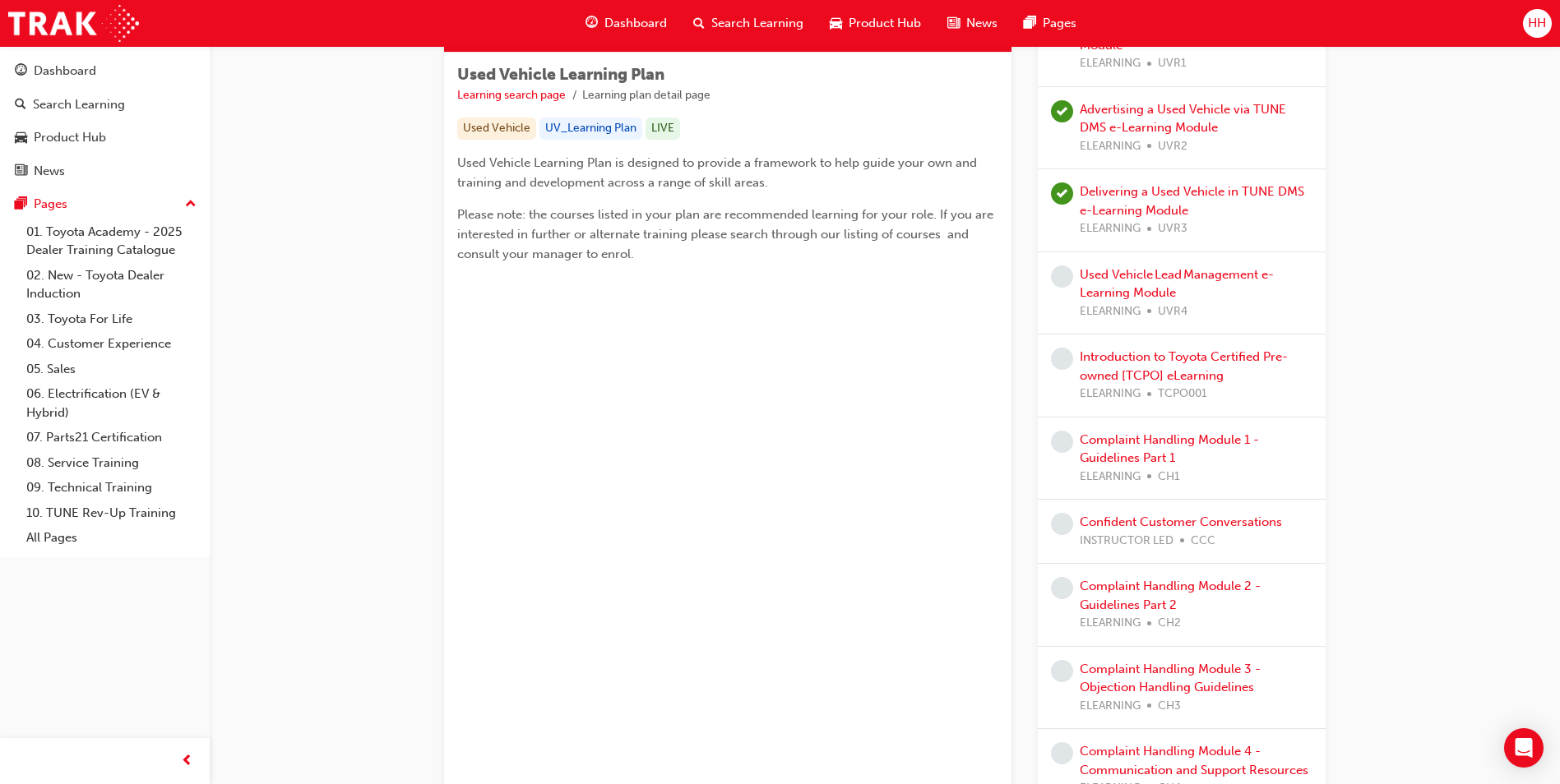
scroll to position [254, 0]
